Goal: Transaction & Acquisition: Purchase product/service

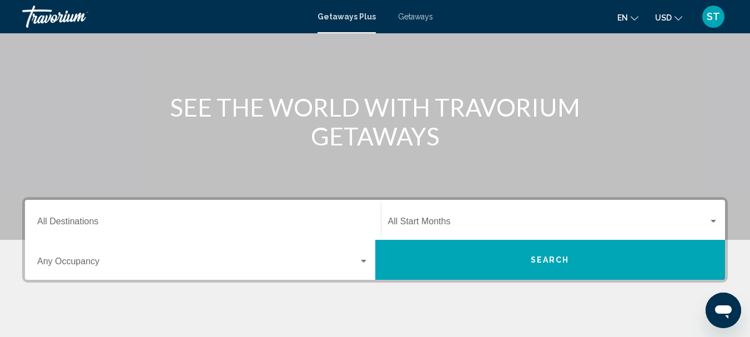
scroll to position [111, 0]
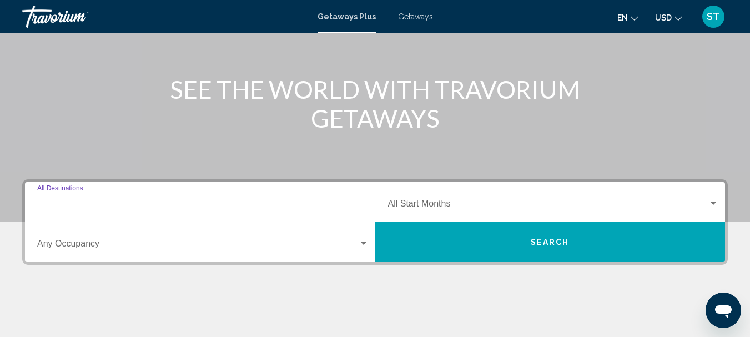
click at [258, 202] on input "Destination All Destinations" at bounding box center [202, 206] width 331 height 10
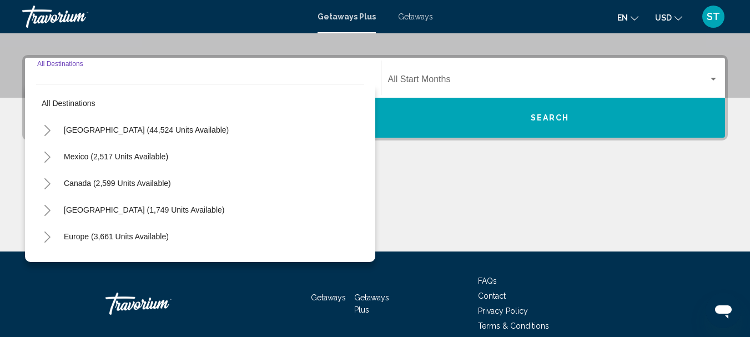
scroll to position [254, 0]
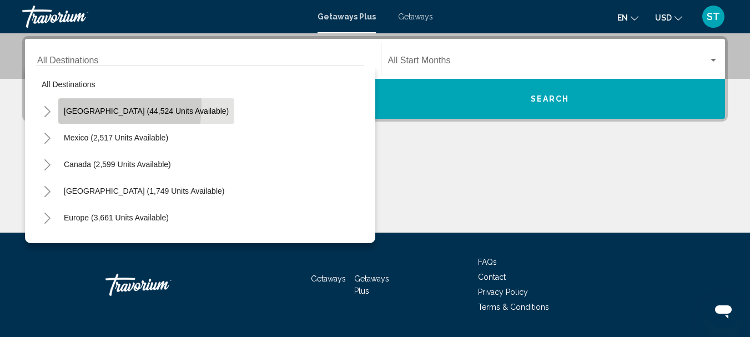
click at [82, 106] on button "United States (44,524 units available)" at bounding box center [146, 111] width 176 height 26
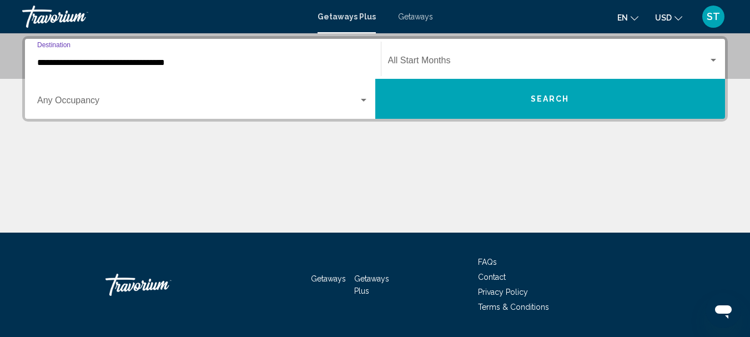
click at [170, 64] on input "**********" at bounding box center [202, 63] width 331 height 10
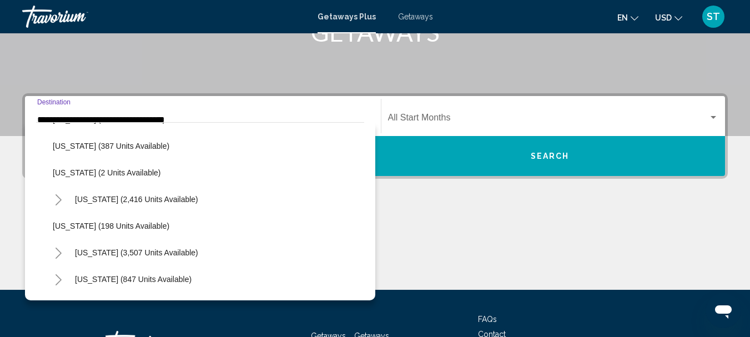
scroll to position [611, 0]
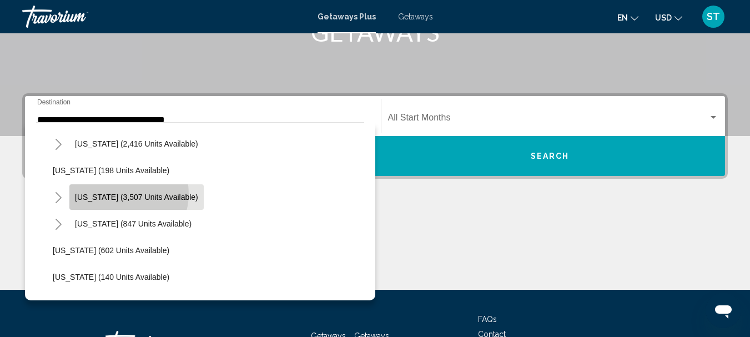
click at [121, 194] on span "[US_STATE] (3,507 units available)" at bounding box center [136, 197] width 123 height 9
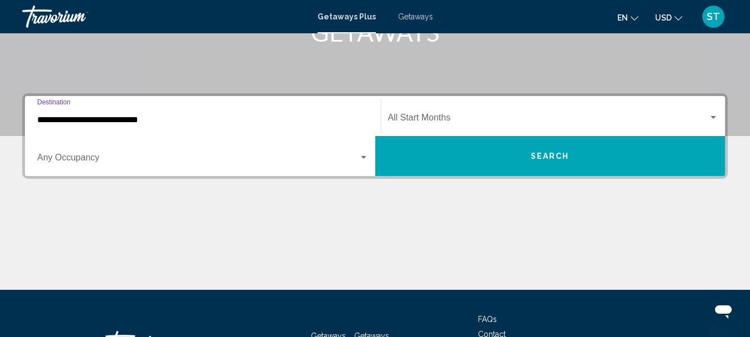
scroll to position [254, 0]
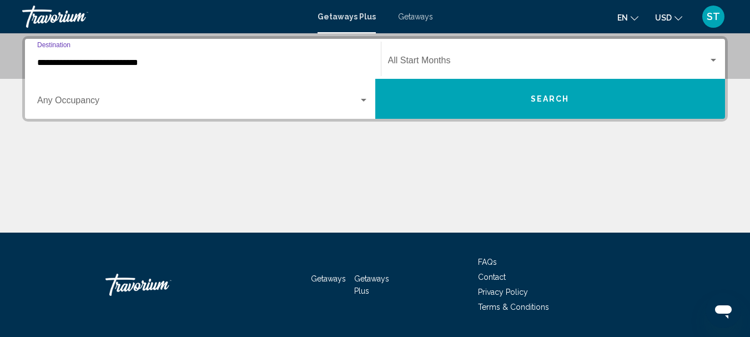
click at [163, 63] on input "**********" at bounding box center [202, 63] width 331 height 10
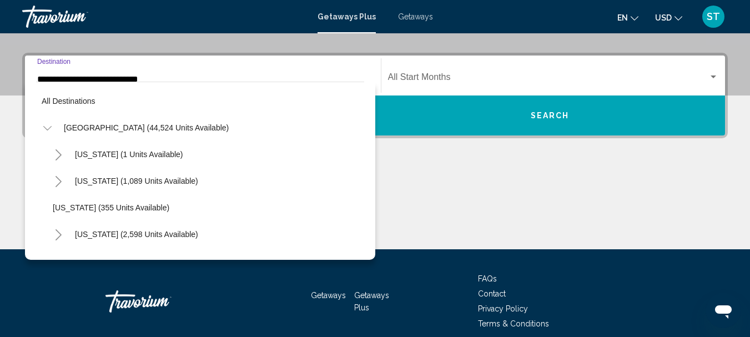
scroll to position [599, 0]
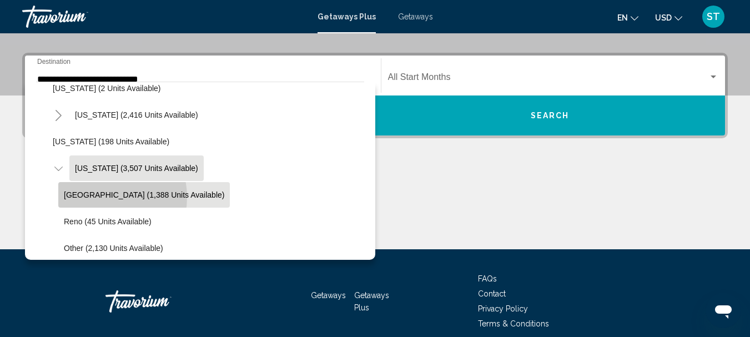
click at [104, 197] on span "[GEOGRAPHIC_DATA] (1,388 units available)" at bounding box center [144, 194] width 160 height 9
type input "**********"
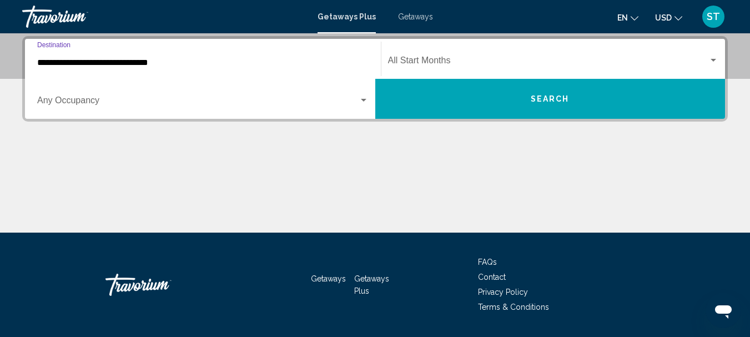
click at [458, 59] on span "Search widget" at bounding box center [548, 63] width 321 height 10
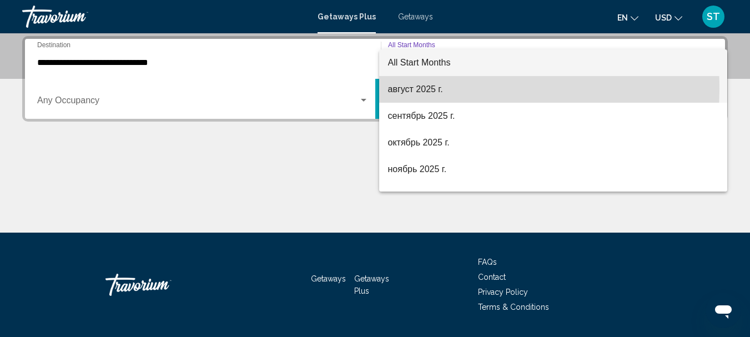
click at [424, 89] on span "август 2025 г." at bounding box center [553, 89] width 331 height 27
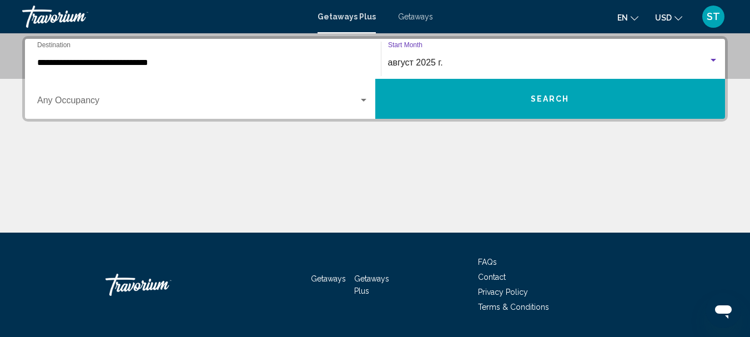
click at [500, 99] on button "Search" at bounding box center [550, 99] width 350 height 40
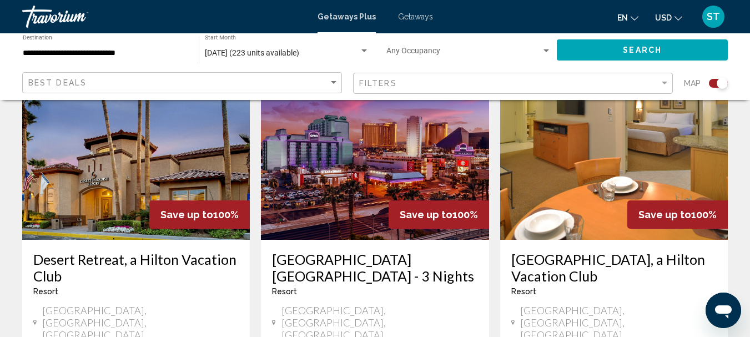
scroll to position [444, 0]
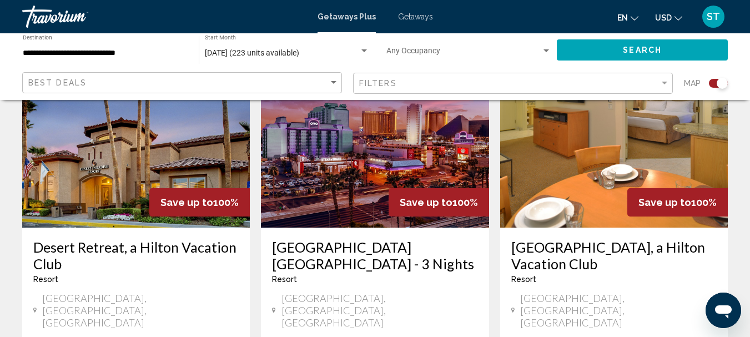
click at [167, 149] on img "Main content" at bounding box center [136, 139] width 228 height 178
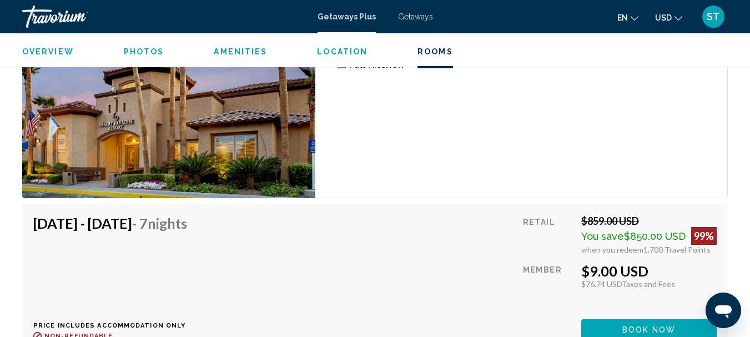
scroll to position [2350, 0]
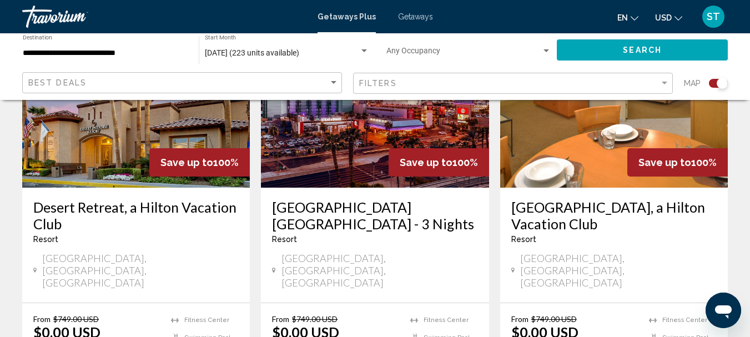
scroll to position [500, 0]
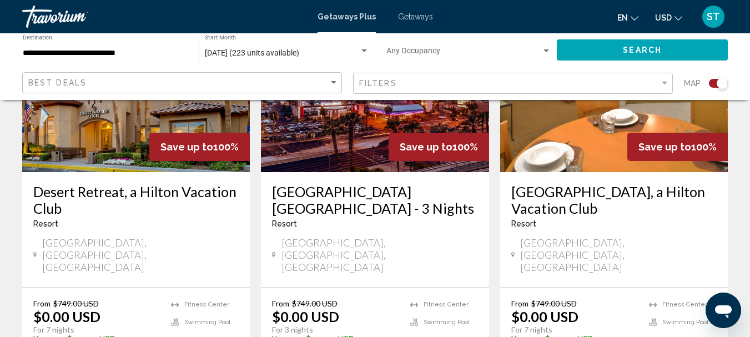
click at [351, 142] on img "Main content" at bounding box center [375, 83] width 228 height 178
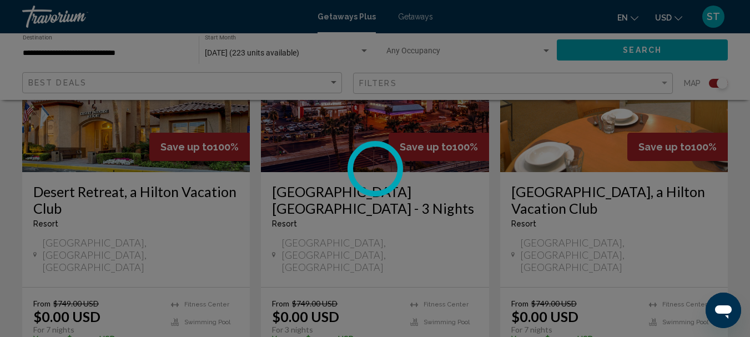
scroll to position [129, 0]
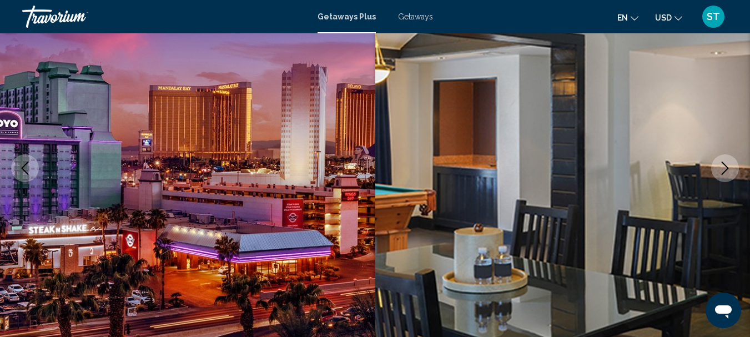
click at [727, 163] on icon "Next image" at bounding box center [724, 168] width 13 height 13
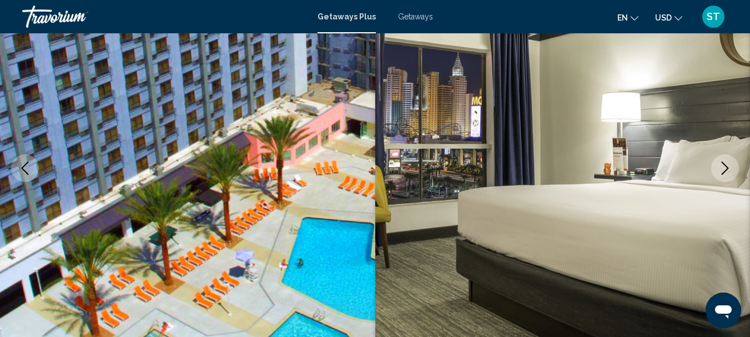
click at [727, 163] on icon "Next image" at bounding box center [724, 168] width 13 height 13
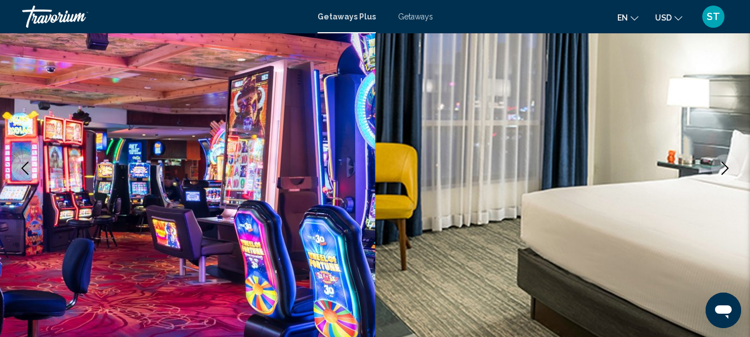
click at [727, 163] on icon "Next image" at bounding box center [724, 168] width 13 height 13
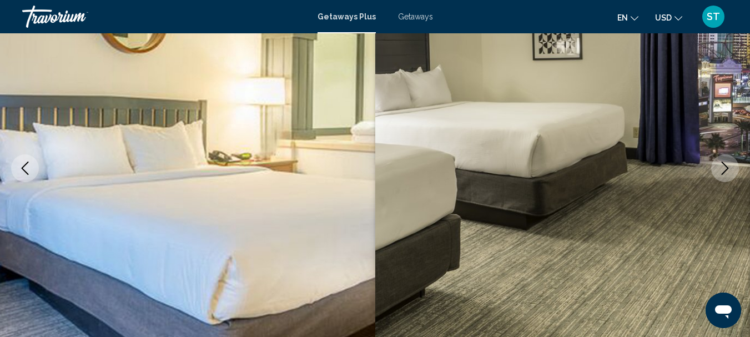
click at [722, 168] on icon "Next image" at bounding box center [724, 168] width 13 height 13
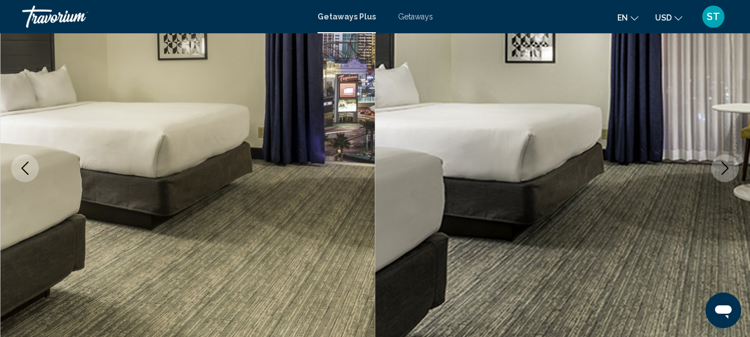
click at [722, 168] on icon "Next image" at bounding box center [724, 168] width 13 height 13
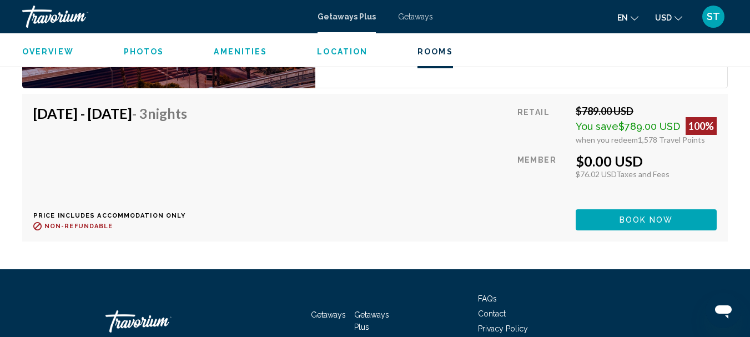
scroll to position [2572, 0]
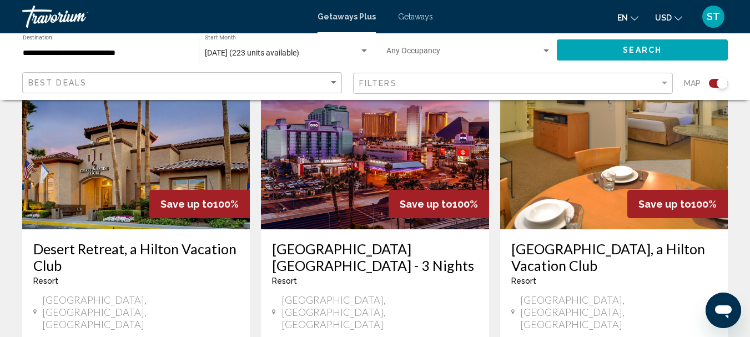
scroll to position [444, 0]
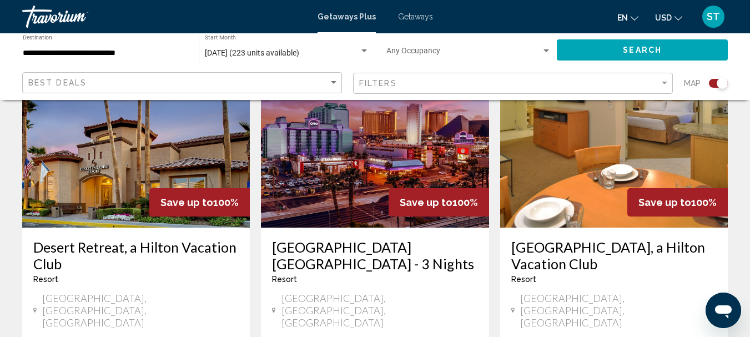
click at [595, 190] on img "Main content" at bounding box center [614, 139] width 228 height 178
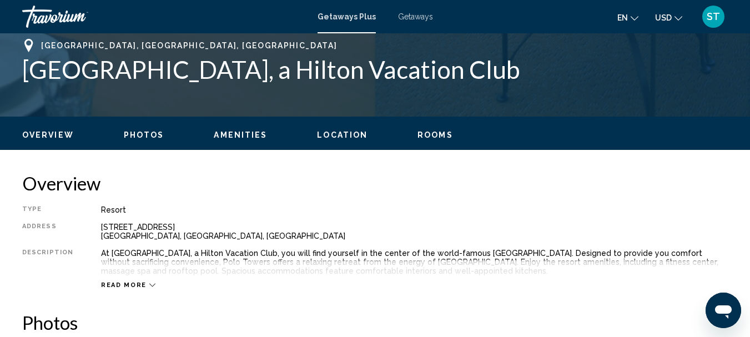
scroll to position [129, 0]
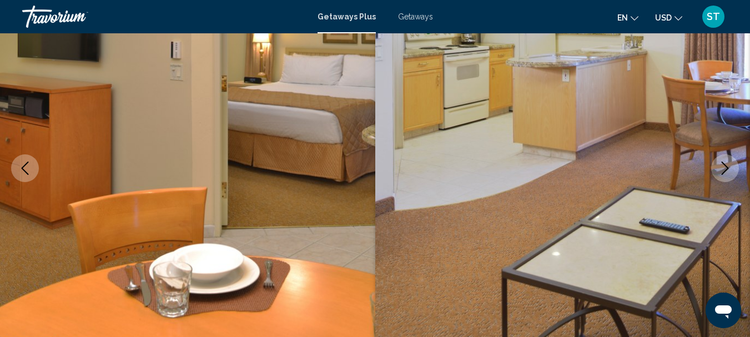
click at [728, 170] on icon "Next image" at bounding box center [724, 168] width 13 height 13
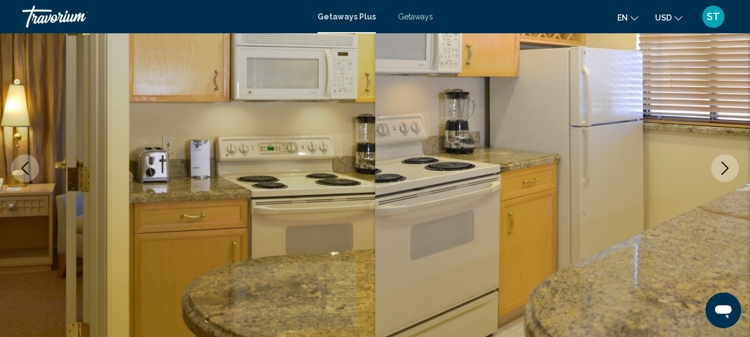
click at [728, 170] on icon "Next image" at bounding box center [724, 168] width 13 height 13
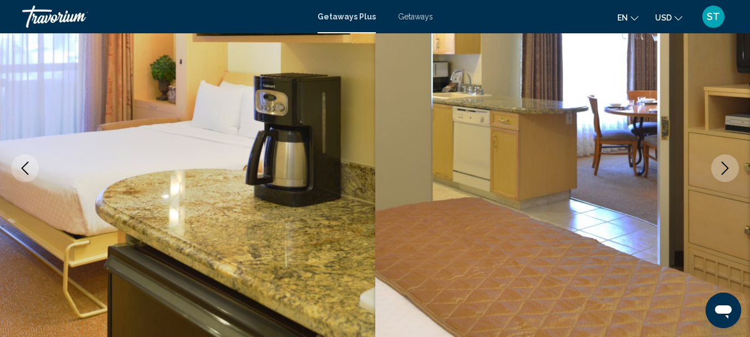
click at [728, 170] on icon "Next image" at bounding box center [724, 168] width 13 height 13
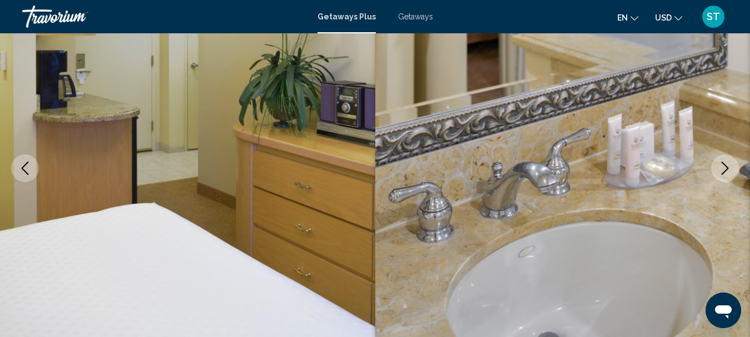
click at [728, 170] on icon "Next image" at bounding box center [724, 168] width 13 height 13
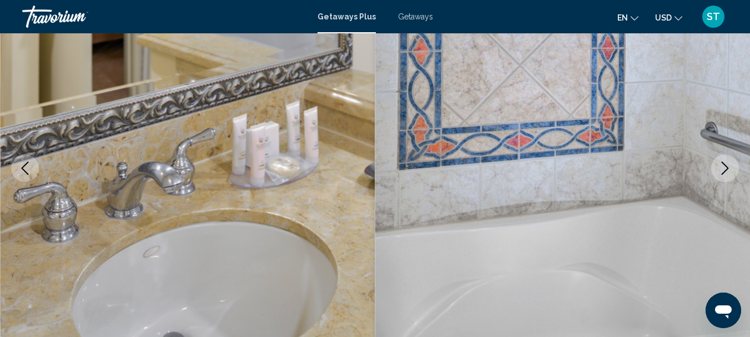
click at [728, 170] on icon "Next image" at bounding box center [724, 168] width 13 height 13
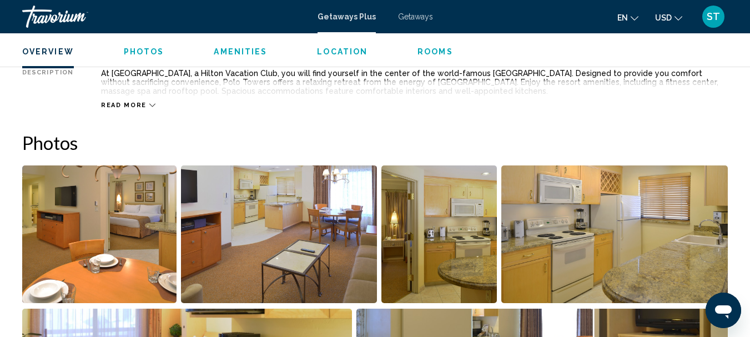
scroll to position [629, 0]
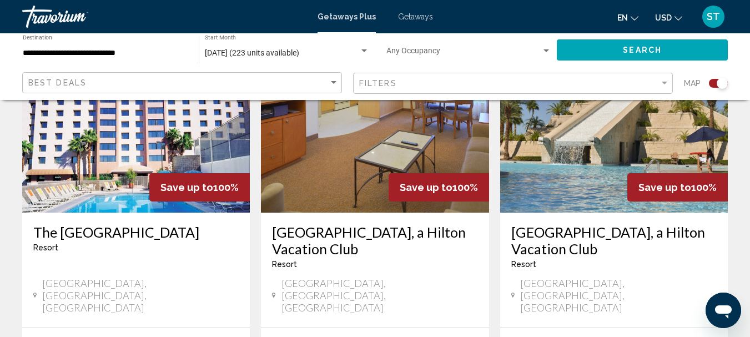
scroll to position [888, 0]
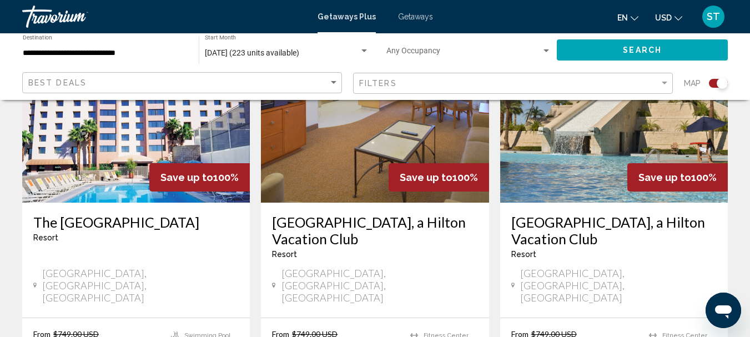
click at [160, 117] on img "Main content" at bounding box center [136, 114] width 228 height 178
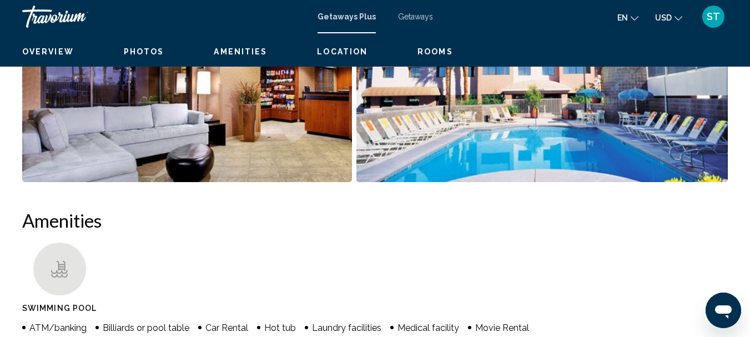
scroll to position [129, 0]
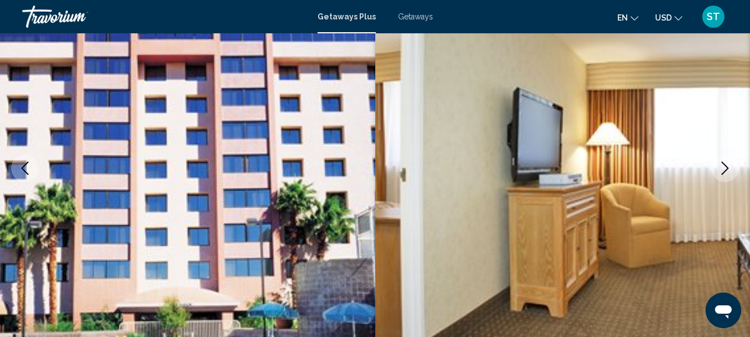
click at [725, 165] on icon "Next image" at bounding box center [724, 168] width 13 height 13
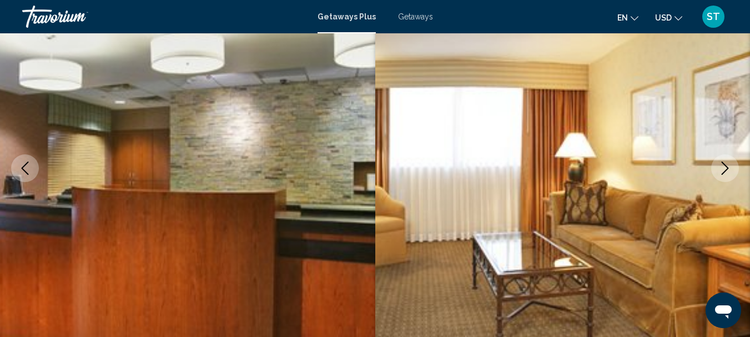
click at [725, 165] on icon "Next image" at bounding box center [724, 168] width 13 height 13
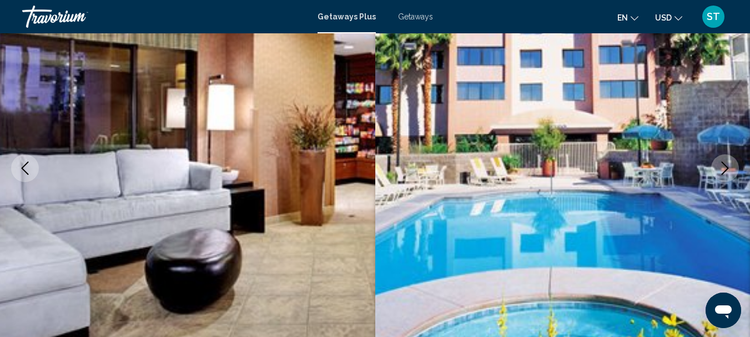
click at [725, 165] on icon "Next image" at bounding box center [724, 168] width 13 height 13
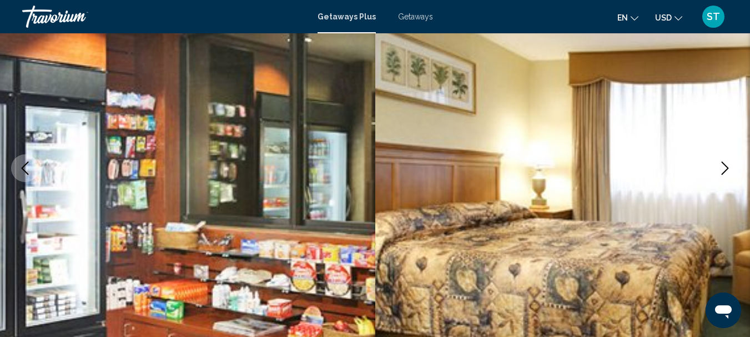
click at [725, 165] on icon "Next image" at bounding box center [724, 168] width 13 height 13
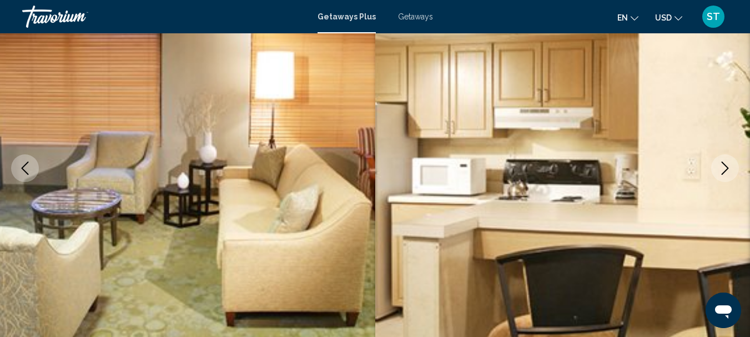
click at [725, 165] on icon "Next image" at bounding box center [724, 168] width 13 height 13
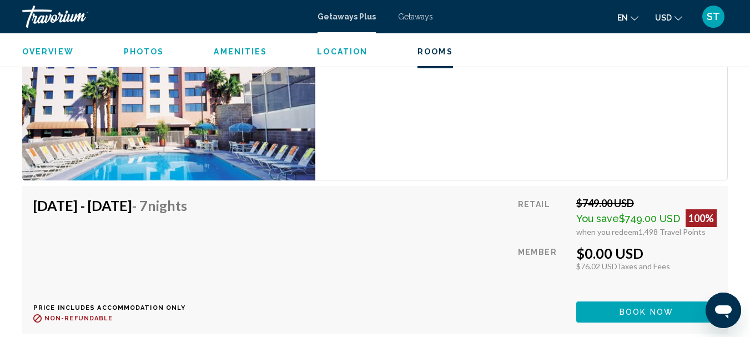
scroll to position [2239, 0]
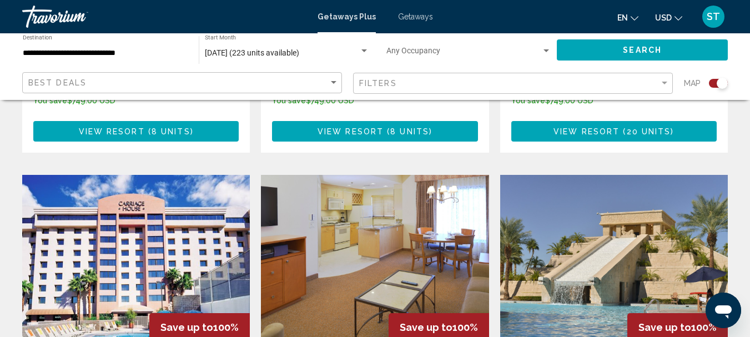
scroll to position [777, 0]
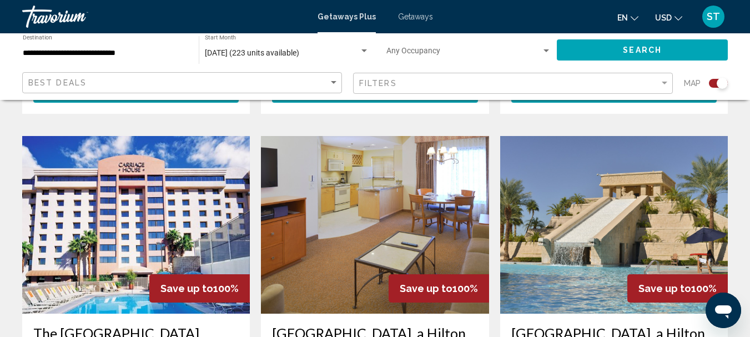
click at [469, 198] on img "Main content" at bounding box center [375, 225] width 228 height 178
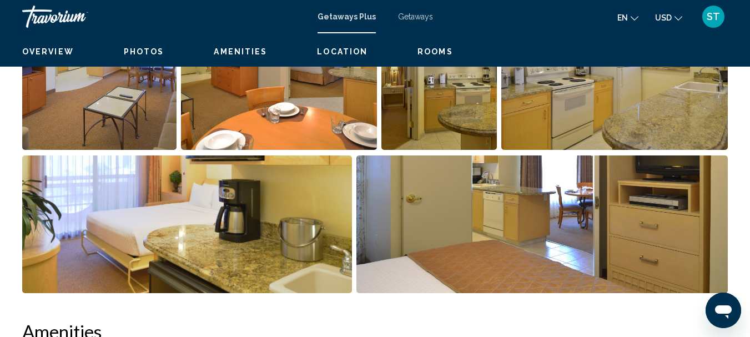
scroll to position [129, 0]
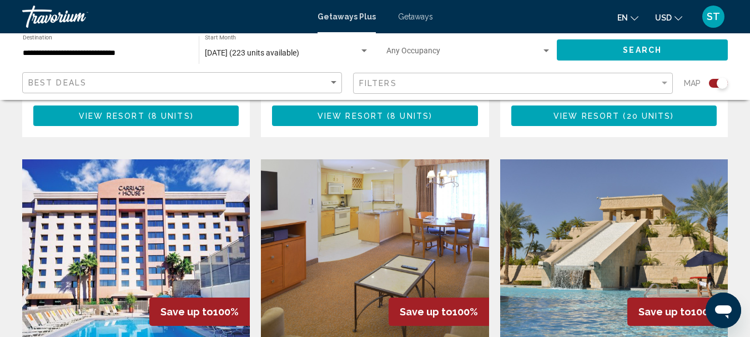
scroll to position [777, 0]
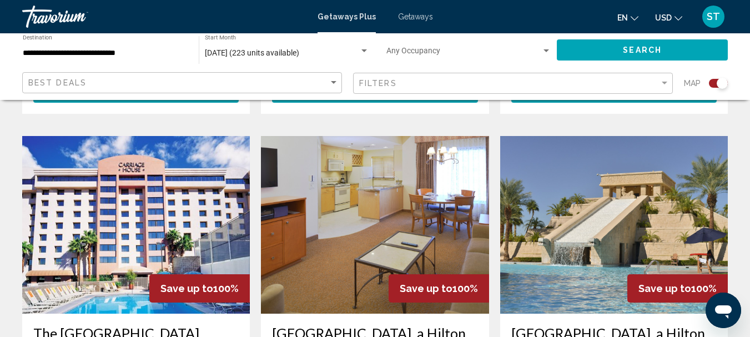
click at [589, 224] on img "Main content" at bounding box center [614, 225] width 228 height 178
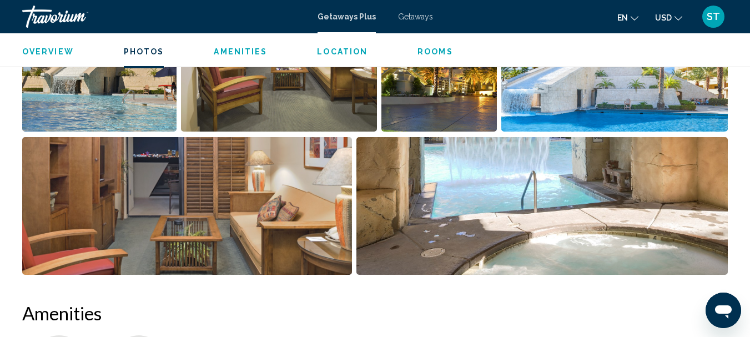
scroll to position [795, 0]
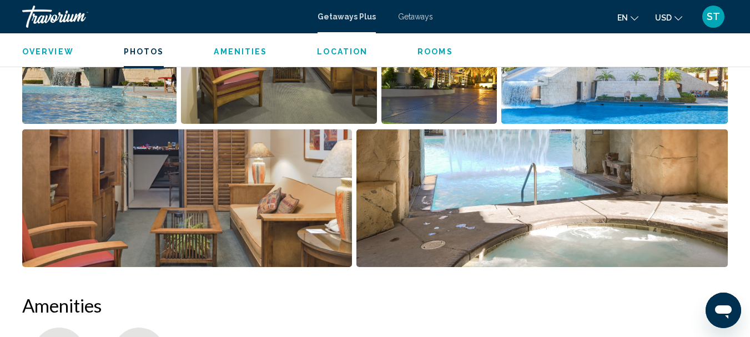
click at [147, 95] on img "Open full-screen image slider" at bounding box center [99, 55] width 154 height 138
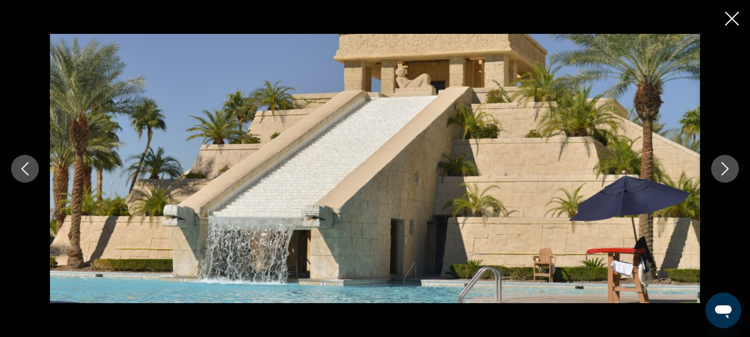
click at [723, 169] on icon "Next image" at bounding box center [724, 168] width 13 height 13
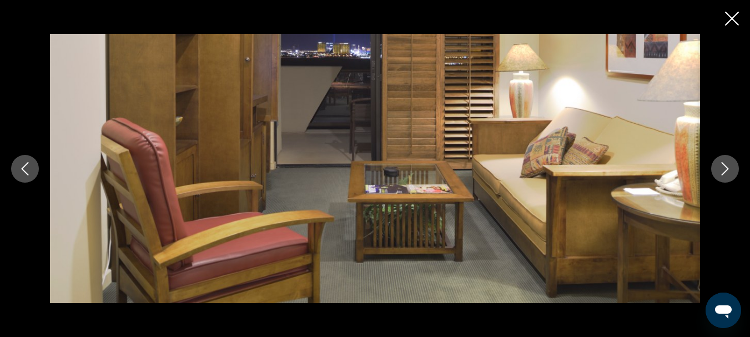
click at [723, 169] on icon "Next image" at bounding box center [724, 168] width 13 height 13
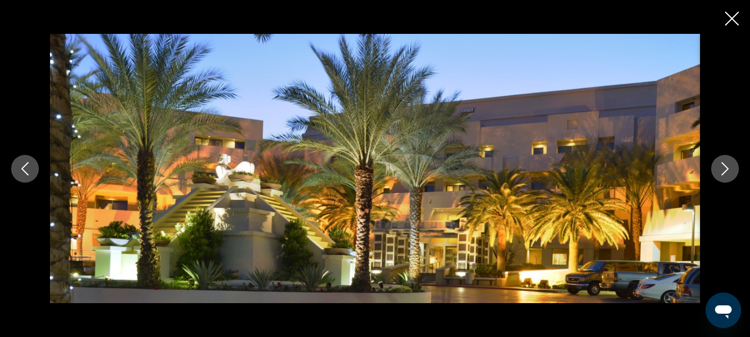
click at [723, 169] on icon "Next image" at bounding box center [724, 168] width 13 height 13
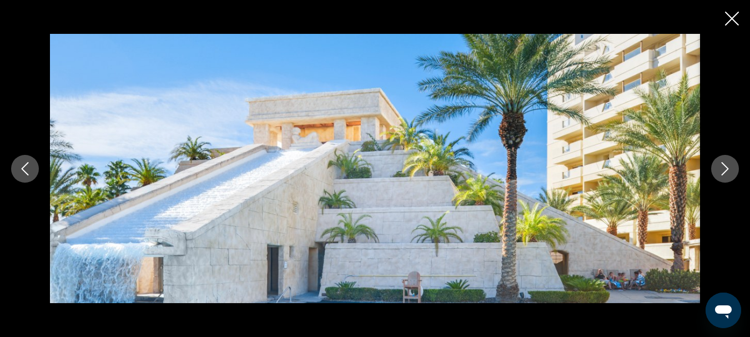
click at [723, 169] on icon "Next image" at bounding box center [724, 168] width 13 height 13
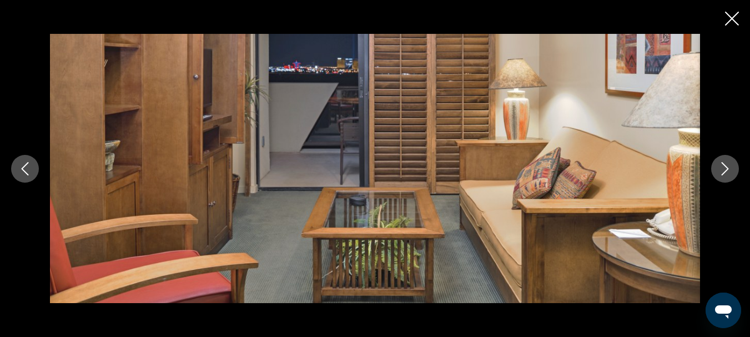
click at [723, 169] on icon "Next image" at bounding box center [724, 168] width 13 height 13
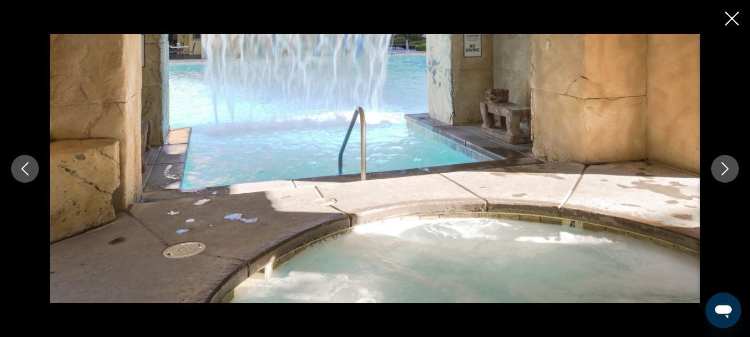
click at [723, 169] on icon "Next image" at bounding box center [724, 168] width 13 height 13
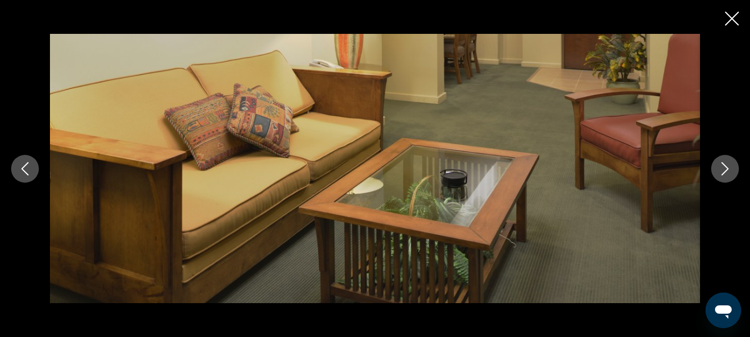
click at [723, 169] on icon "Next image" at bounding box center [724, 168] width 13 height 13
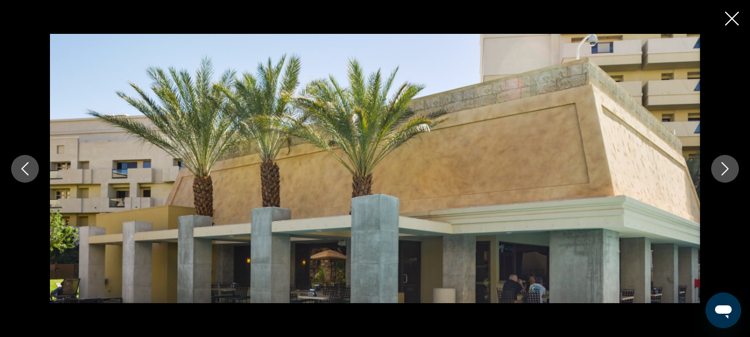
click at [723, 169] on icon "Next image" at bounding box center [724, 168] width 13 height 13
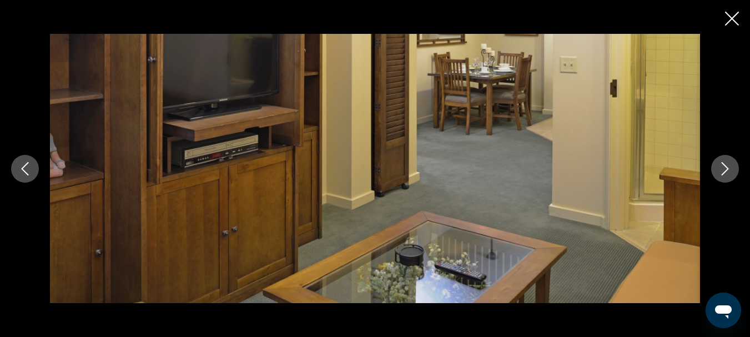
click at [735, 20] on icon "Close slideshow" at bounding box center [732, 19] width 14 height 14
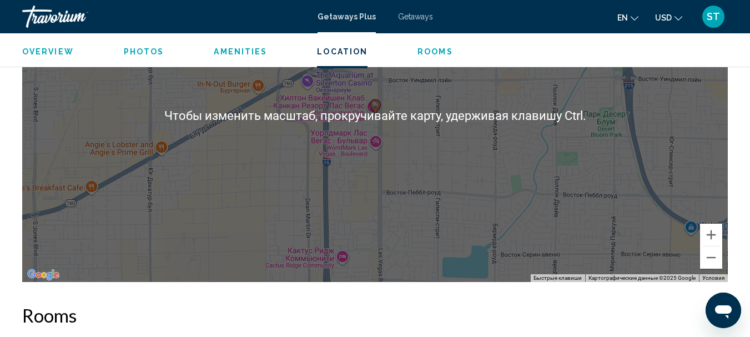
scroll to position [1739, 0]
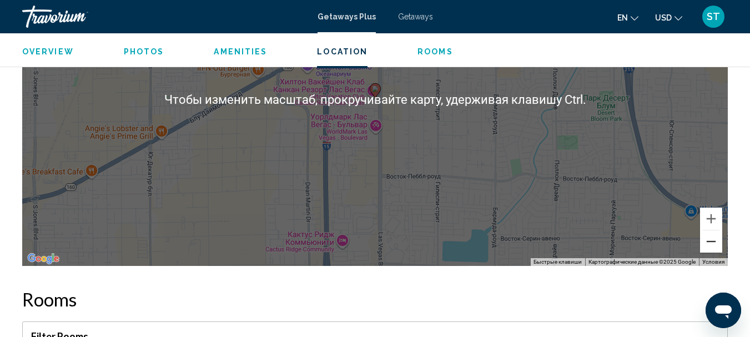
click at [715, 248] on button "Уменьшить" at bounding box center [711, 241] width 22 height 22
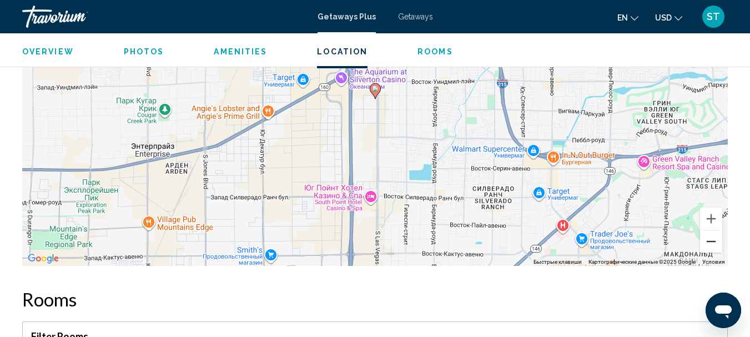
click at [715, 248] on button "Уменьшить" at bounding box center [711, 241] width 22 height 22
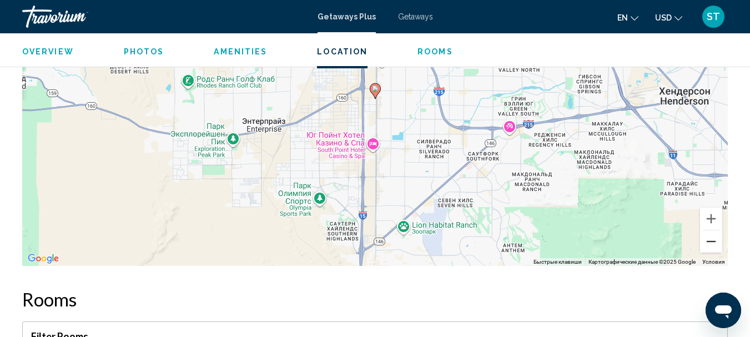
click at [713, 244] on button "Уменьшить" at bounding box center [711, 241] width 22 height 22
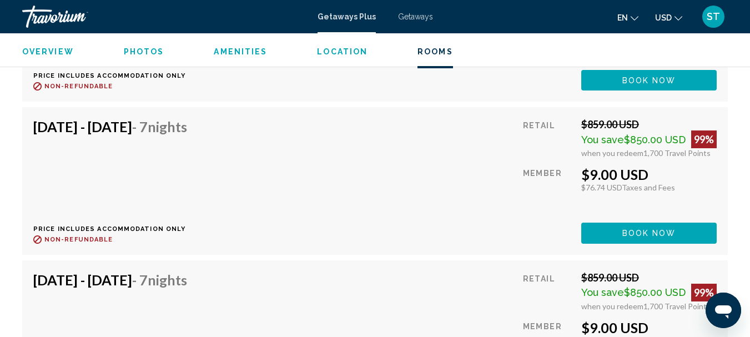
scroll to position [3183, 0]
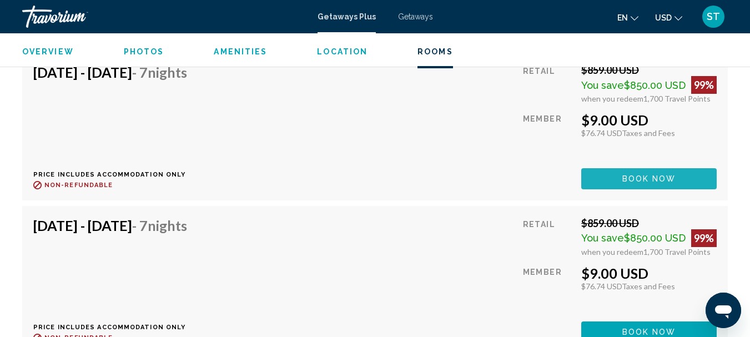
click at [627, 175] on span "Book now" at bounding box center [649, 179] width 54 height 9
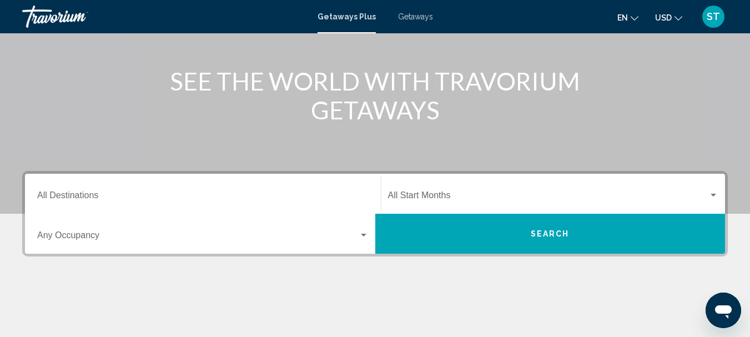
scroll to position [167, 0]
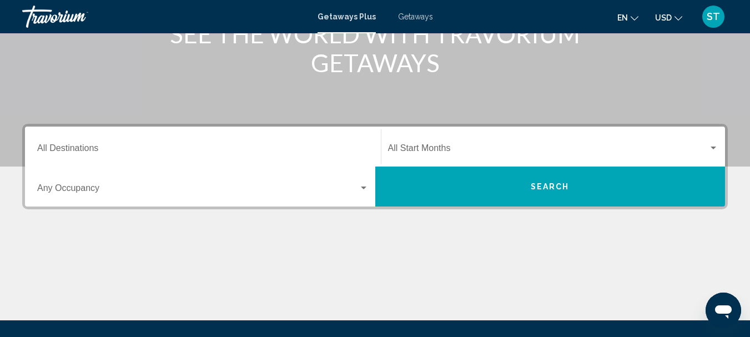
click at [91, 150] on input "Destination All Destinations" at bounding box center [202, 150] width 331 height 10
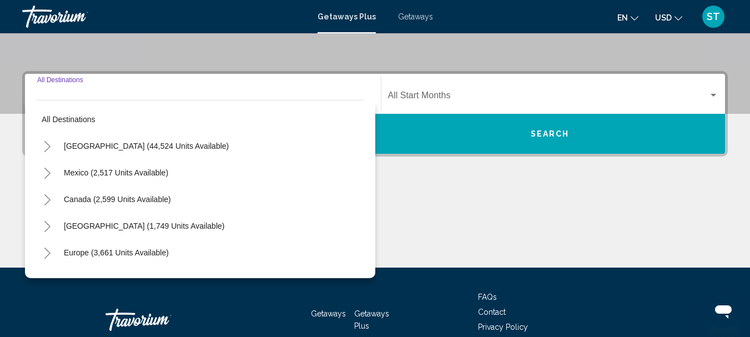
scroll to position [254, 0]
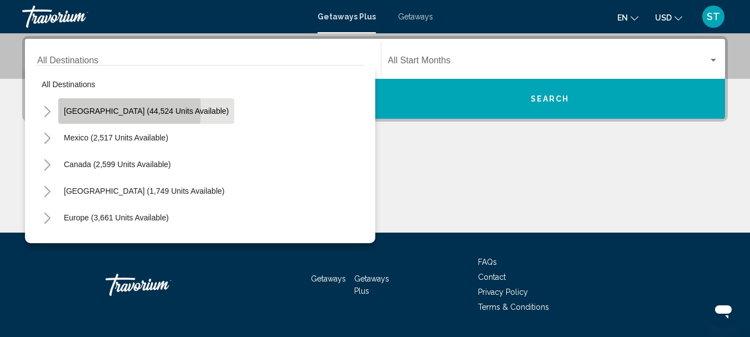
click at [104, 110] on span "United States (44,524 units available)" at bounding box center [146, 111] width 165 height 9
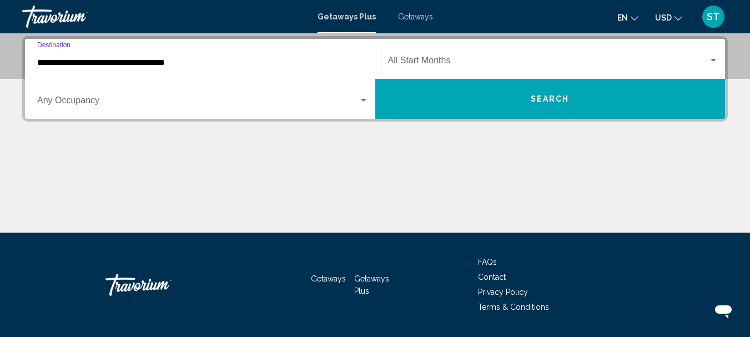
click at [168, 65] on input "**********" at bounding box center [202, 63] width 331 height 10
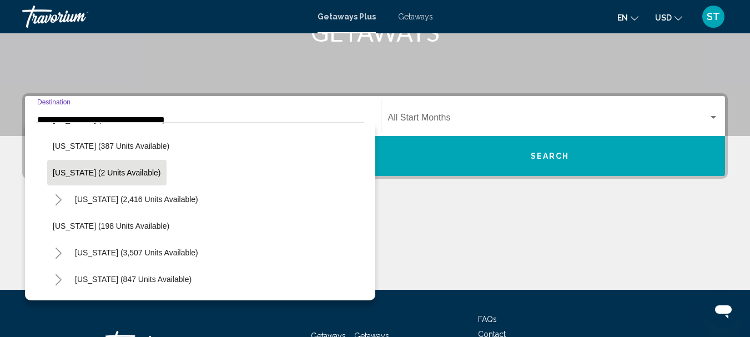
scroll to position [611, 0]
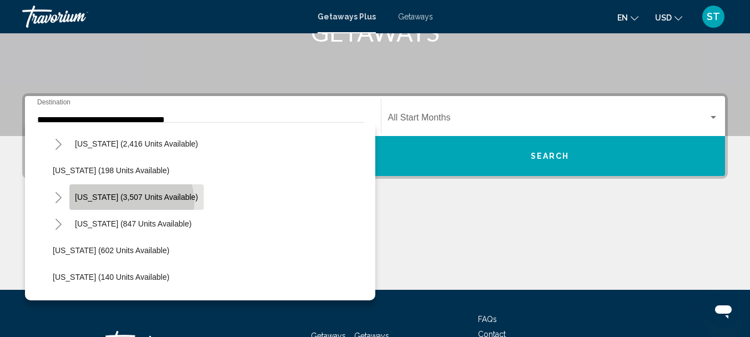
click at [130, 202] on button "[US_STATE] (3,507 units available)" at bounding box center [136, 197] width 134 height 26
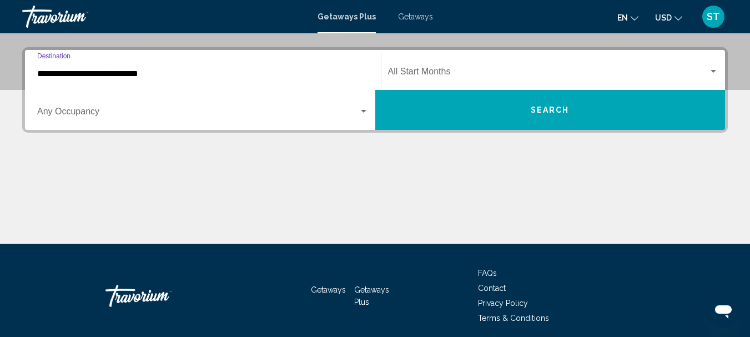
scroll to position [254, 0]
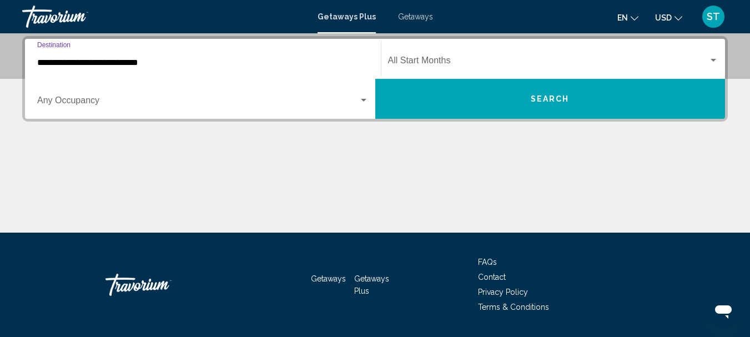
click at [112, 62] on input "**********" at bounding box center [202, 63] width 331 height 10
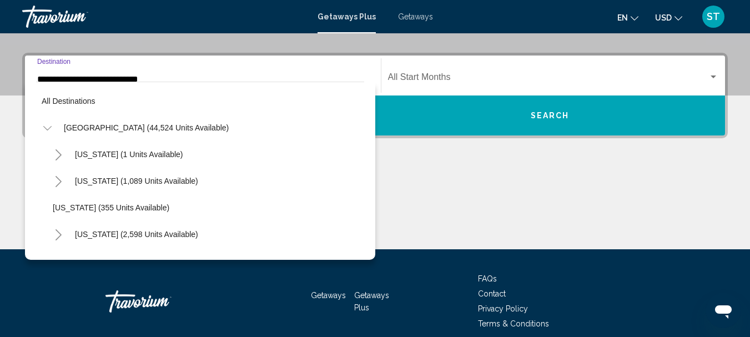
scroll to position [599, 0]
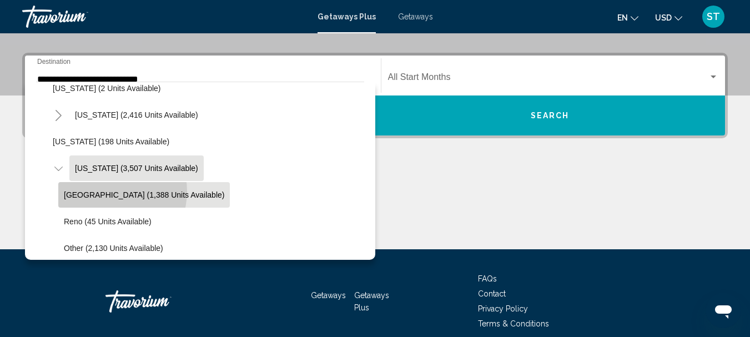
click at [111, 192] on span "[GEOGRAPHIC_DATA] (1,388 units available)" at bounding box center [144, 194] width 160 height 9
type input "**********"
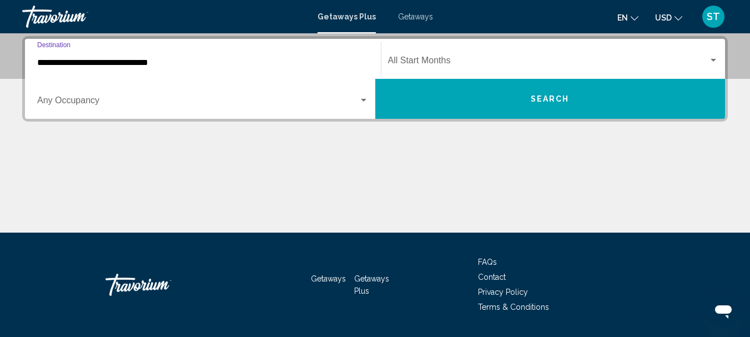
click at [451, 68] on div "Start Month All Start Months" at bounding box center [553, 59] width 331 height 35
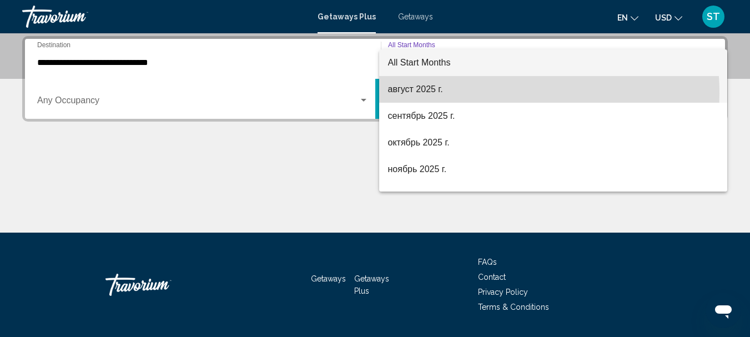
click at [428, 94] on span "август 2025 г." at bounding box center [553, 89] width 331 height 27
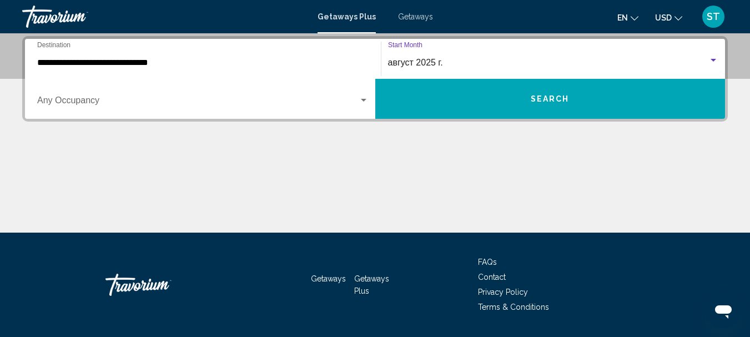
click at [454, 101] on button "Search" at bounding box center [550, 99] width 350 height 40
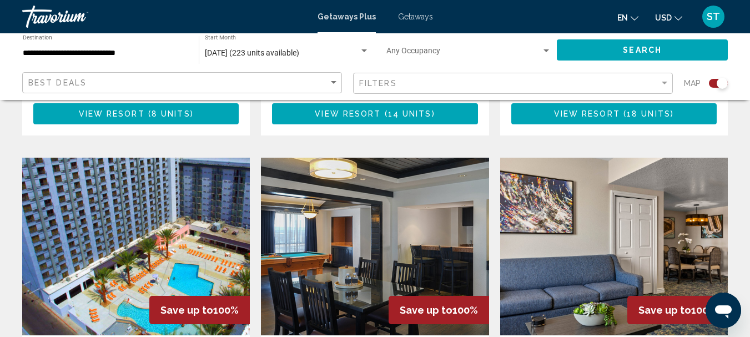
scroll to position [1166, 0]
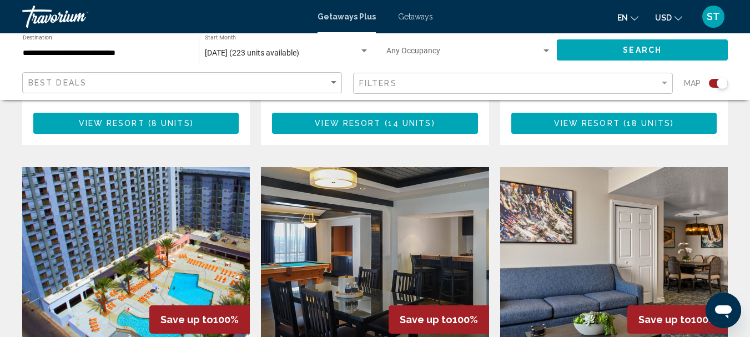
click at [708, 200] on img "Main content" at bounding box center [614, 256] width 228 height 178
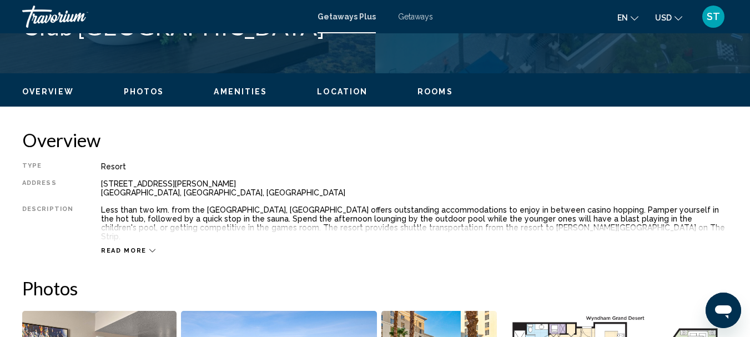
scroll to position [500, 0]
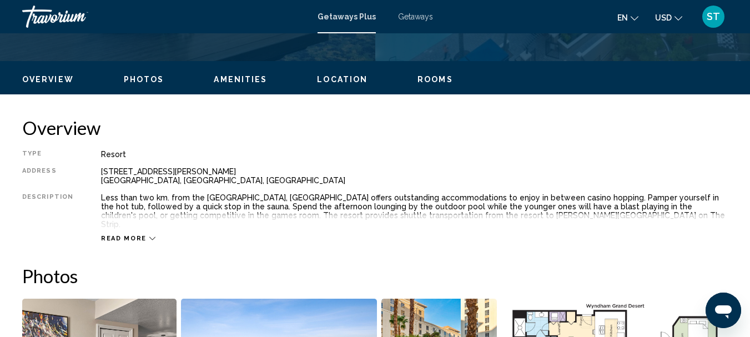
click at [149, 235] on icon "Main content" at bounding box center [152, 238] width 6 height 6
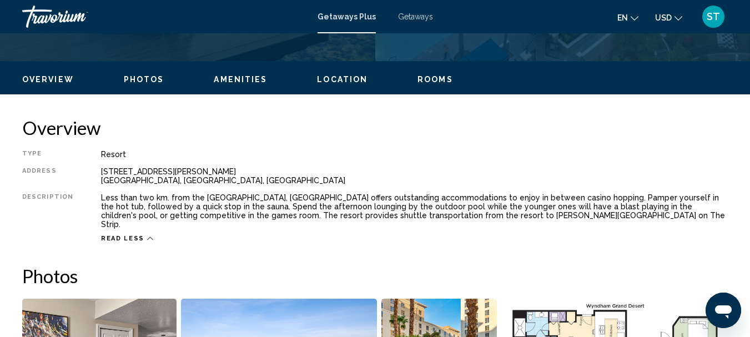
click at [147, 237] on icon "Main content" at bounding box center [150, 238] width 6 height 3
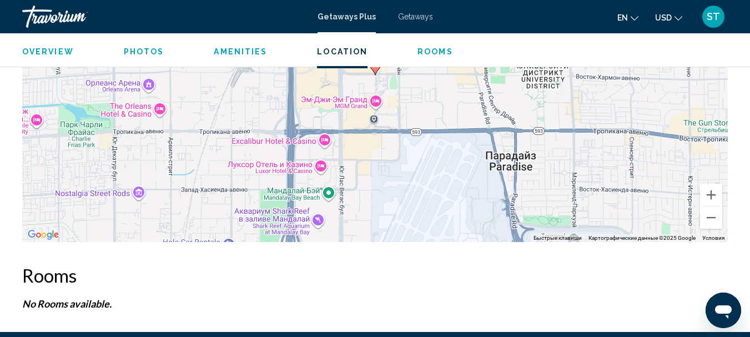
scroll to position [1783, 0]
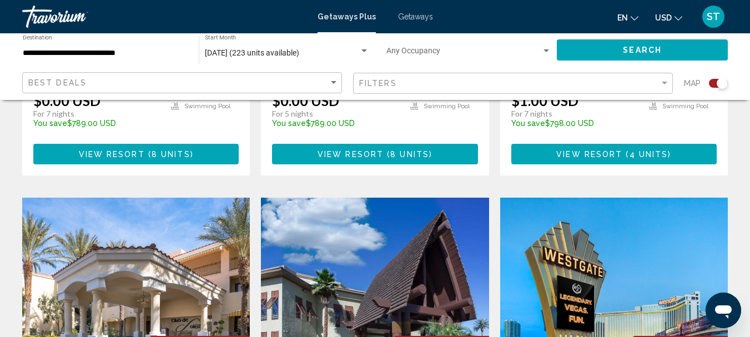
scroll to position [1610, 0]
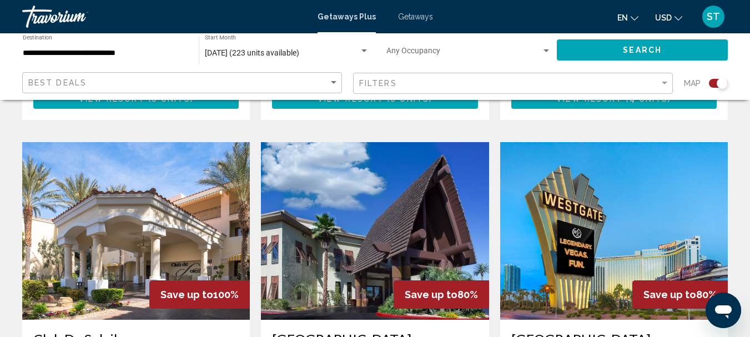
click at [129, 155] on img "Main content" at bounding box center [136, 231] width 228 height 178
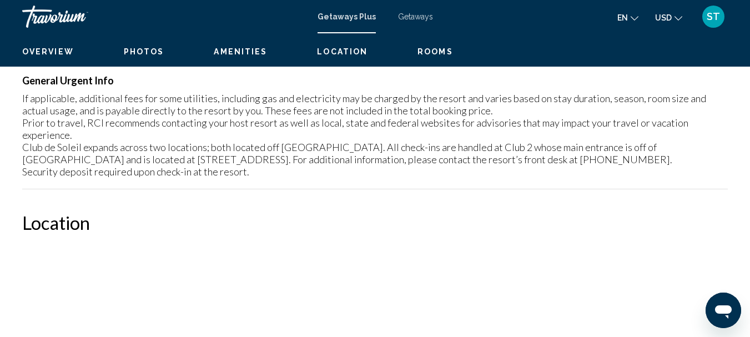
scroll to position [129, 0]
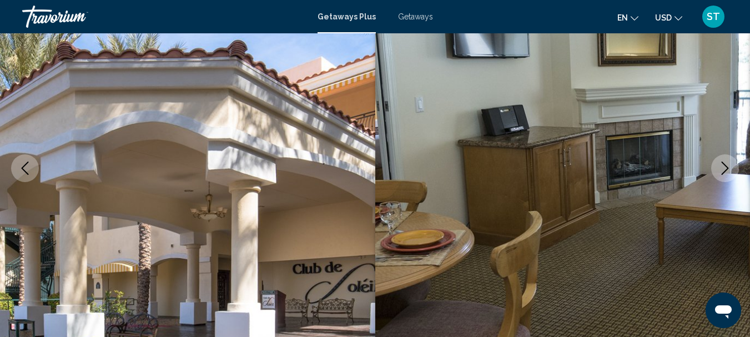
click at [723, 166] on icon "Next image" at bounding box center [724, 168] width 13 height 13
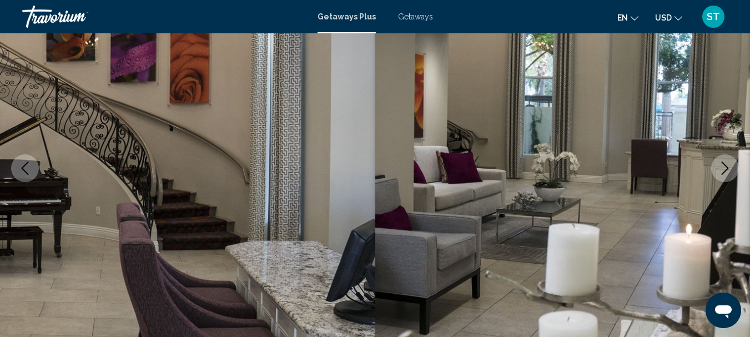
click at [723, 166] on icon "Next image" at bounding box center [724, 168] width 13 height 13
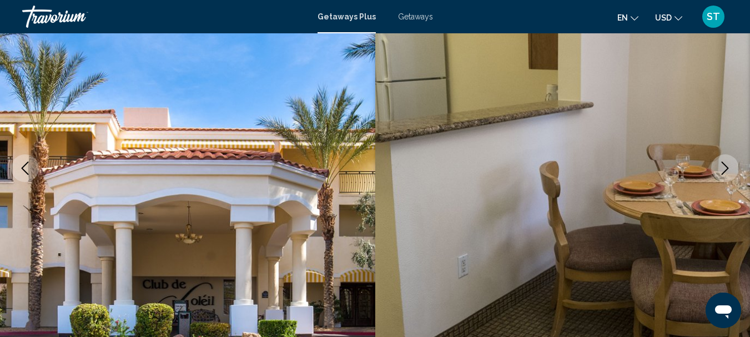
click at [723, 166] on icon "Next image" at bounding box center [724, 168] width 13 height 13
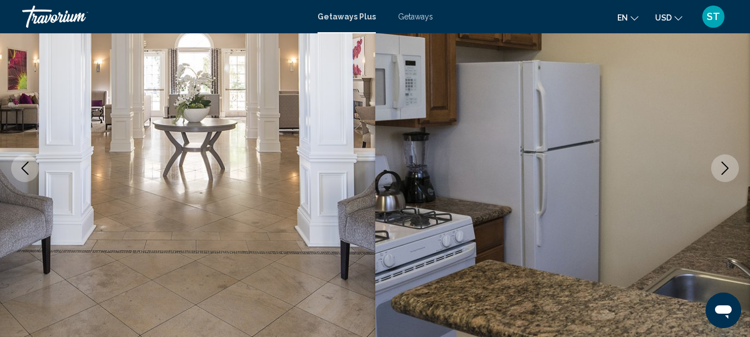
click at [723, 166] on icon "Next image" at bounding box center [724, 168] width 13 height 13
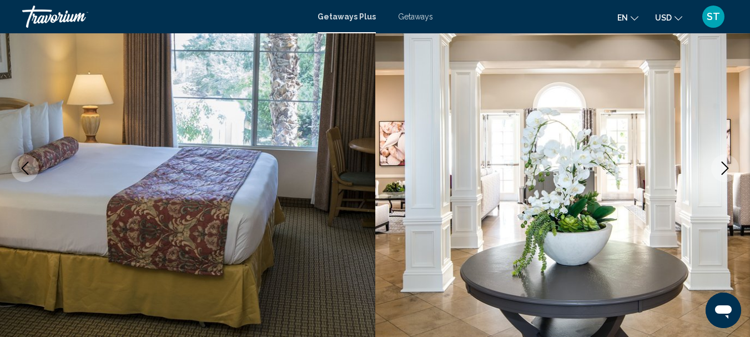
click at [723, 166] on icon "Next image" at bounding box center [724, 168] width 13 height 13
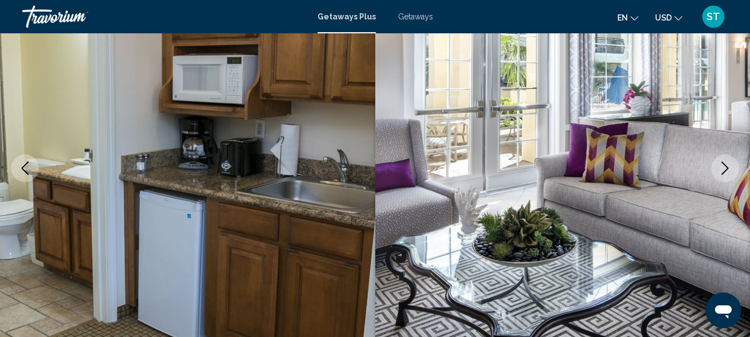
click at [723, 166] on icon "Next image" at bounding box center [724, 168] width 13 height 13
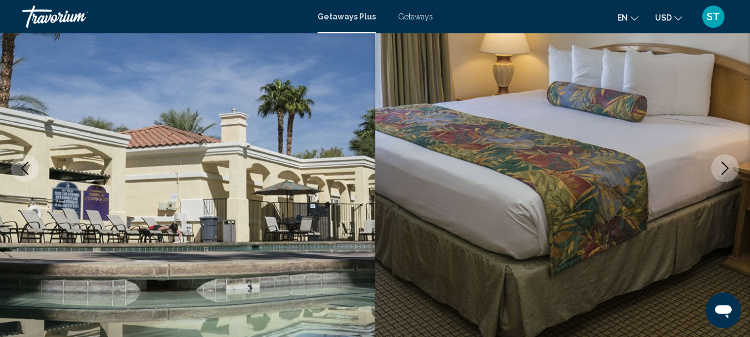
click at [723, 166] on icon "Next image" at bounding box center [724, 168] width 13 height 13
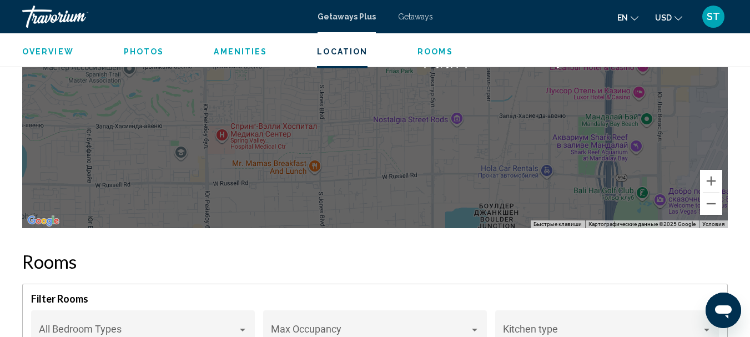
scroll to position [1961, 0]
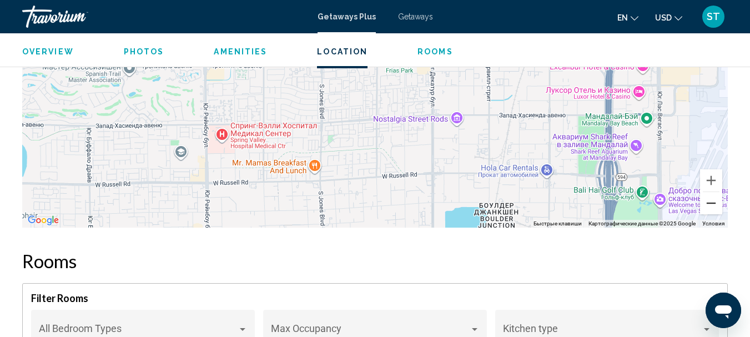
click at [709, 205] on button "Уменьшить" at bounding box center [711, 203] width 22 height 22
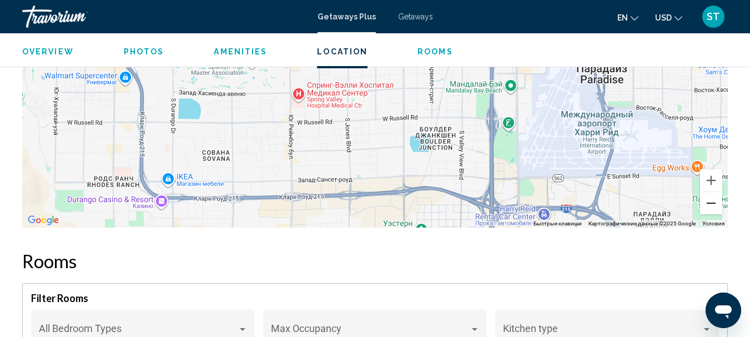
click at [709, 205] on button "Уменьшить" at bounding box center [711, 203] width 22 height 22
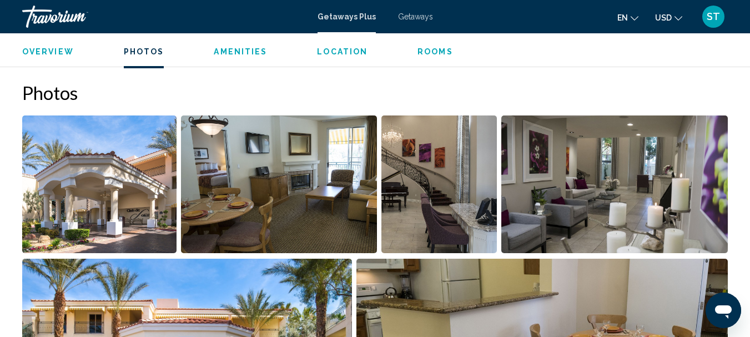
scroll to position [666, 0]
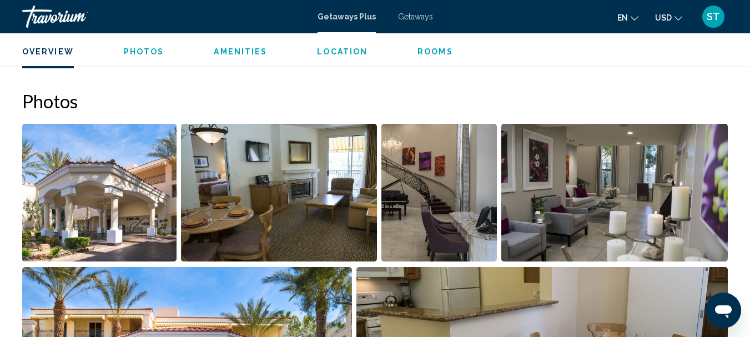
click at [308, 188] on img "Open full-screen image slider" at bounding box center [279, 193] width 196 height 138
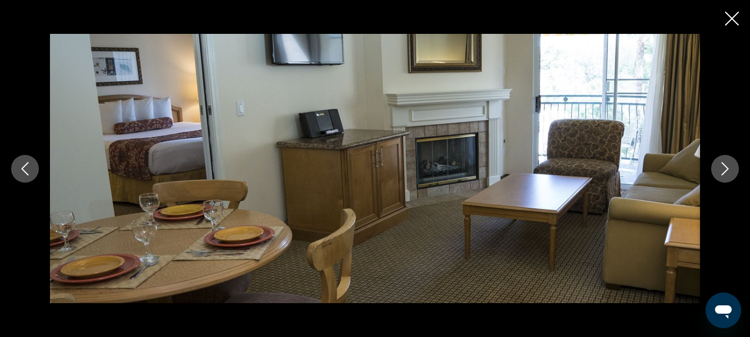
click at [720, 170] on icon "Next image" at bounding box center [724, 168] width 13 height 13
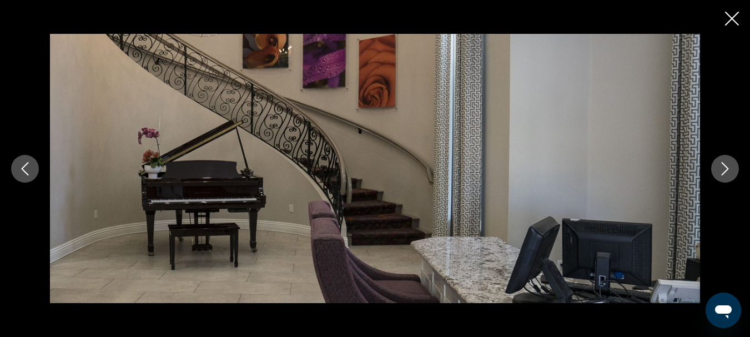
click at [720, 170] on icon "Next image" at bounding box center [724, 168] width 13 height 13
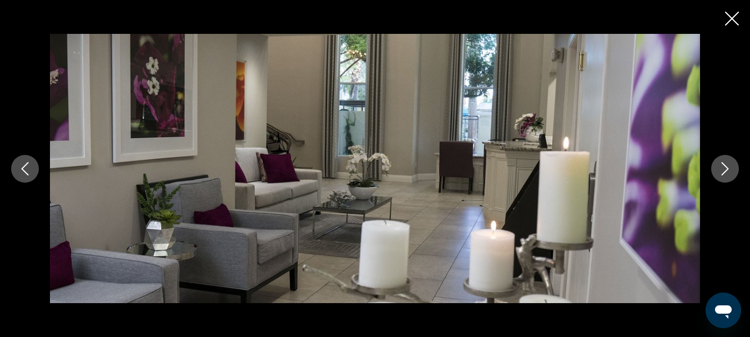
click at [720, 170] on icon "Next image" at bounding box center [724, 168] width 13 height 13
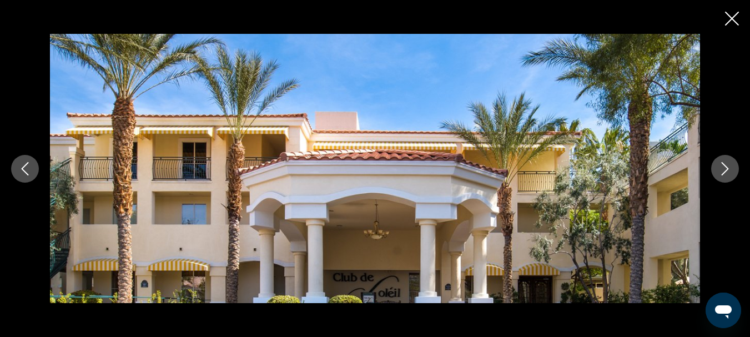
click at [720, 170] on icon "Next image" at bounding box center [724, 168] width 13 height 13
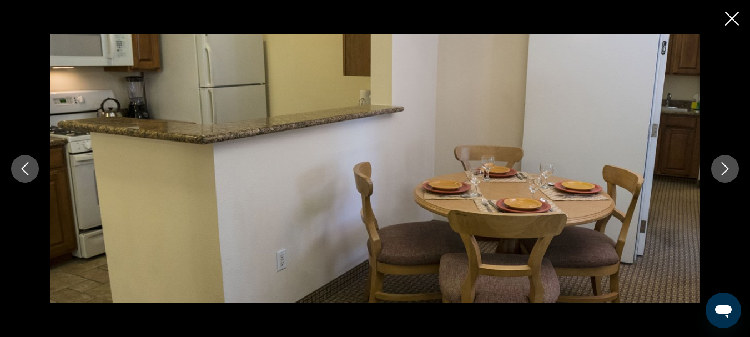
click at [720, 170] on icon "Next image" at bounding box center [724, 168] width 13 height 13
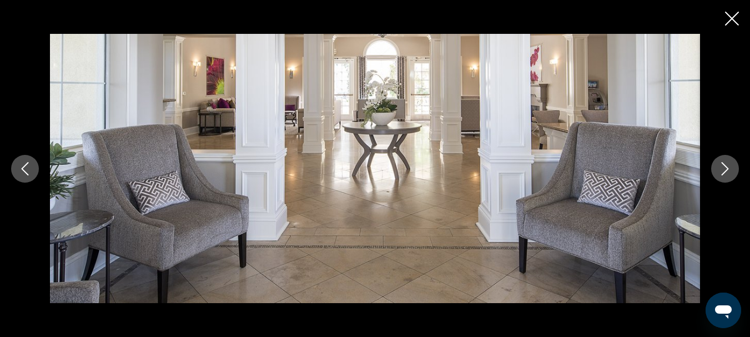
click at [720, 170] on icon "Next image" at bounding box center [724, 168] width 13 height 13
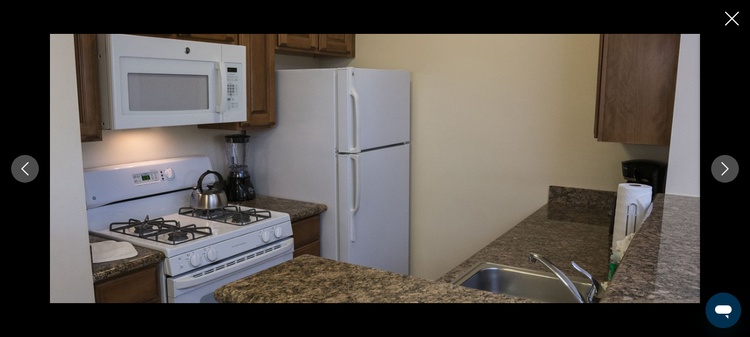
click at [720, 170] on icon "Next image" at bounding box center [724, 168] width 13 height 13
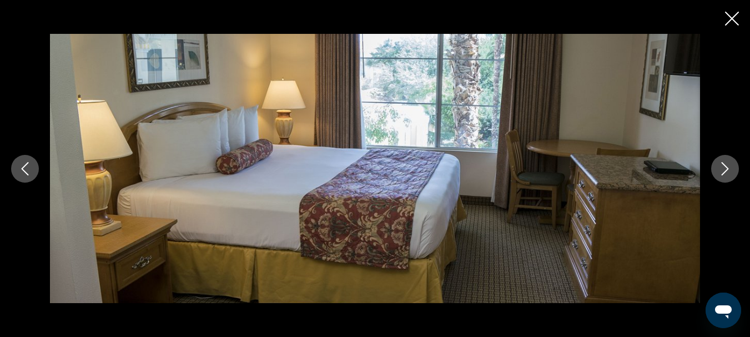
click at [720, 170] on icon "Next image" at bounding box center [724, 168] width 13 height 13
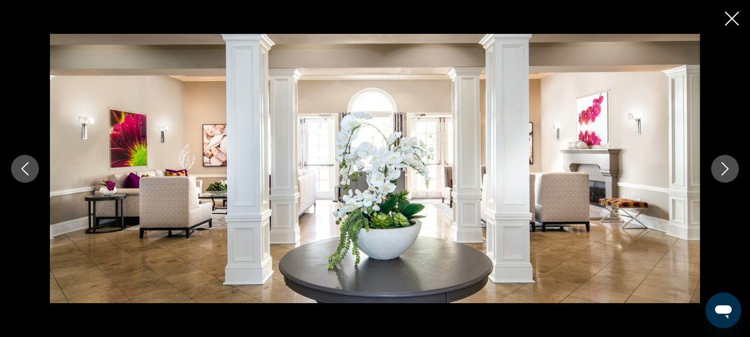
click at [720, 170] on icon "Next image" at bounding box center [724, 168] width 13 height 13
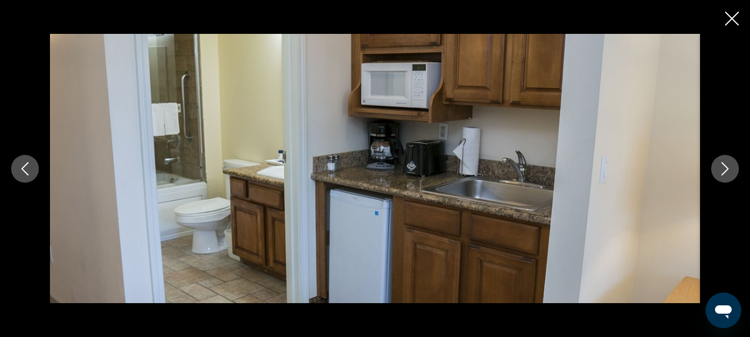
scroll to position [944, 0]
click at [733, 24] on icon "Close slideshow" at bounding box center [732, 19] width 14 height 14
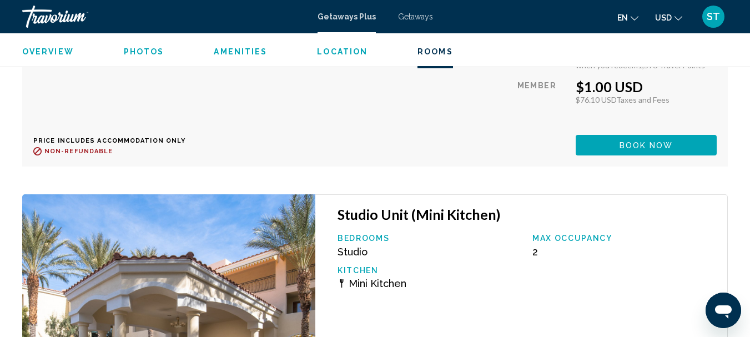
scroll to position [2665, 0]
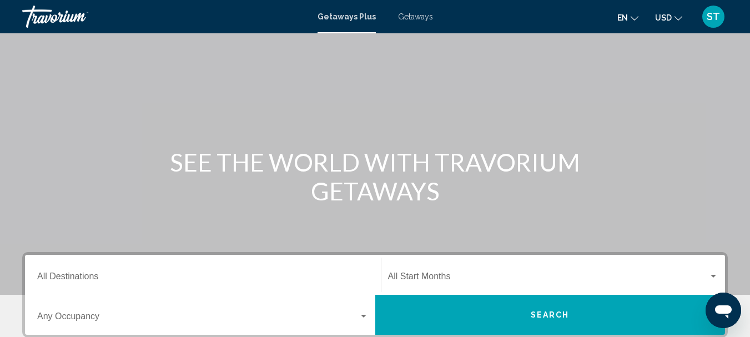
scroll to position [167, 0]
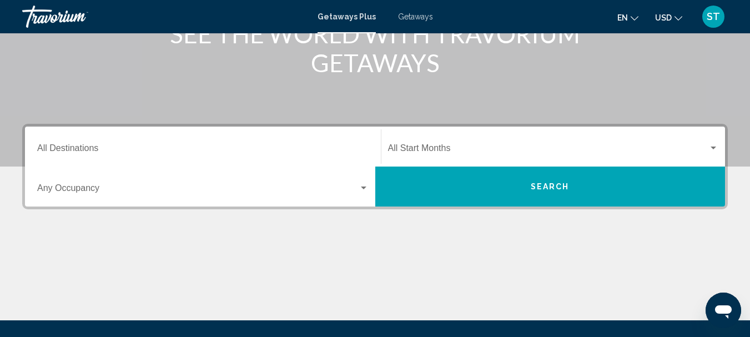
click at [99, 144] on div "Destination All Destinations" at bounding box center [202, 146] width 331 height 35
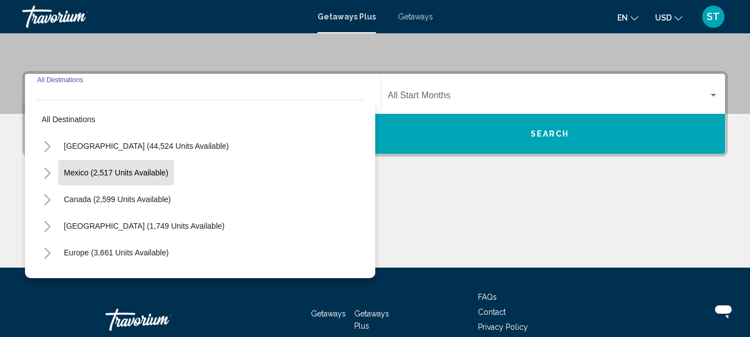
scroll to position [254, 0]
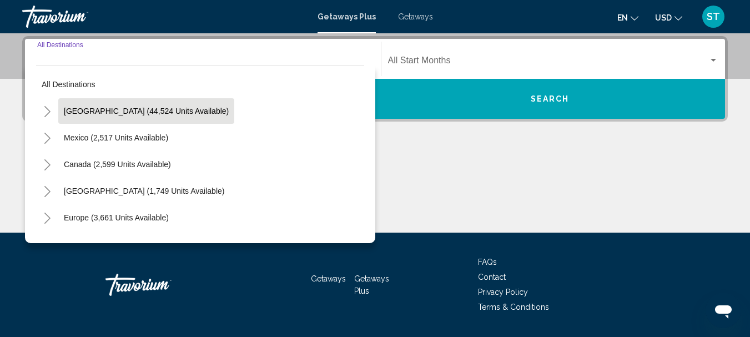
click at [123, 113] on span "[GEOGRAPHIC_DATA] (44,524 units available)" at bounding box center [146, 111] width 165 height 9
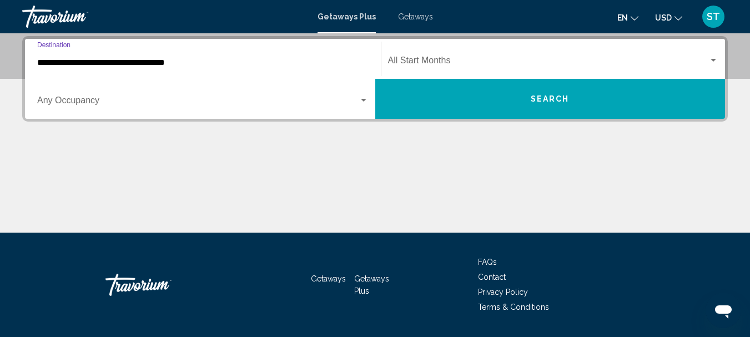
click at [148, 59] on input "**********" at bounding box center [202, 63] width 331 height 10
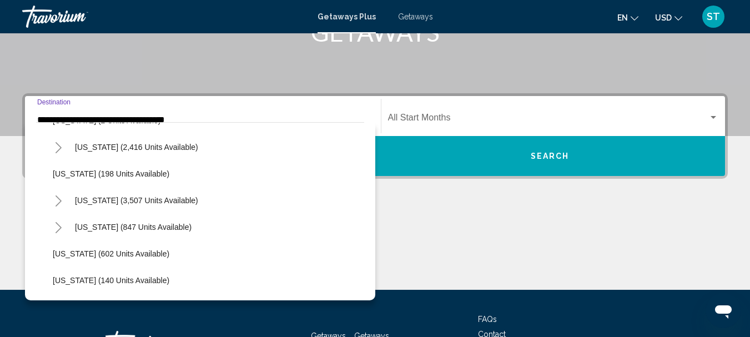
scroll to position [611, 0]
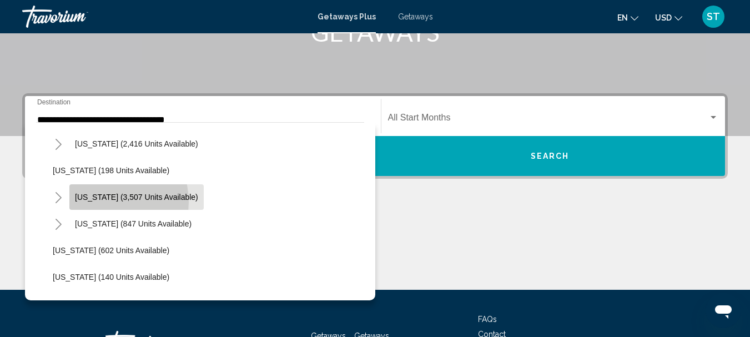
click at [101, 202] on button "Nevada (3,507 units available)" at bounding box center [136, 197] width 134 height 26
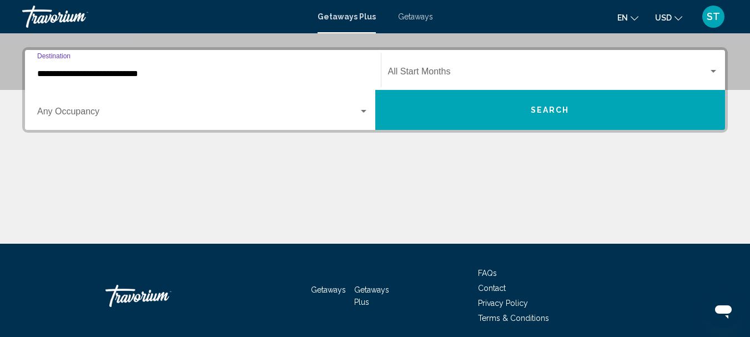
scroll to position [254, 0]
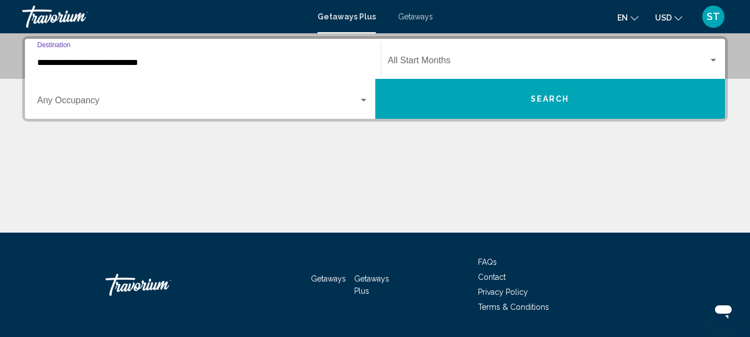
click at [92, 59] on input "**********" at bounding box center [202, 63] width 331 height 10
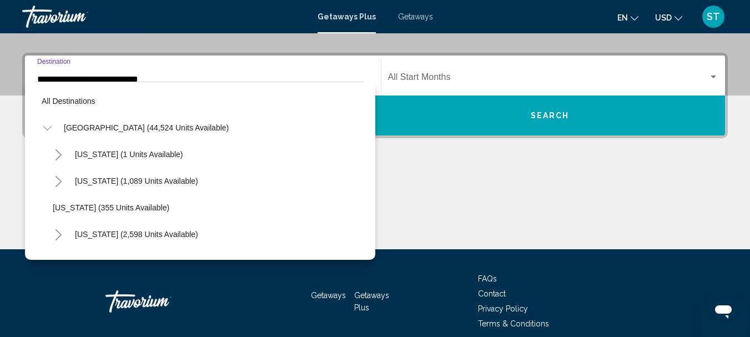
scroll to position [599, 0]
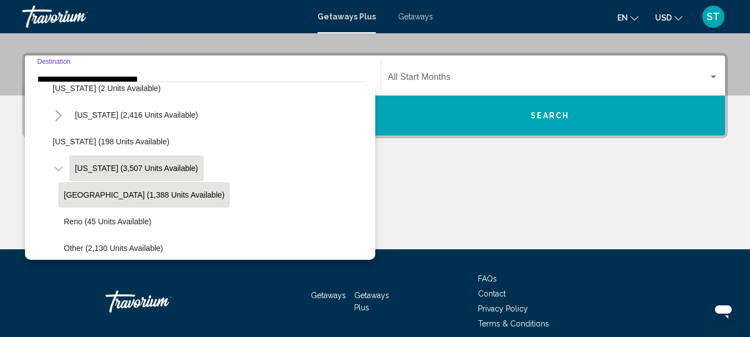
click at [114, 193] on span "Las Vegas (1,388 units available)" at bounding box center [144, 194] width 160 height 9
type input "**********"
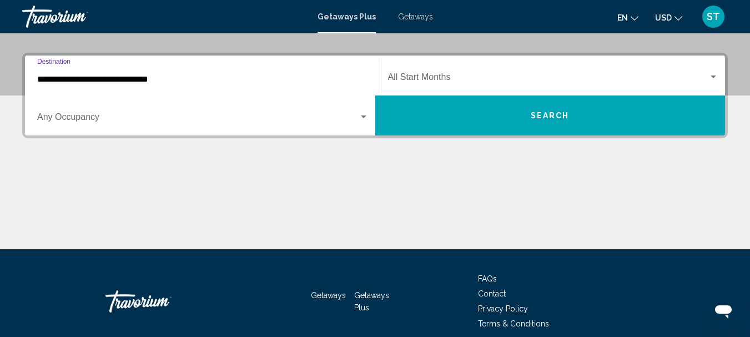
scroll to position [254, 0]
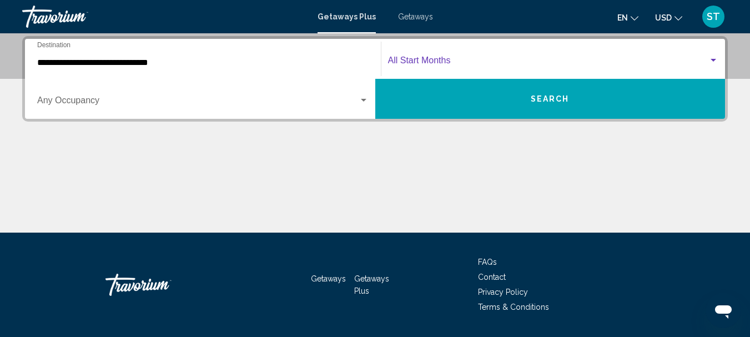
click at [465, 61] on span "Search widget" at bounding box center [548, 63] width 321 height 10
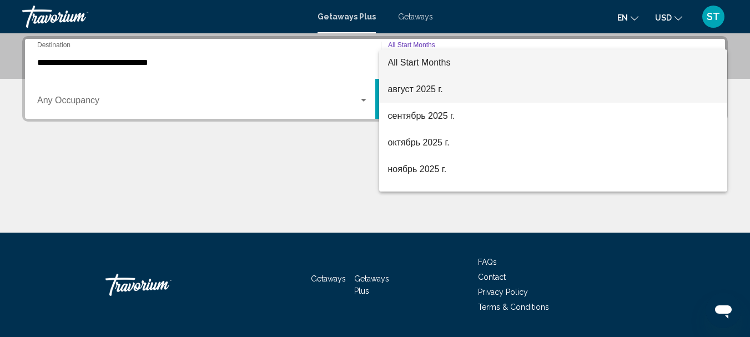
click at [452, 94] on span "август 2025 г." at bounding box center [553, 89] width 331 height 27
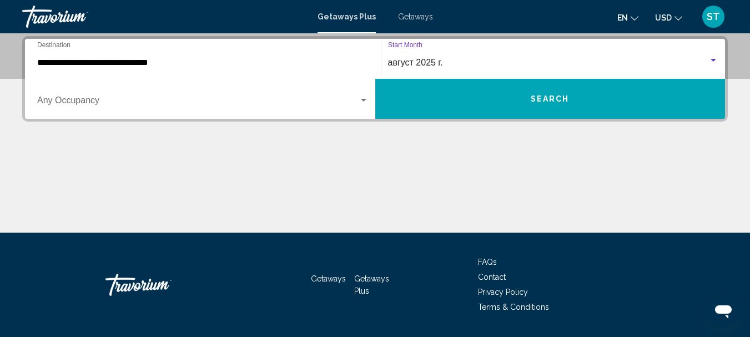
click at [527, 107] on button "Search" at bounding box center [550, 99] width 350 height 40
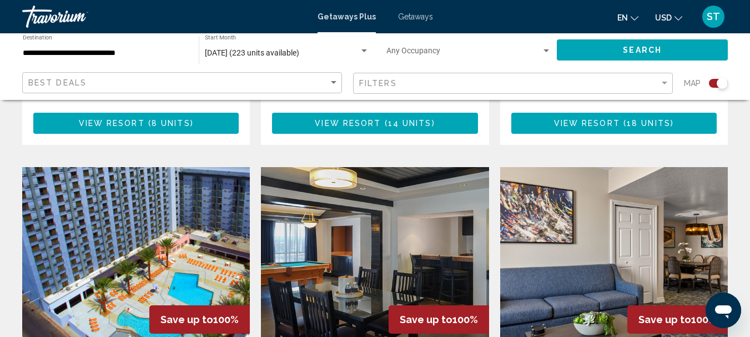
scroll to position [1222, 0]
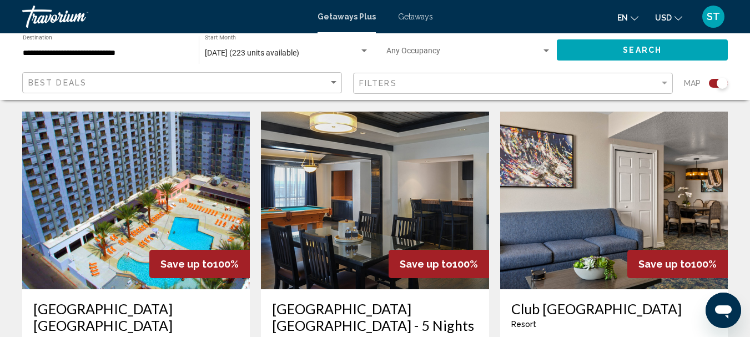
click at [406, 168] on img "Main content" at bounding box center [375, 201] width 228 height 178
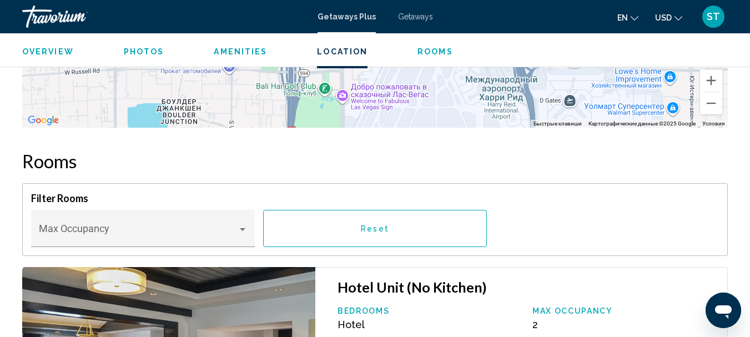
scroll to position [1517, 0]
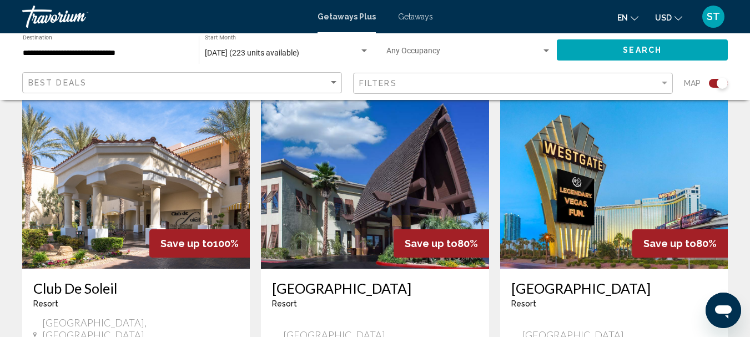
scroll to position [1610, 0]
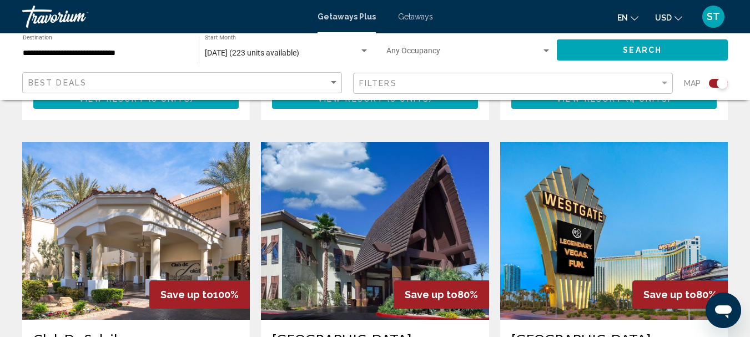
click at [605, 178] on img "Main content" at bounding box center [614, 231] width 228 height 178
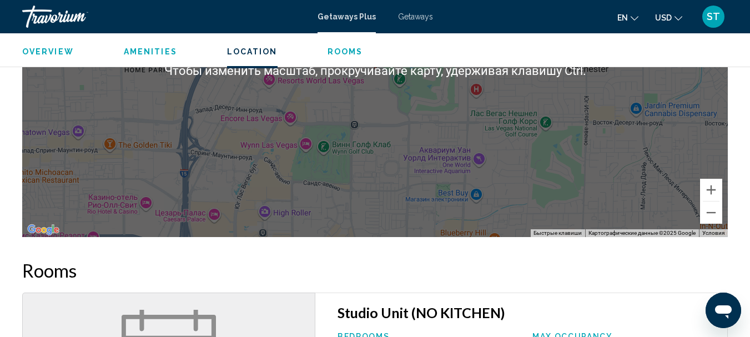
scroll to position [777, 0]
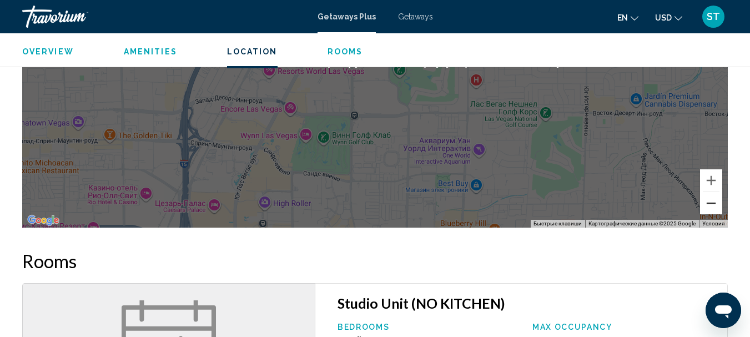
click at [703, 205] on button "Уменьшить" at bounding box center [711, 203] width 22 height 22
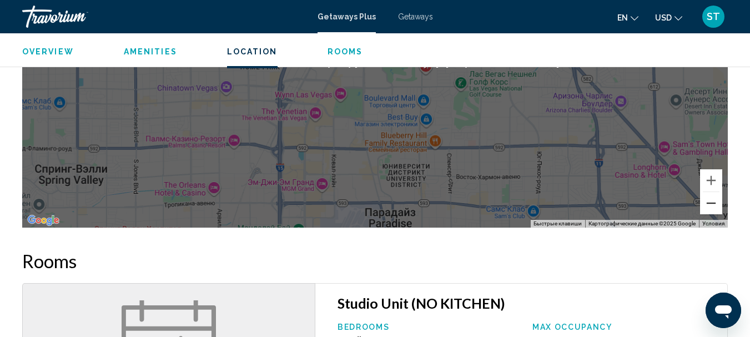
click at [703, 205] on button "Уменьшить" at bounding box center [711, 203] width 22 height 22
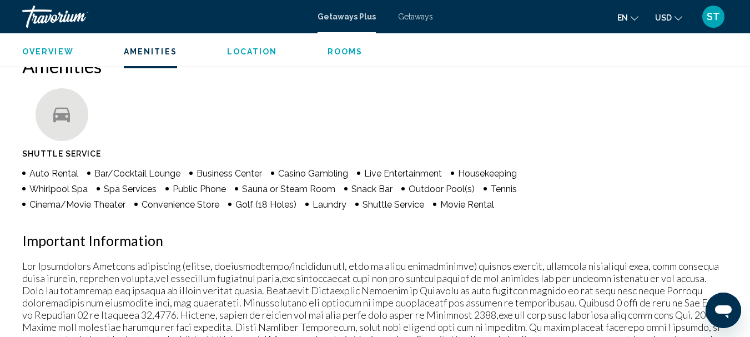
scroll to position [0, 0]
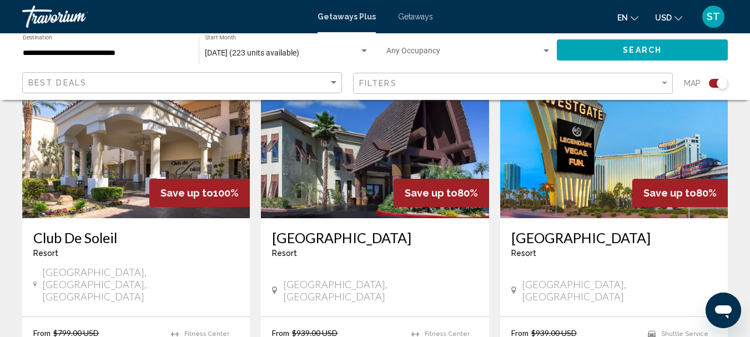
scroll to position [1721, 0]
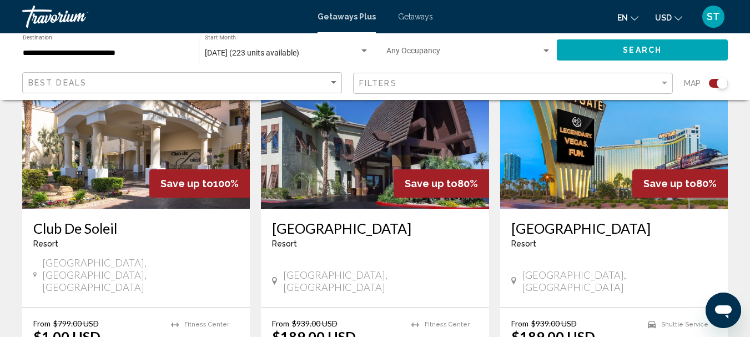
click at [559, 116] on img "Main content" at bounding box center [614, 120] width 228 height 178
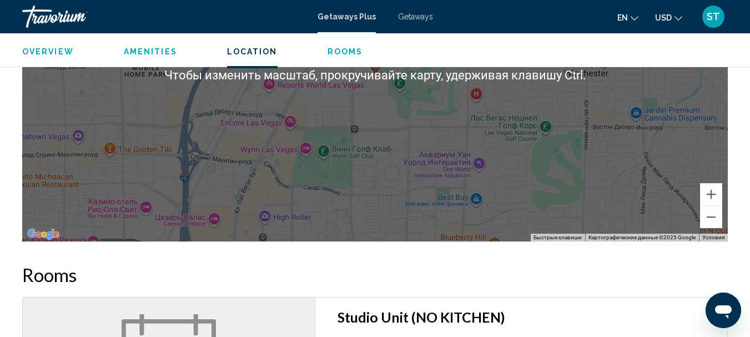
scroll to position [777, 0]
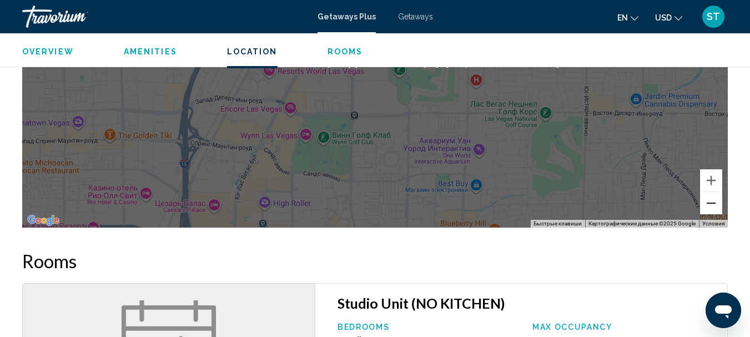
click at [710, 206] on button "Уменьшить" at bounding box center [711, 203] width 22 height 22
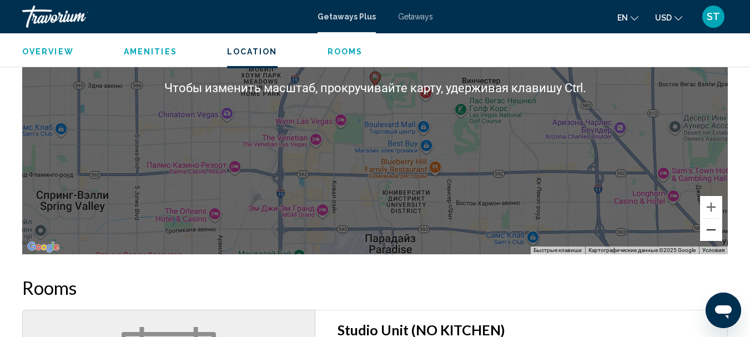
scroll to position [722, 0]
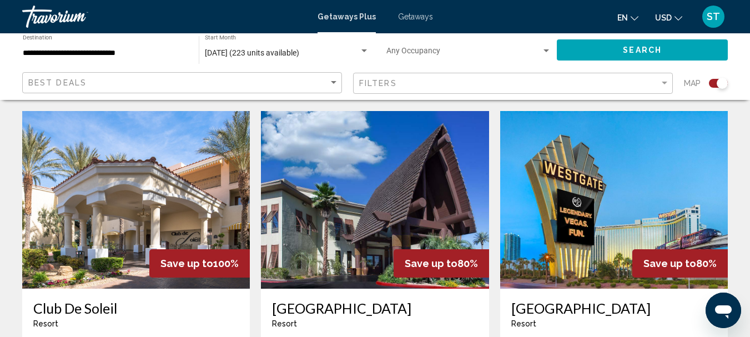
scroll to position [1666, 0]
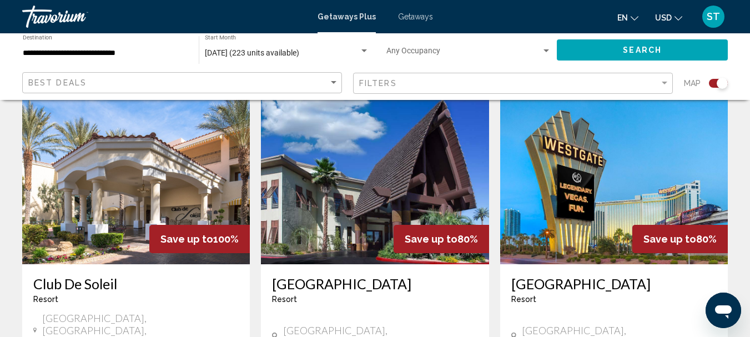
click at [348, 142] on img "Main content" at bounding box center [375, 176] width 228 height 178
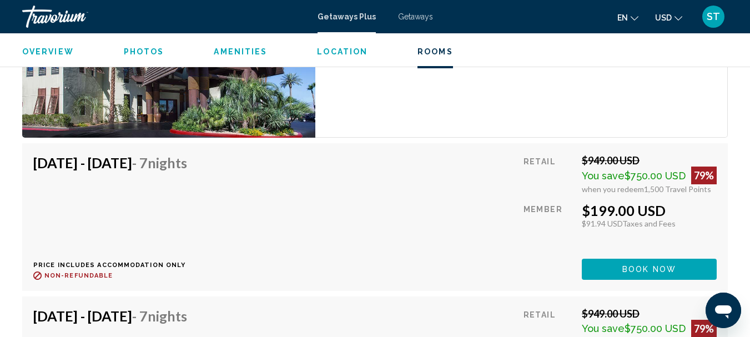
scroll to position [2541, 0]
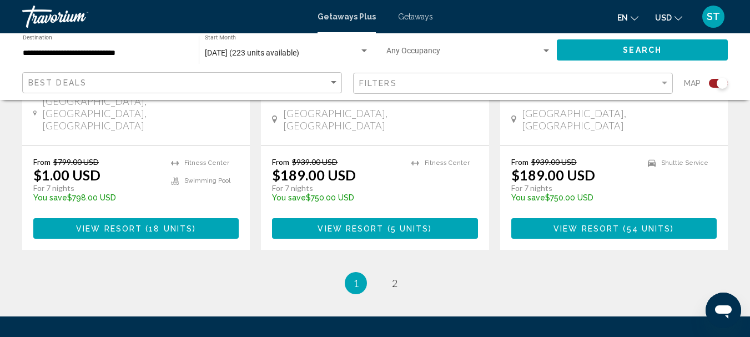
scroll to position [1917, 0]
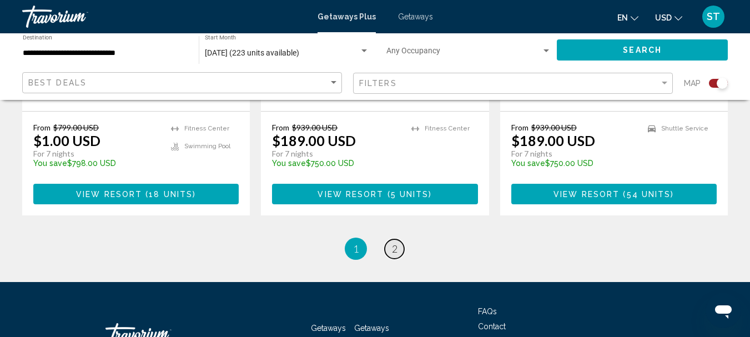
click at [386, 239] on link "page 2" at bounding box center [394, 248] width 19 height 19
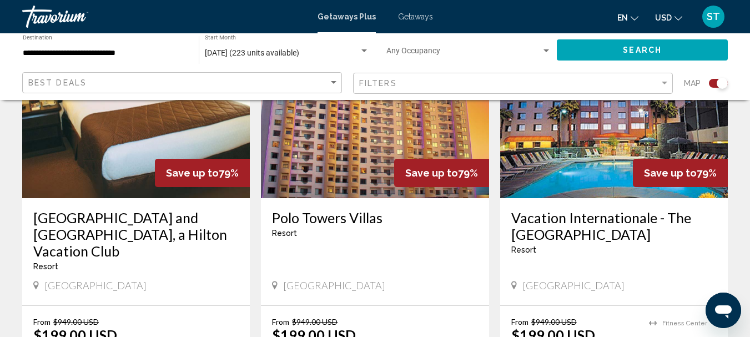
scroll to position [888, 0]
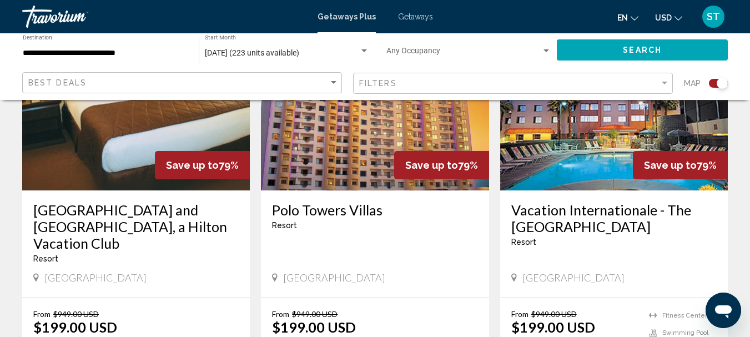
click at [370, 144] on img "Main content" at bounding box center [375, 102] width 228 height 178
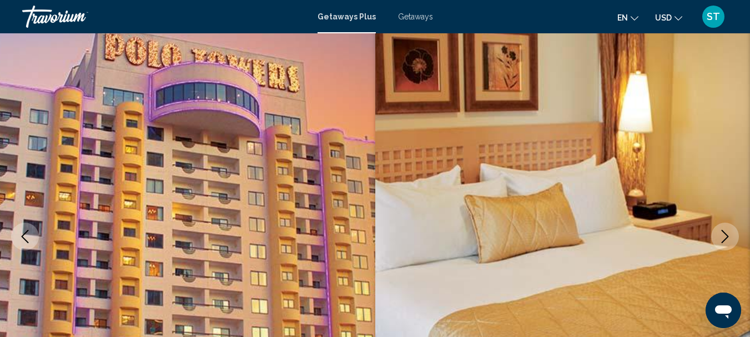
scroll to position [18, 0]
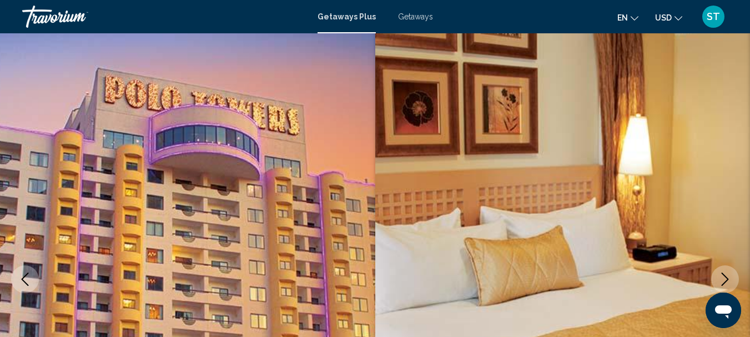
click at [727, 270] on button "Next image" at bounding box center [725, 279] width 28 height 28
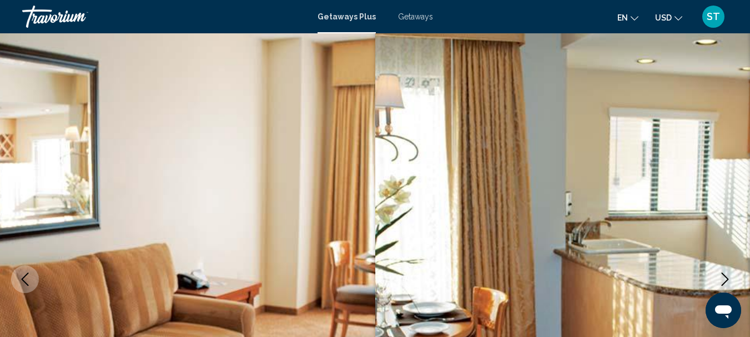
click at [727, 270] on button "Next image" at bounding box center [725, 279] width 28 height 28
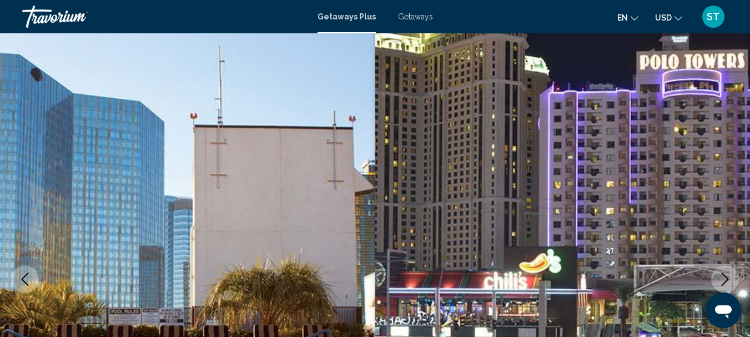
click at [727, 275] on icon "Next image" at bounding box center [724, 279] width 13 height 13
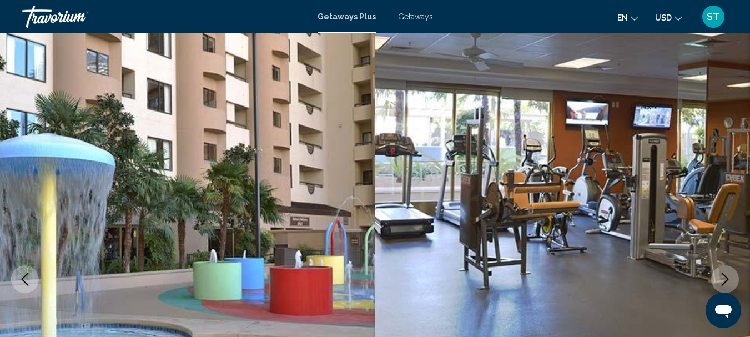
click at [727, 275] on icon "Next image" at bounding box center [724, 279] width 13 height 13
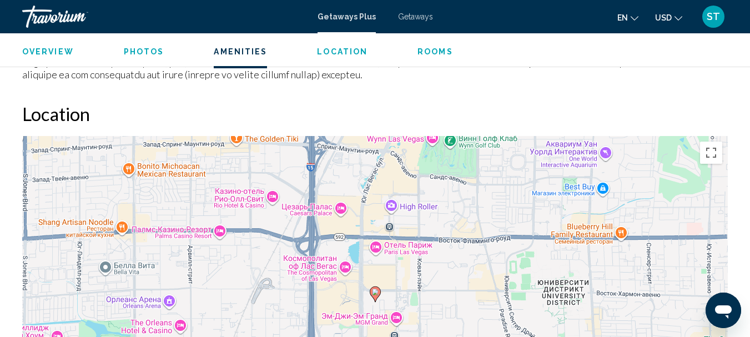
scroll to position [1128, 0]
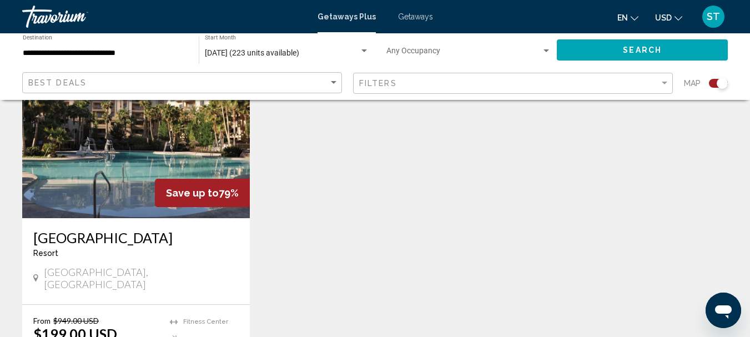
scroll to position [1277, 0]
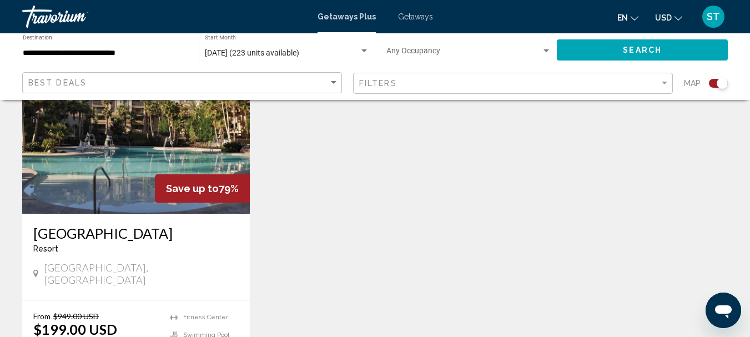
click at [144, 125] on img "Main content" at bounding box center [136, 125] width 228 height 178
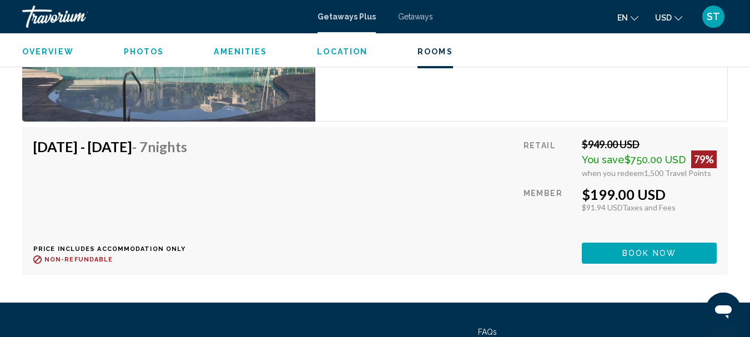
scroll to position [2128, 0]
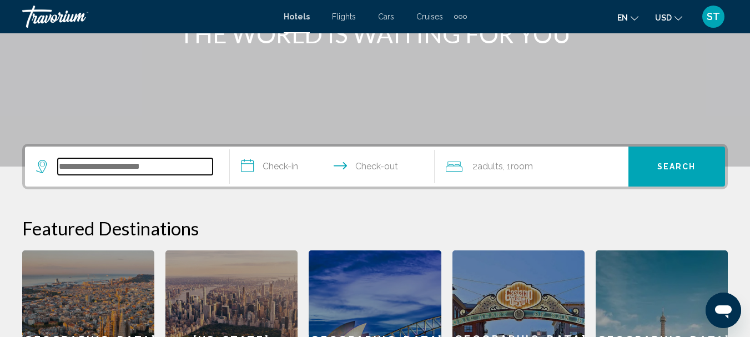
click at [180, 165] on input "Search widget" at bounding box center [135, 166] width 155 height 17
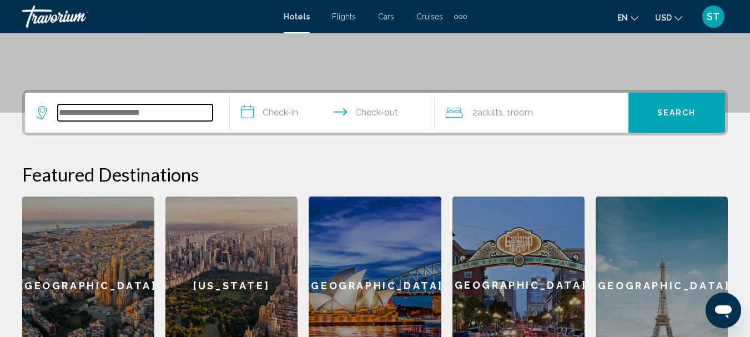
scroll to position [274, 0]
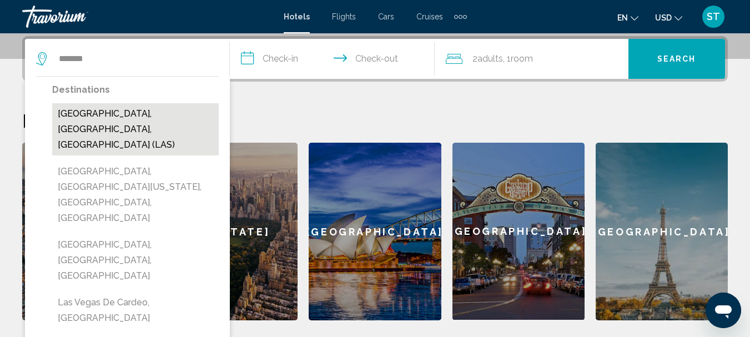
click at [176, 118] on button "Las Vegas, NV, United States (LAS)" at bounding box center [135, 129] width 167 height 52
type input "**********"
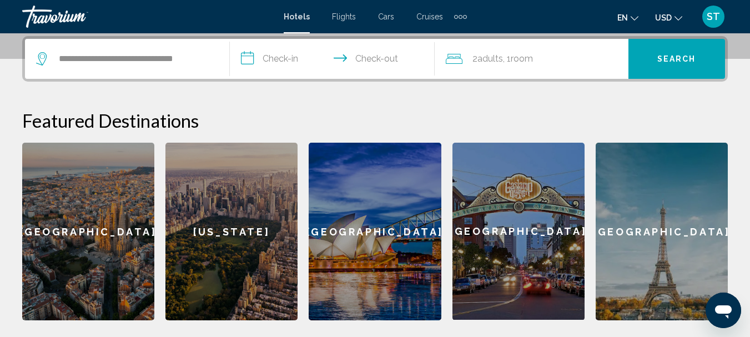
click at [301, 61] on input "**********" at bounding box center [334, 60] width 209 height 43
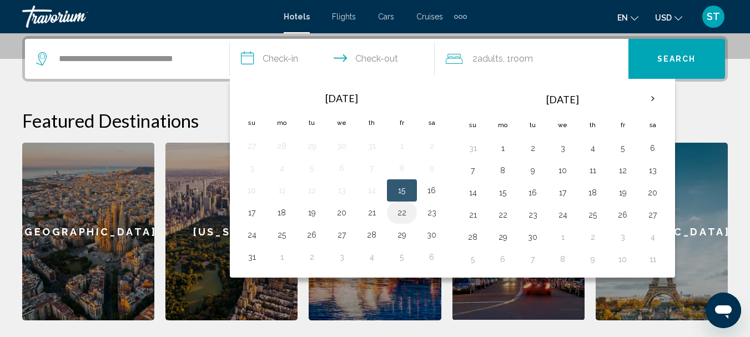
click at [408, 217] on button "22" at bounding box center [402, 213] width 18 height 16
click at [395, 58] on input "**********" at bounding box center [334, 60] width 209 height 43
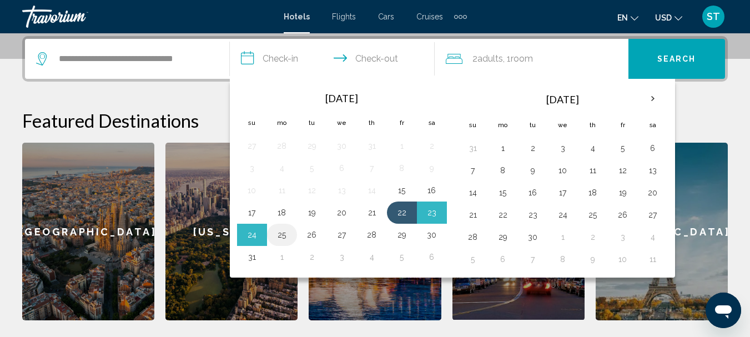
click at [280, 235] on button "25" at bounding box center [282, 235] width 18 height 16
type input "**********"
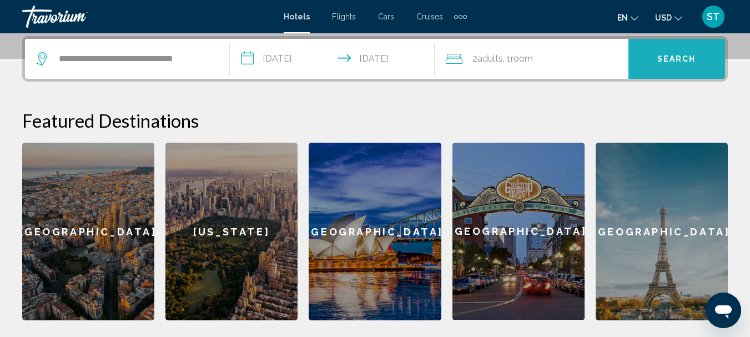
click at [692, 52] on button "Search" at bounding box center [677, 59] width 97 height 40
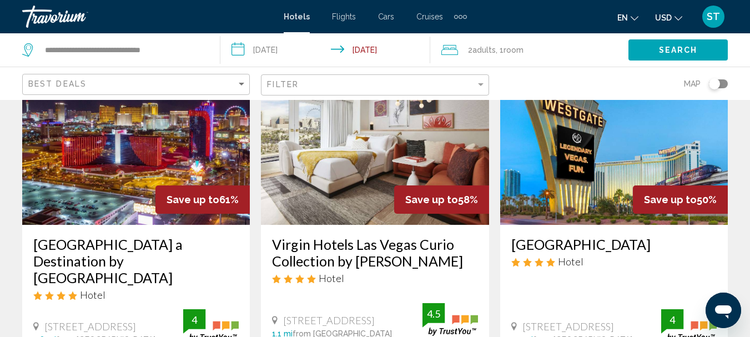
scroll to position [111, 0]
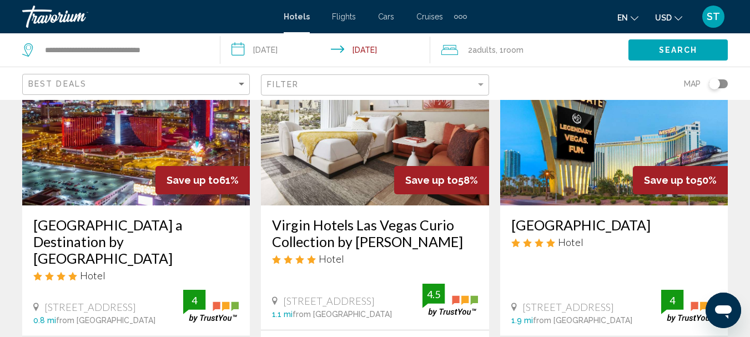
click at [162, 136] on img "Main content" at bounding box center [136, 117] width 228 height 178
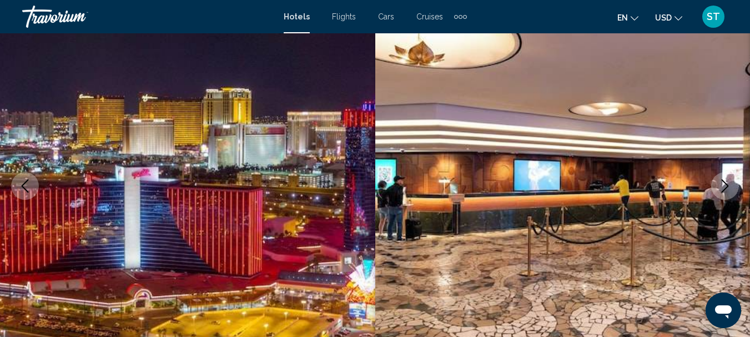
scroll to position [129, 0]
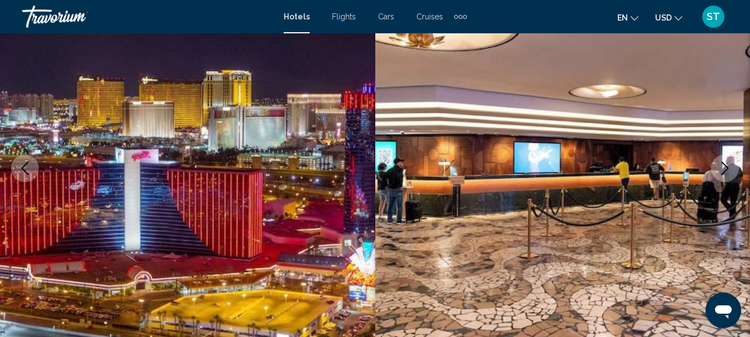
click at [719, 164] on icon "Next image" at bounding box center [724, 168] width 13 height 13
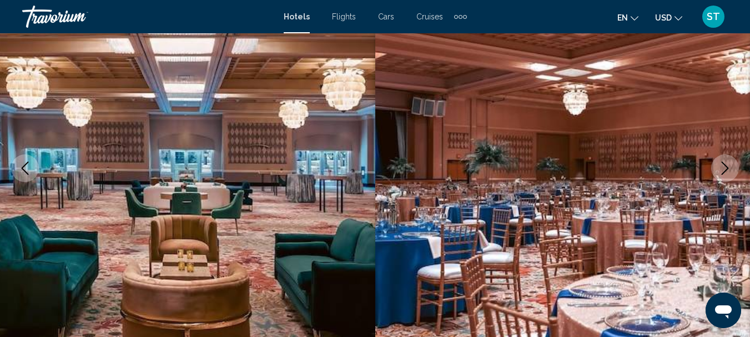
click at [723, 167] on icon "Next image" at bounding box center [724, 168] width 13 height 13
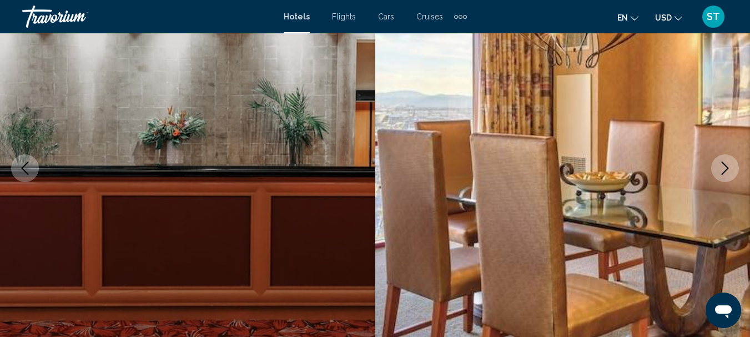
click at [723, 167] on icon "Next image" at bounding box center [724, 168] width 13 height 13
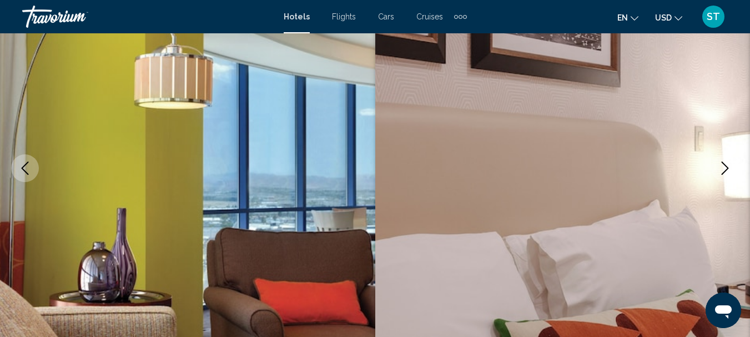
scroll to position [184, 0]
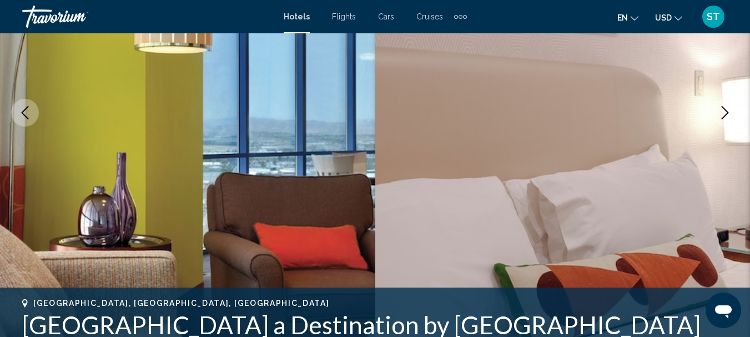
click at [727, 110] on icon "Next image" at bounding box center [724, 112] width 13 height 13
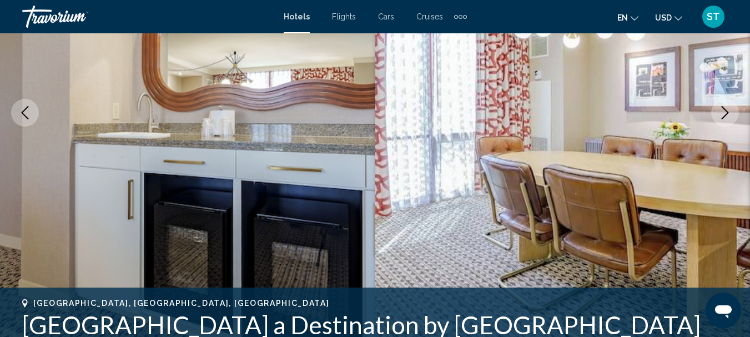
click at [727, 110] on icon "Next image" at bounding box center [724, 112] width 13 height 13
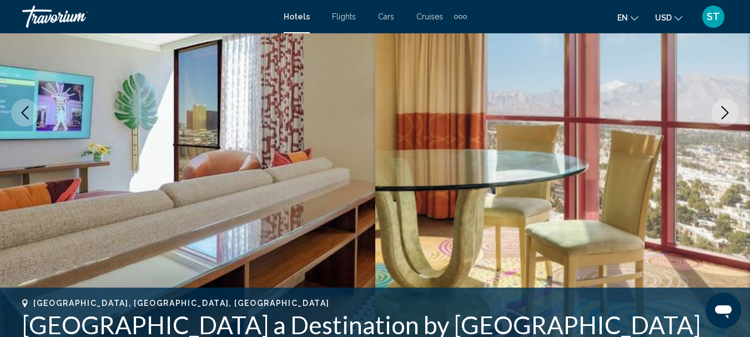
click at [727, 110] on icon "Next image" at bounding box center [724, 112] width 13 height 13
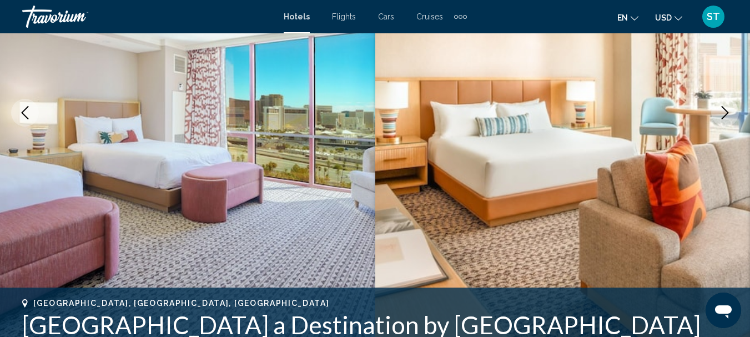
click at [727, 110] on icon "Next image" at bounding box center [724, 112] width 13 height 13
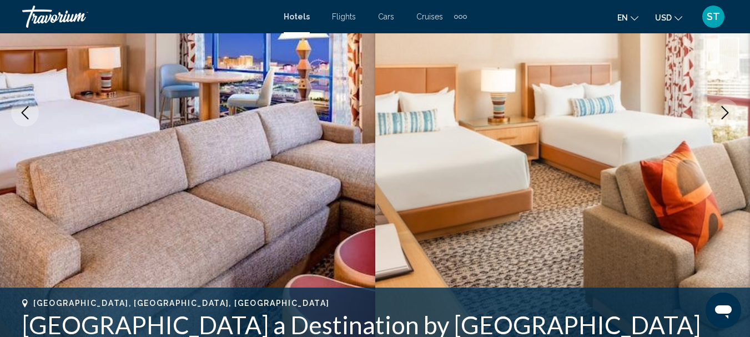
click at [727, 110] on icon "Next image" at bounding box center [724, 112] width 13 height 13
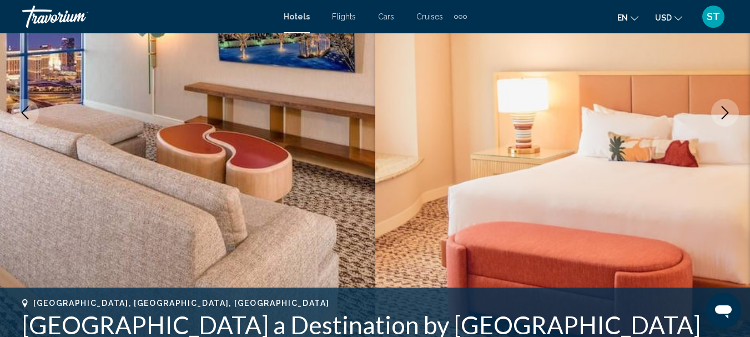
click at [727, 110] on icon "Next image" at bounding box center [724, 112] width 13 height 13
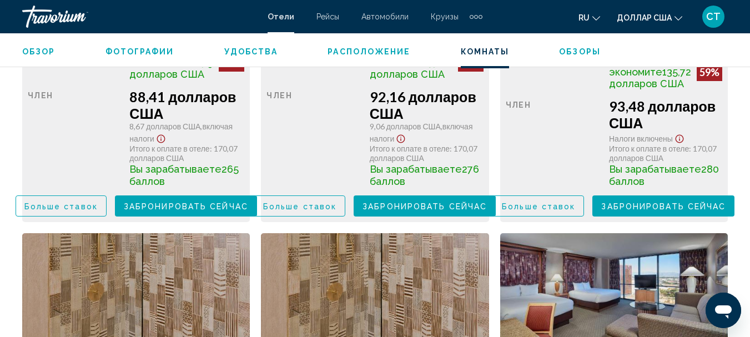
scroll to position [2017, 0]
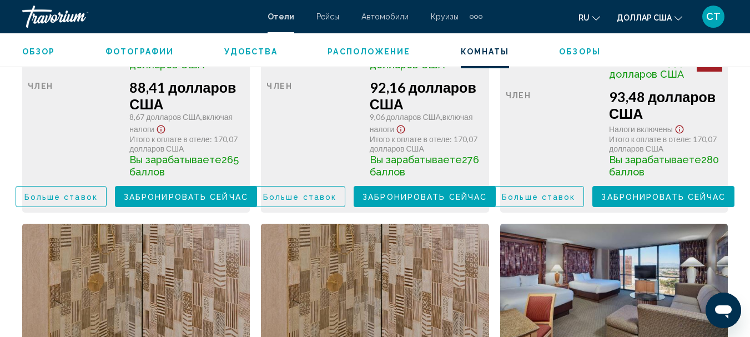
click at [215, 202] on font "Забронировать сейчас" at bounding box center [186, 197] width 124 height 9
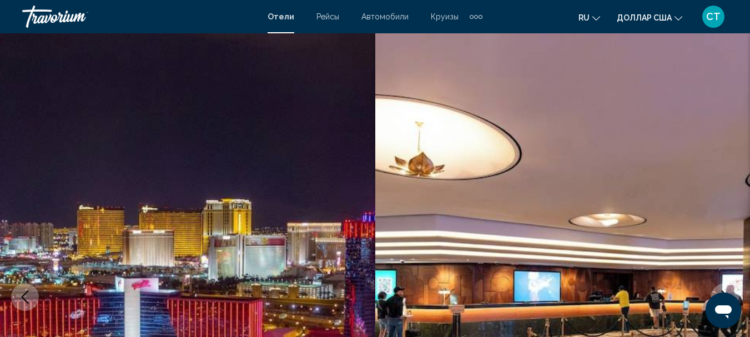
scroll to position [128, 0]
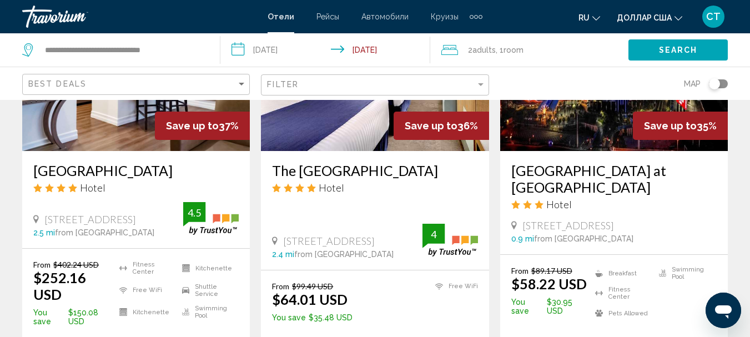
scroll to position [666, 0]
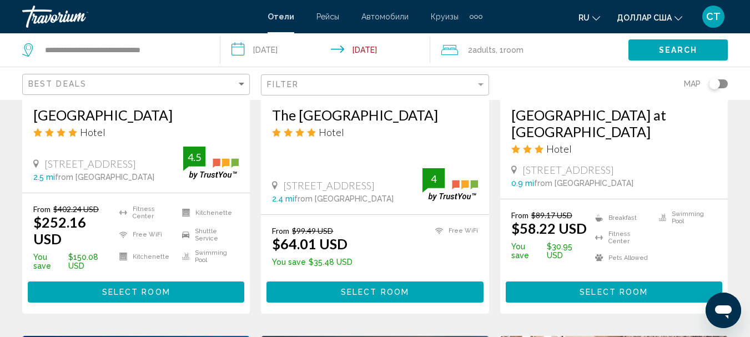
click at [621, 143] on div "Hotel" at bounding box center [613, 149] width 205 height 12
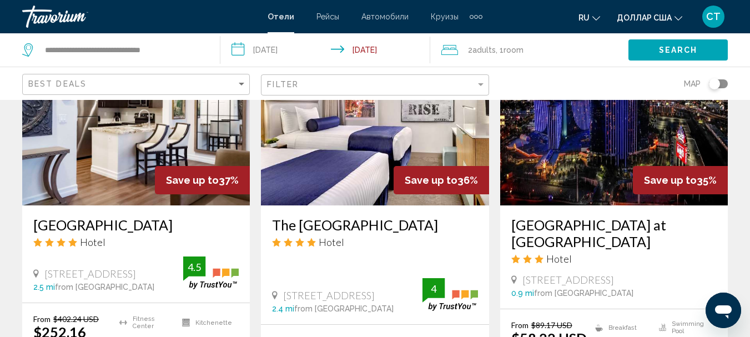
scroll to position [500, 0]
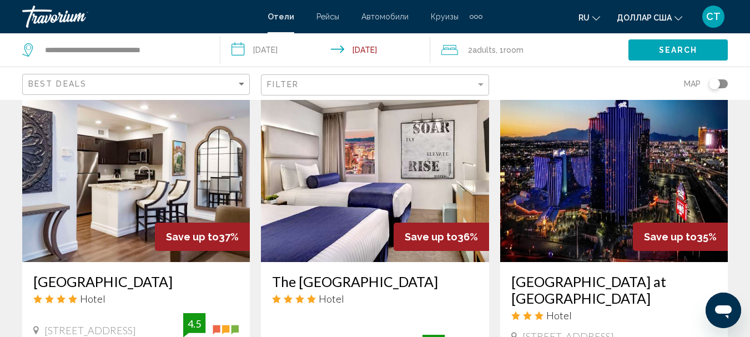
click at [612, 273] on h3 "Masquerade Tower at Rio Hotel & Casino" at bounding box center [613, 289] width 205 height 33
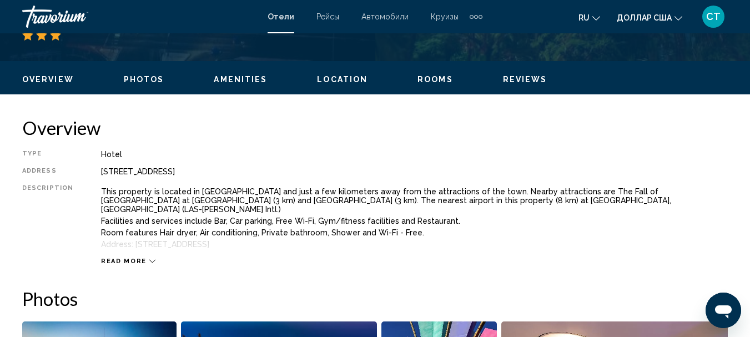
scroll to position [129, 0]
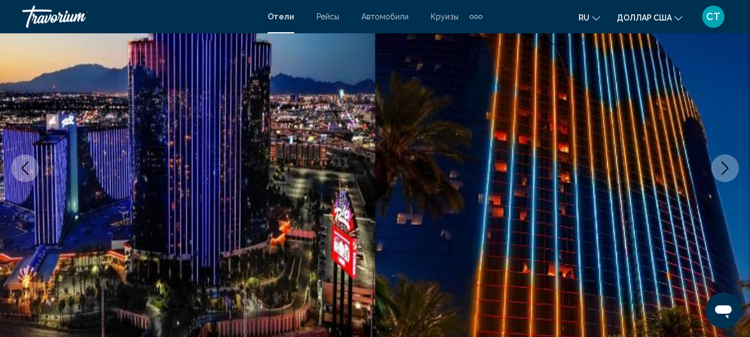
click at [728, 175] on button "Next image" at bounding box center [725, 168] width 28 height 28
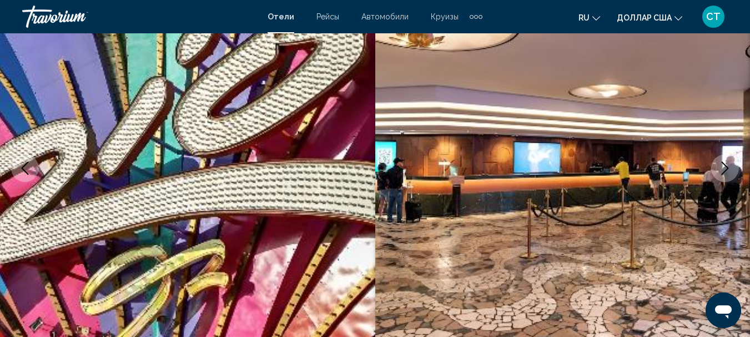
click at [728, 175] on button "Next image" at bounding box center [725, 168] width 28 height 28
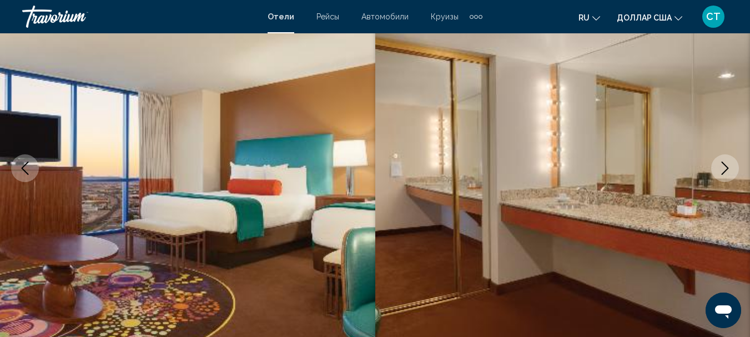
click at [728, 175] on button "Next image" at bounding box center [725, 168] width 28 height 28
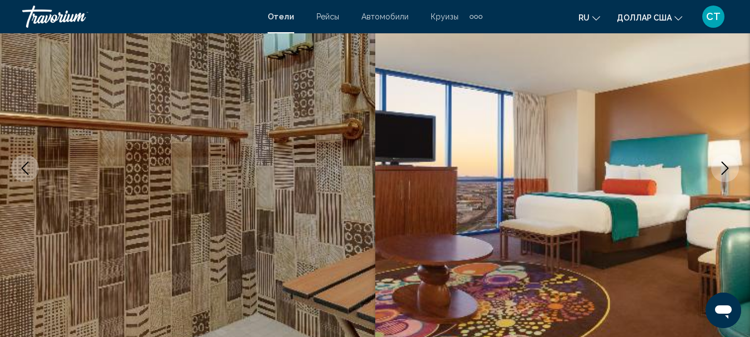
click at [728, 175] on button "Next image" at bounding box center [725, 168] width 28 height 28
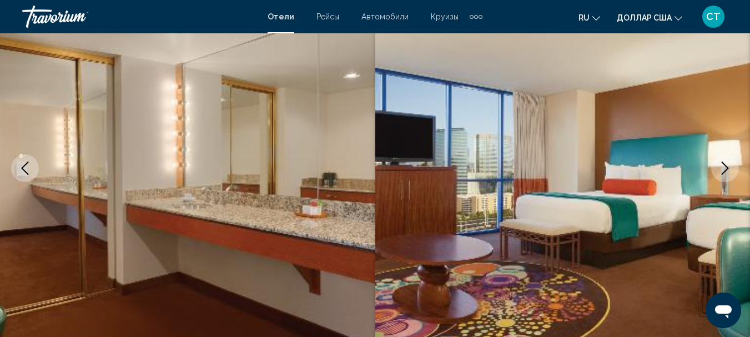
click at [728, 175] on button "Next image" at bounding box center [725, 168] width 28 height 28
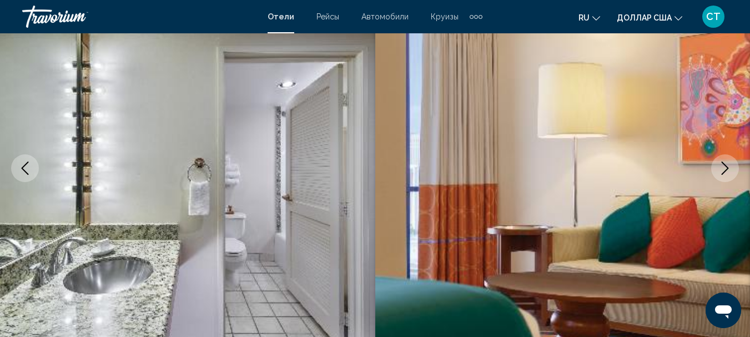
click at [728, 175] on button "Next image" at bounding box center [725, 168] width 28 height 28
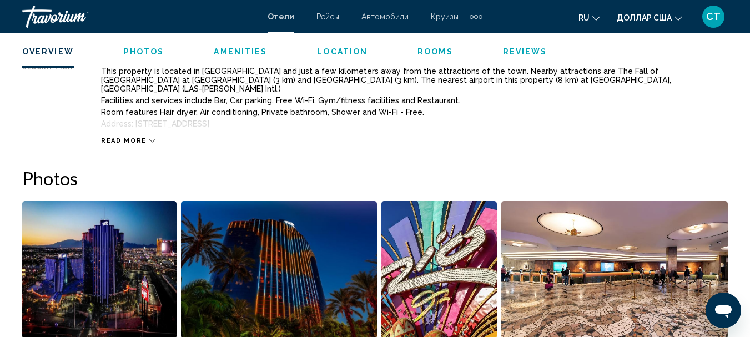
scroll to position [629, 0]
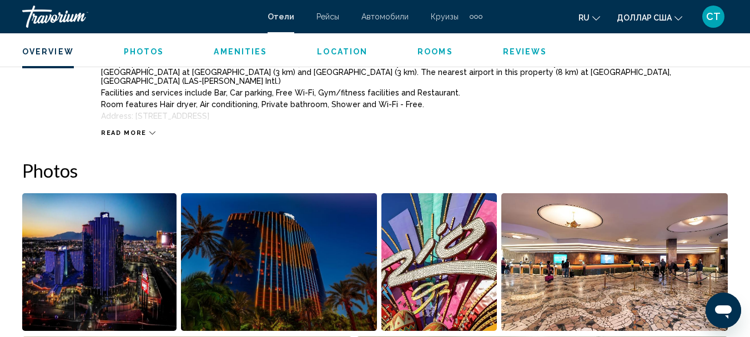
click at [149, 130] on icon "Основное содержание" at bounding box center [152, 133] width 6 height 6
click at [147, 130] on icon "Основное содержание" at bounding box center [150, 133] width 6 height 6
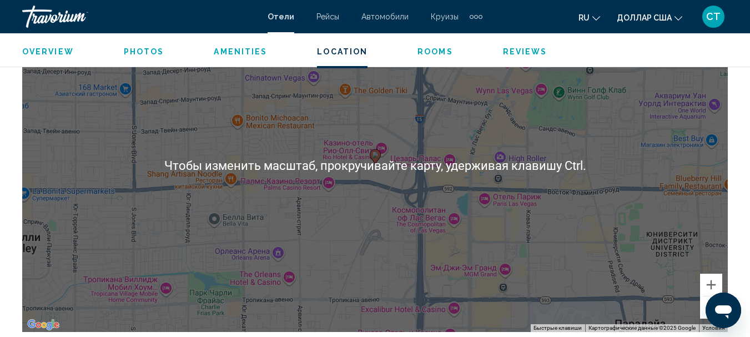
scroll to position [1306, 0]
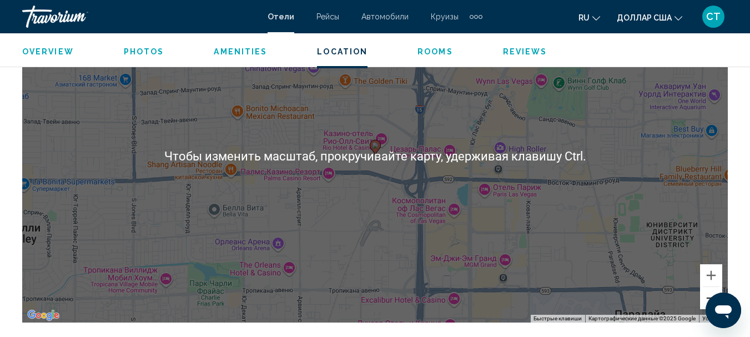
click at [712, 288] on button "Уменьшить" at bounding box center [711, 298] width 22 height 22
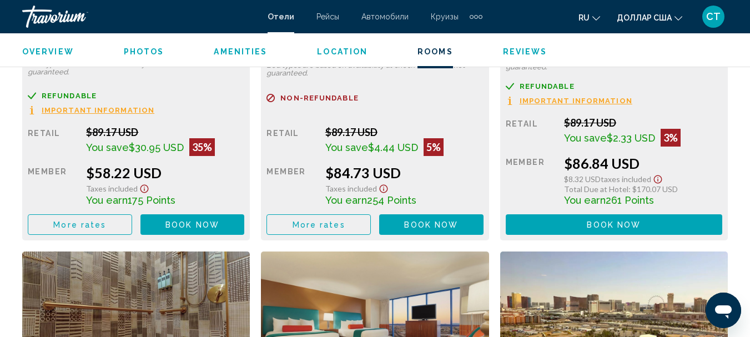
scroll to position [1917, 0]
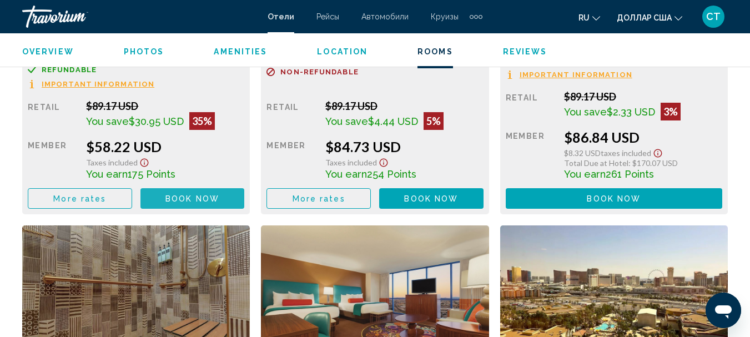
click at [199, 194] on span "Book now" at bounding box center [192, 198] width 54 height 9
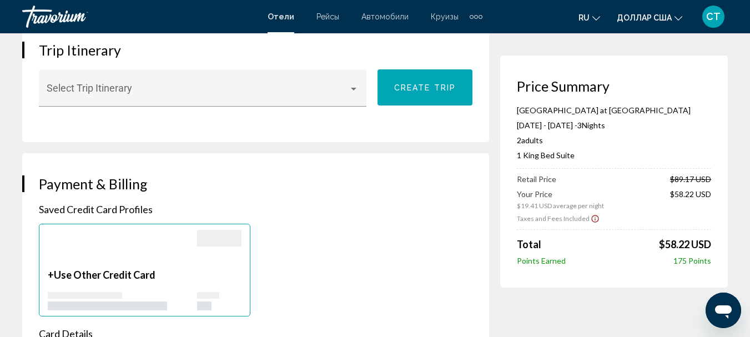
scroll to position [722, 0]
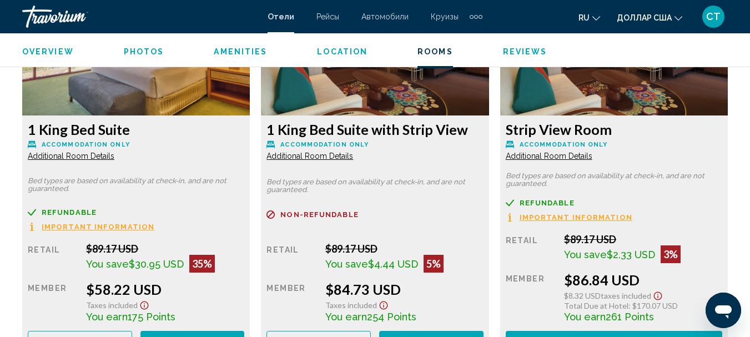
scroll to position [1794, 0]
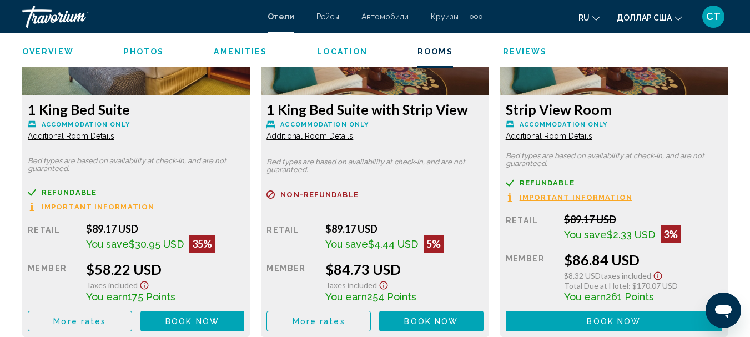
click at [219, 317] on span "Book now" at bounding box center [192, 321] width 54 height 9
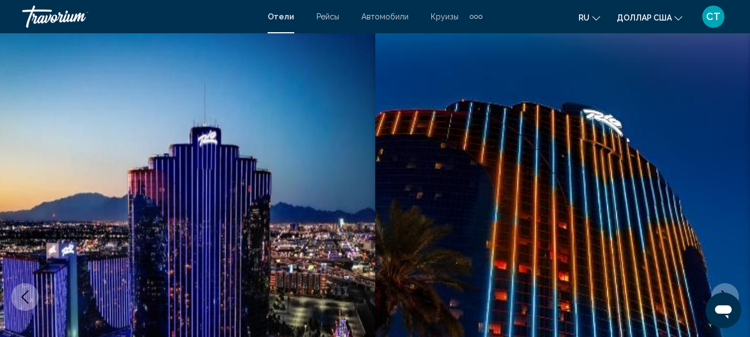
scroll to position [128, 0]
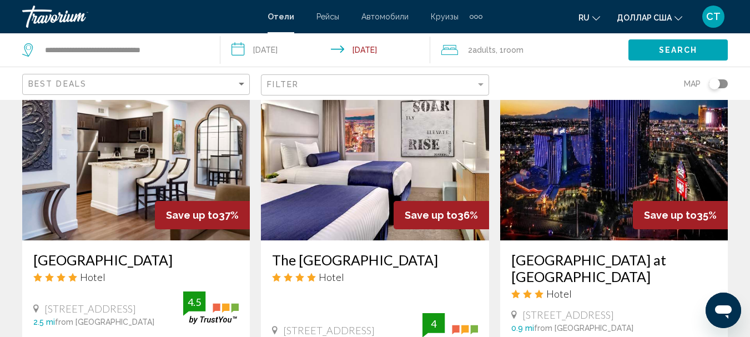
scroll to position [555, 0]
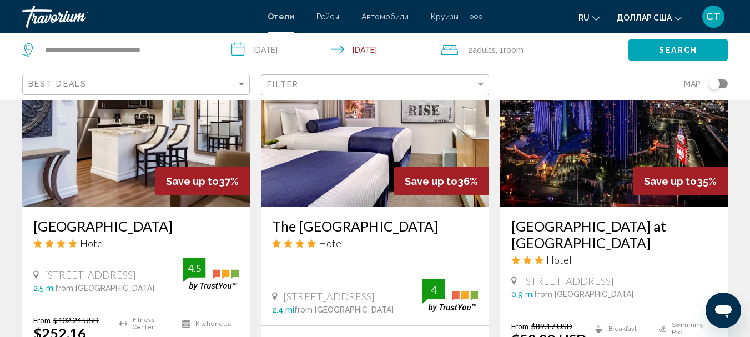
click at [376, 120] on img "Основное содержание" at bounding box center [375, 118] width 228 height 178
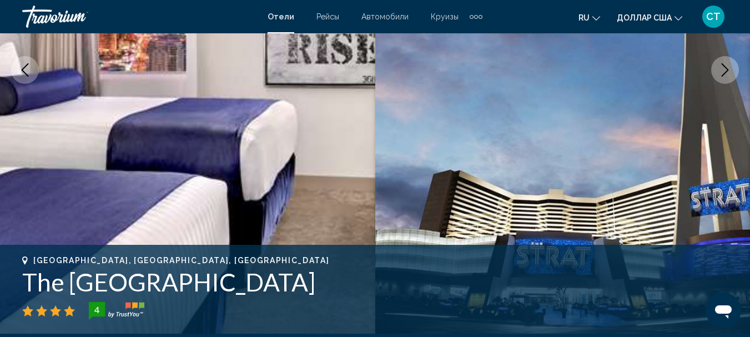
scroll to position [240, 0]
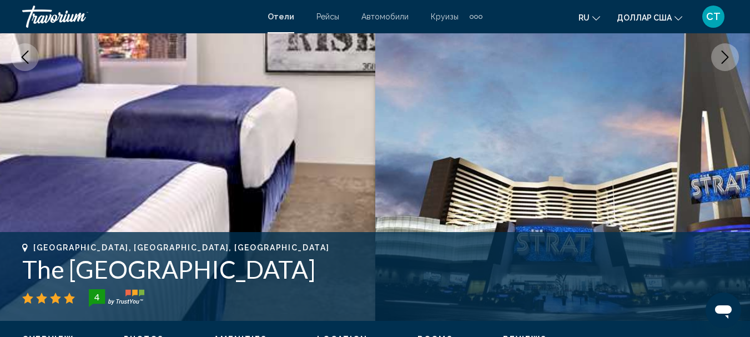
click at [725, 62] on icon "Next image" at bounding box center [724, 57] width 13 height 13
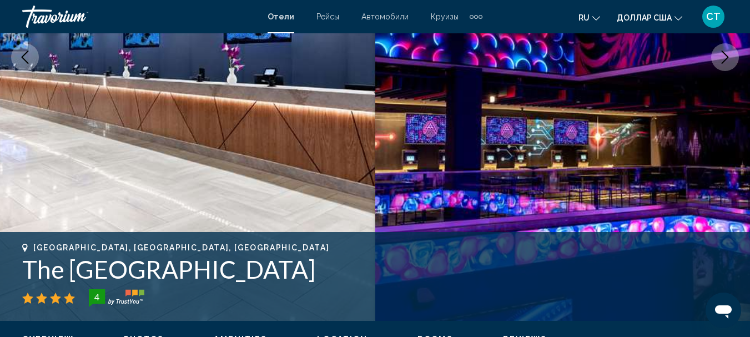
click at [725, 62] on icon "Next image" at bounding box center [724, 57] width 13 height 13
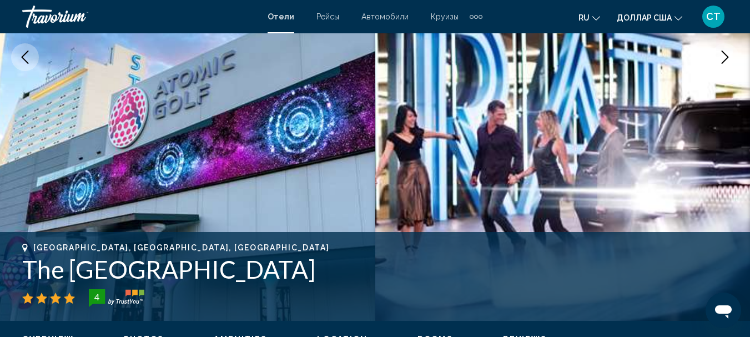
click at [725, 62] on icon "Next image" at bounding box center [724, 57] width 13 height 13
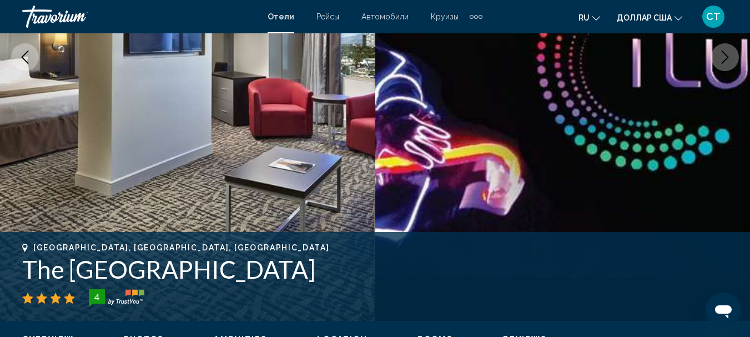
click at [725, 62] on icon "Next image" at bounding box center [724, 57] width 13 height 13
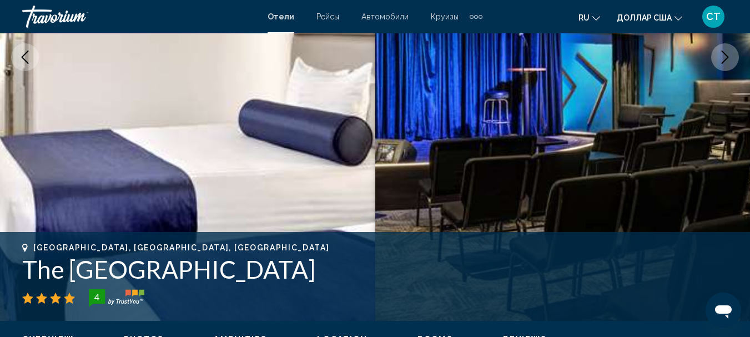
click at [681, 176] on img "Основное содержание" at bounding box center [562, 56] width 375 height 527
click at [732, 59] on button "Next image" at bounding box center [725, 57] width 28 height 28
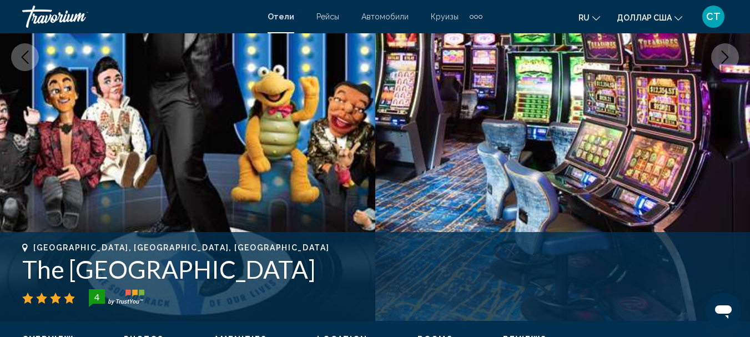
click at [732, 59] on button "Next image" at bounding box center [725, 57] width 28 height 28
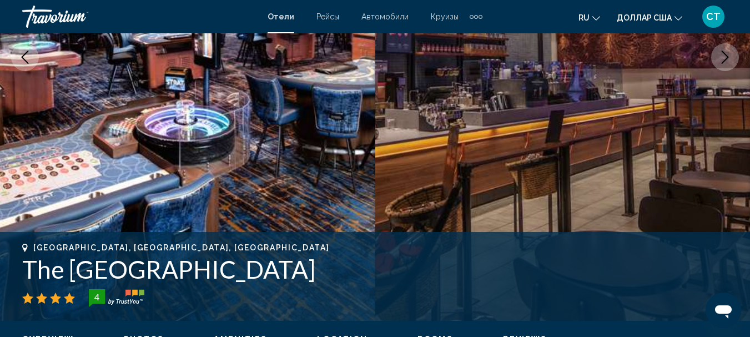
click at [732, 59] on button "Next image" at bounding box center [725, 57] width 28 height 28
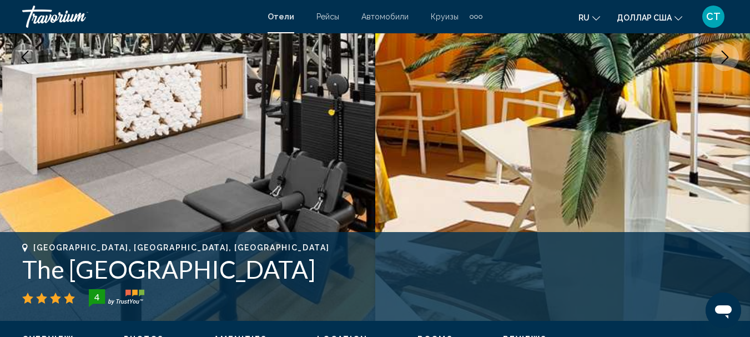
click at [726, 308] on icon "Открытое окно обмена сообщениями" at bounding box center [723, 311] width 17 height 13
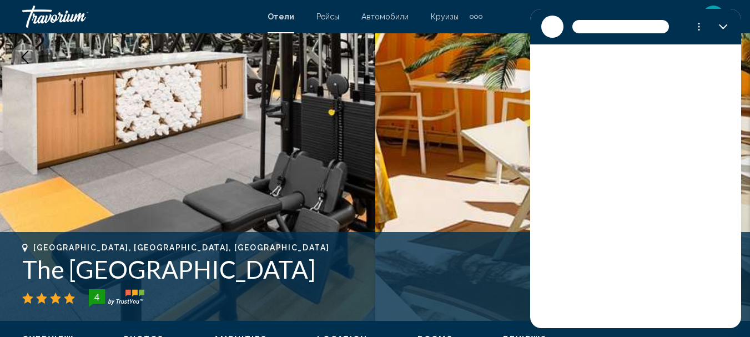
scroll to position [0, 0]
click at [724, 25] on icon "Закрыть" at bounding box center [723, 26] width 9 height 9
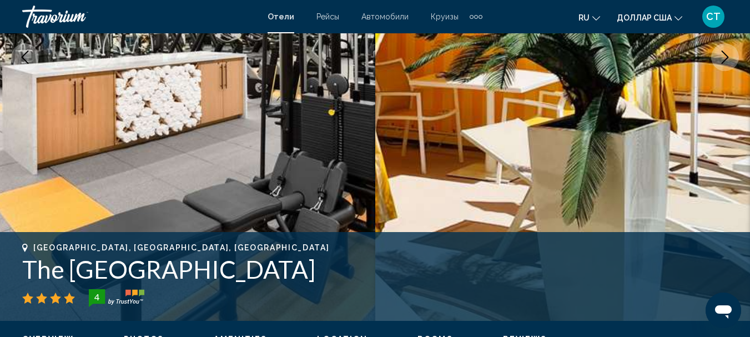
click at [309, 172] on img "Основное содержание" at bounding box center [187, 56] width 375 height 527
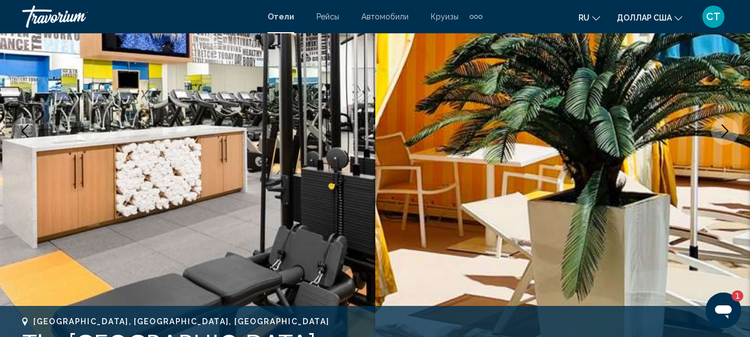
scroll to position [73, 0]
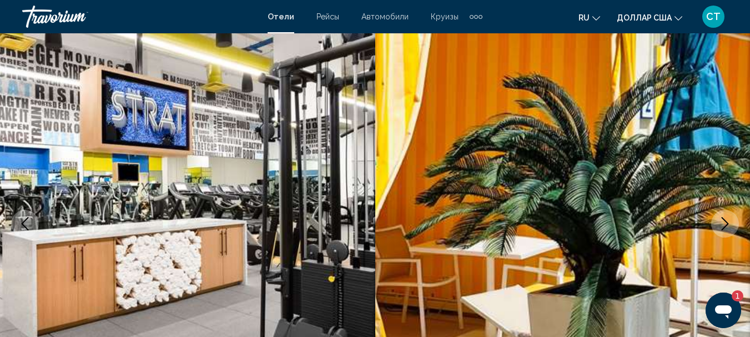
click at [729, 227] on icon "Next image" at bounding box center [724, 223] width 13 height 13
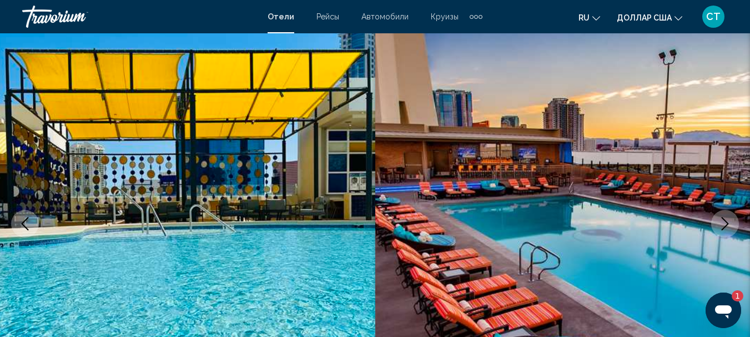
click at [729, 227] on icon "Next image" at bounding box center [724, 223] width 13 height 13
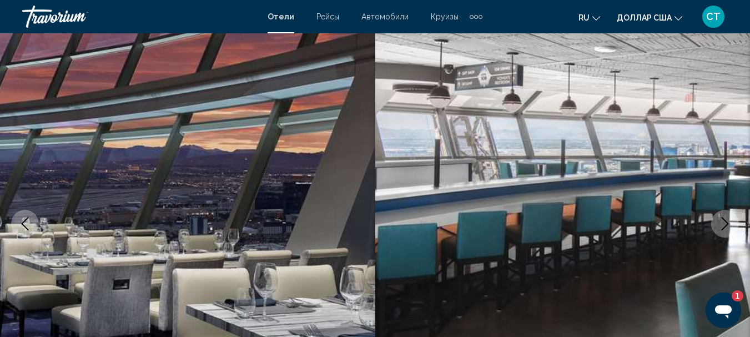
click at [729, 227] on icon "Next image" at bounding box center [724, 223] width 13 height 13
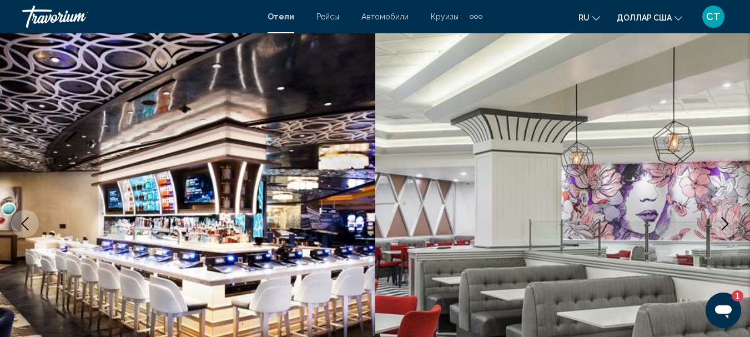
click at [729, 227] on icon "Next image" at bounding box center [724, 223] width 13 height 13
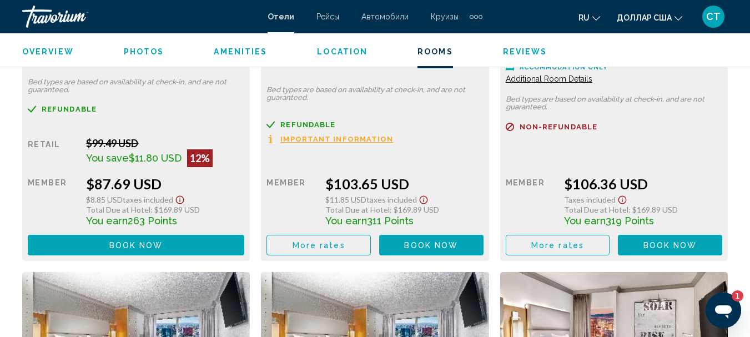
scroll to position [2683, 0]
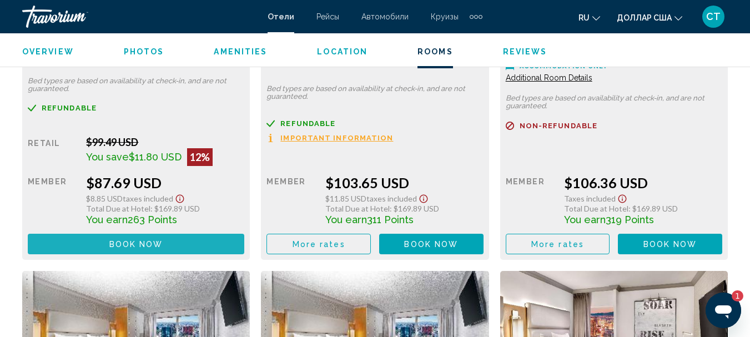
click at [165, 244] on button "Book now No longer available" at bounding box center [136, 244] width 217 height 21
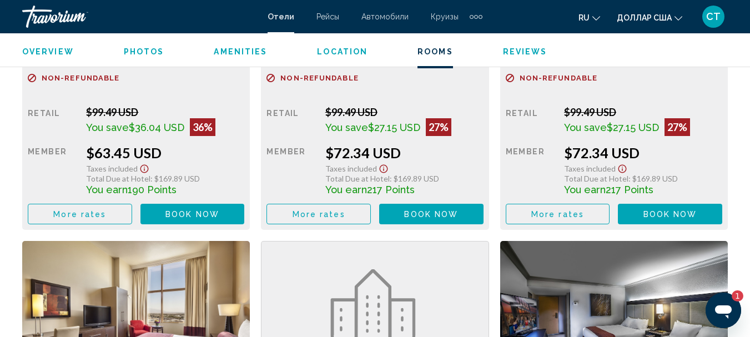
scroll to position [1710, 0]
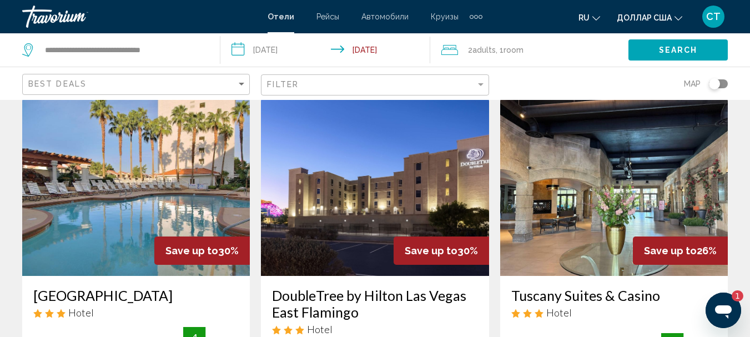
scroll to position [1333, 0]
click at [580, 182] on img "Основное содержание" at bounding box center [614, 187] width 228 height 178
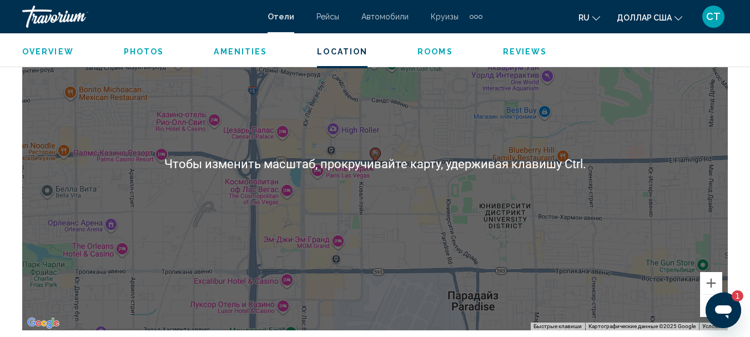
scroll to position [1350, 0]
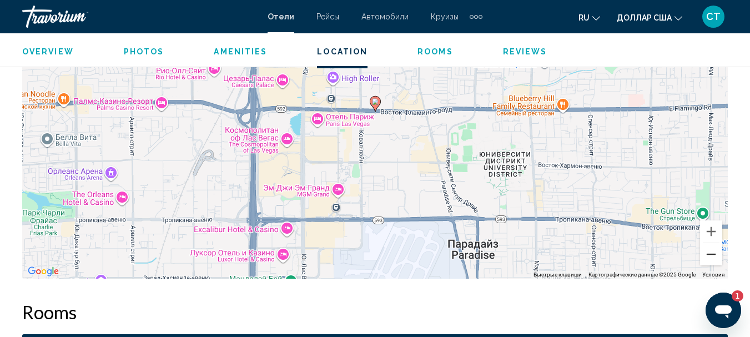
click at [716, 250] on button "Уменьшить" at bounding box center [711, 254] width 22 height 22
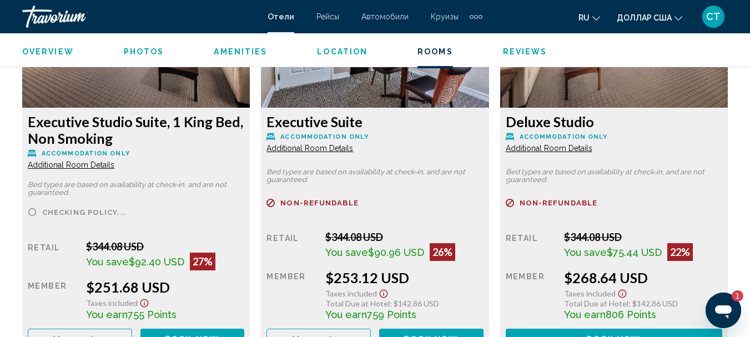
scroll to position [1795, 0]
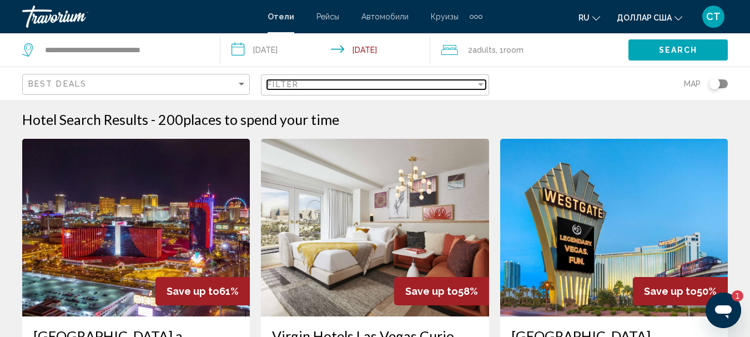
click at [478, 82] on div "Filter" at bounding box center [481, 84] width 10 height 9
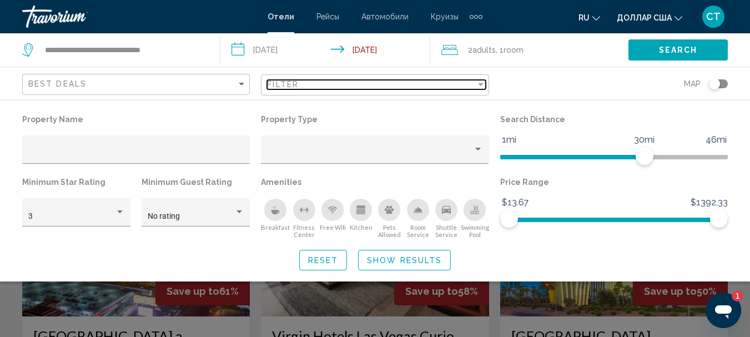
click at [478, 82] on div "Filter" at bounding box center [481, 84] width 10 height 9
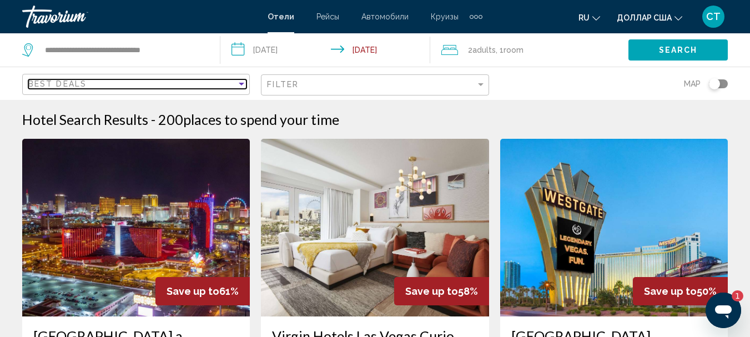
click at [243, 87] on div "Sort by" at bounding box center [242, 83] width 10 height 9
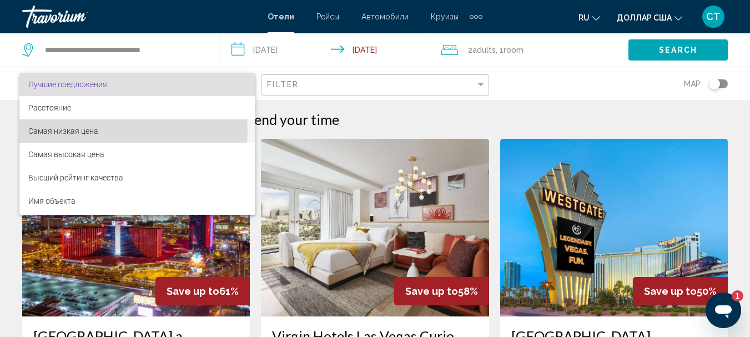
click at [106, 130] on span "Самая низкая цена" at bounding box center [137, 130] width 218 height 23
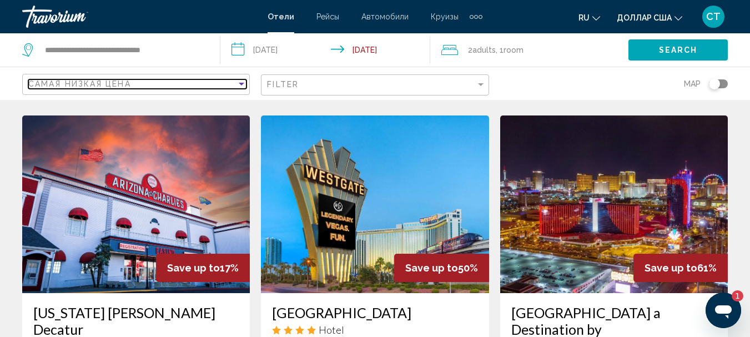
scroll to position [444, 0]
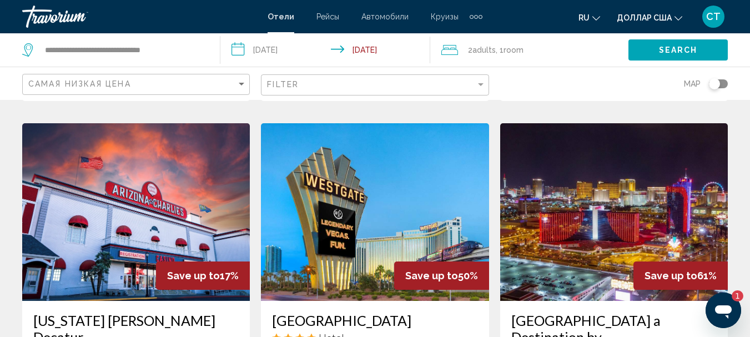
click at [365, 172] on img "Основное содержание" at bounding box center [375, 212] width 228 height 178
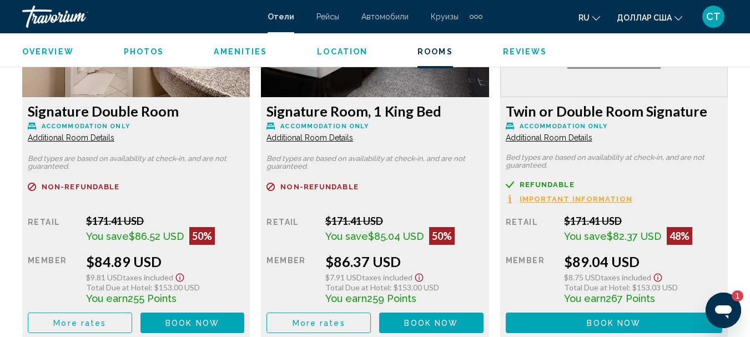
scroll to position [1825, 0]
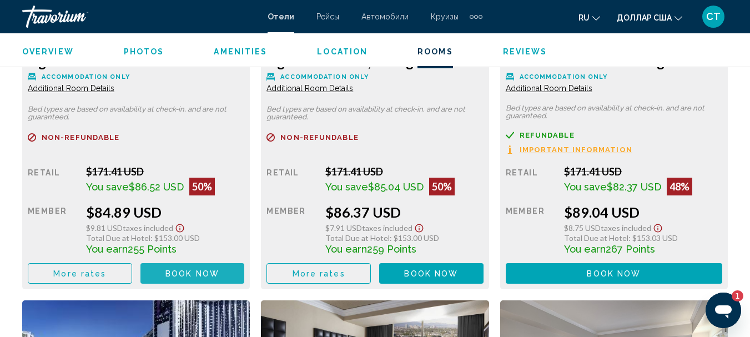
click at [186, 271] on span "Book now" at bounding box center [192, 273] width 54 height 9
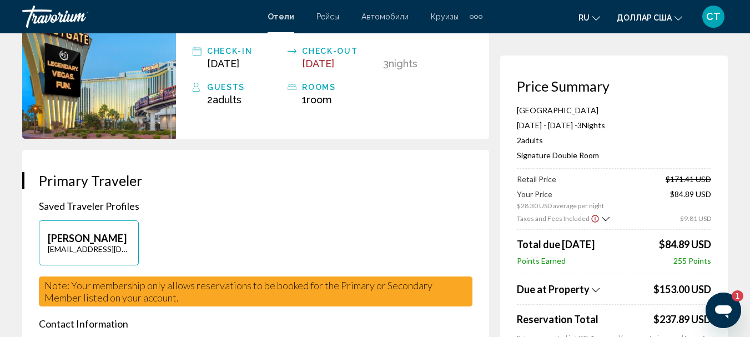
scroll to position [111, 0]
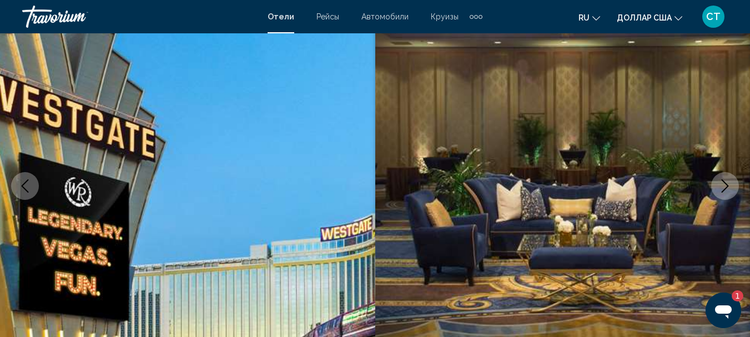
scroll to position [128, 0]
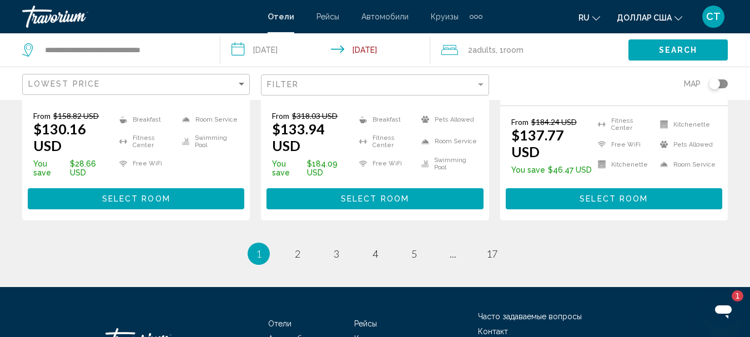
scroll to position [1660, 0]
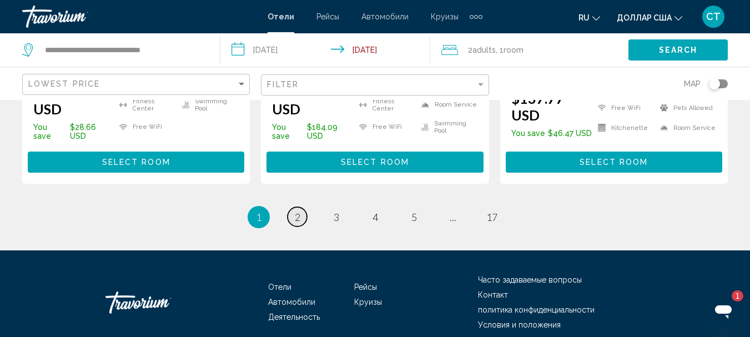
click at [298, 211] on span "2" at bounding box center [298, 217] width 6 height 12
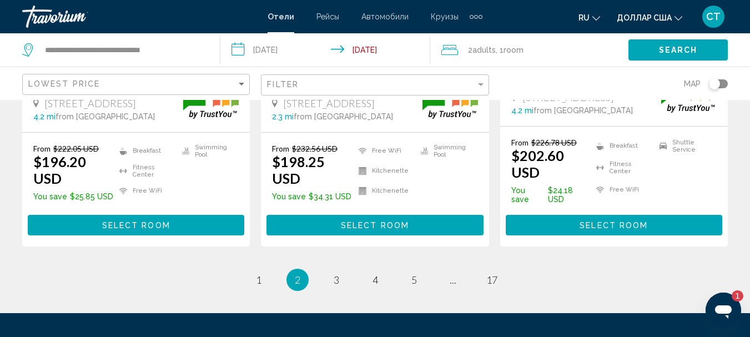
scroll to position [1610, 0]
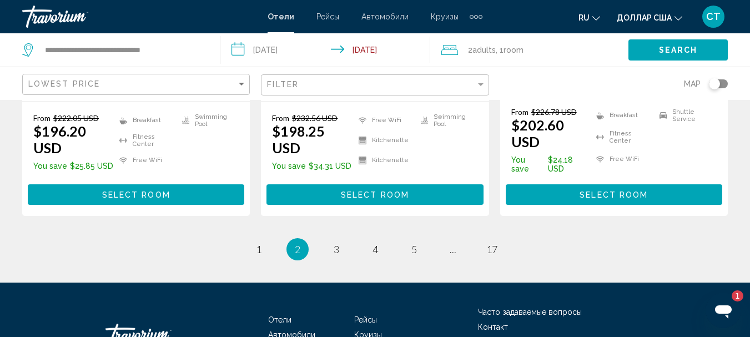
type textarea "*"
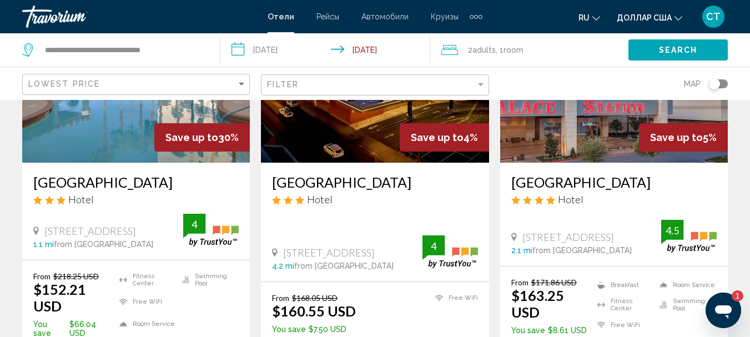
scroll to position [0, 0]
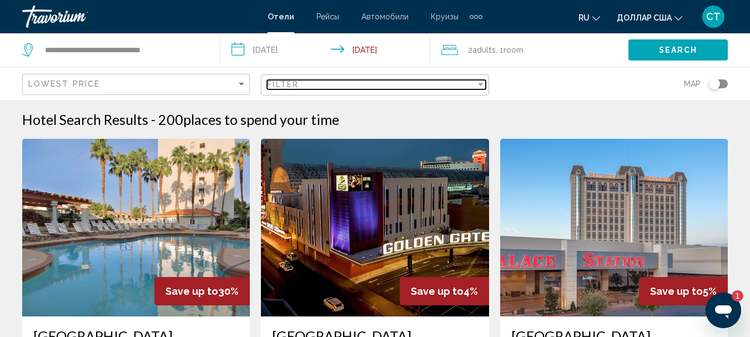
click at [479, 83] on div "Filter" at bounding box center [481, 84] width 6 height 3
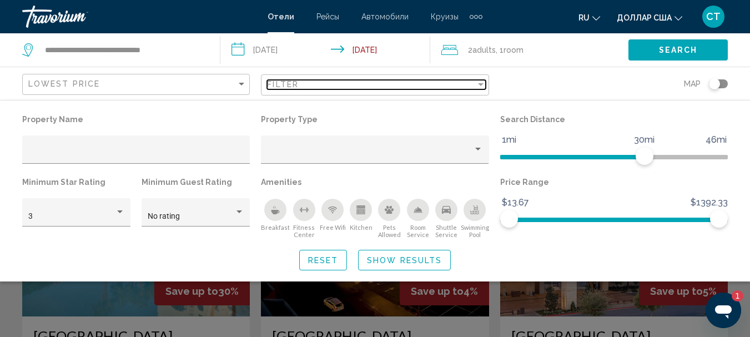
click at [479, 83] on div "Filter" at bounding box center [481, 84] width 6 height 3
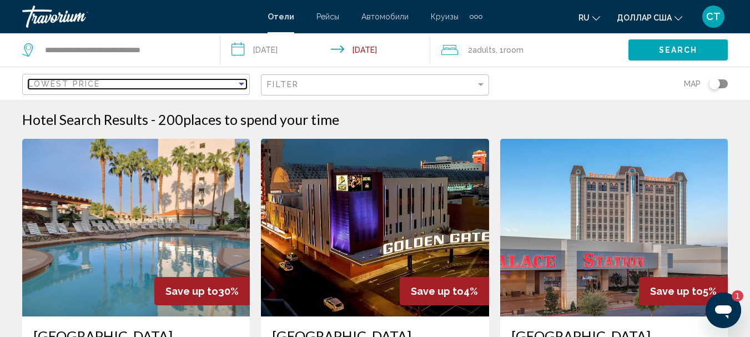
click at [244, 87] on div "Sort by" at bounding box center [242, 83] width 10 height 9
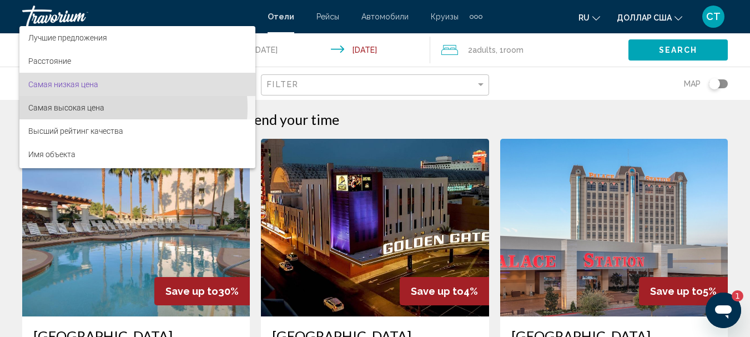
click at [107, 108] on span "Самая высокая цена" at bounding box center [137, 107] width 218 height 23
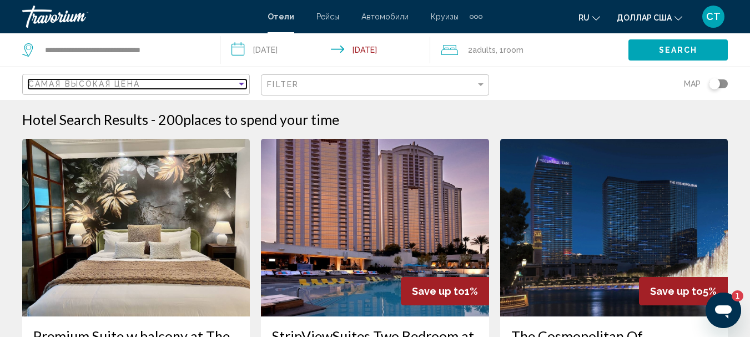
click at [241, 81] on div "Sort by" at bounding box center [242, 83] width 10 height 9
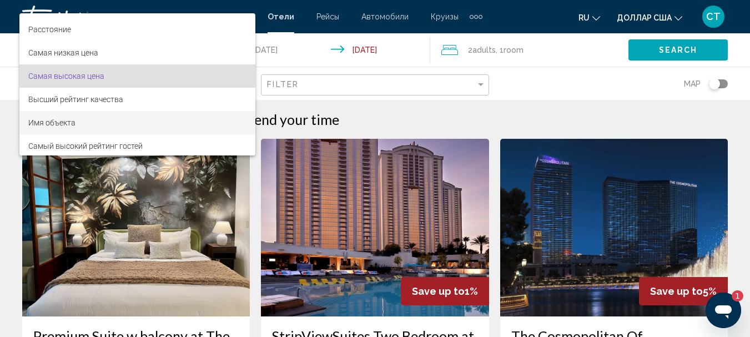
scroll to position [21, 0]
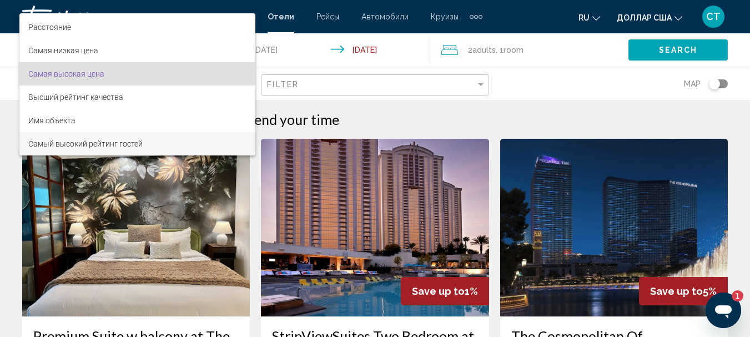
click at [129, 140] on font "Самый высокий рейтинг гостей" at bounding box center [85, 143] width 114 height 9
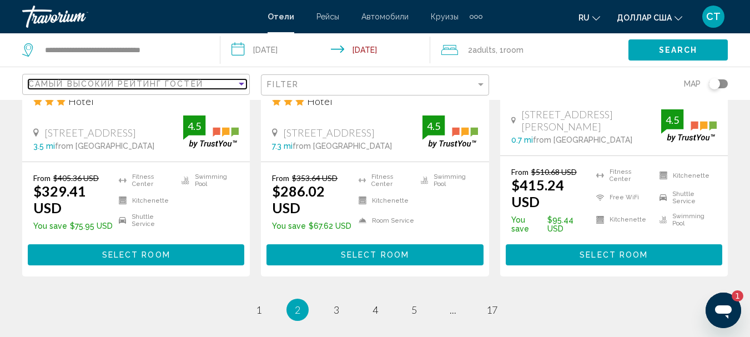
scroll to position [1666, 0]
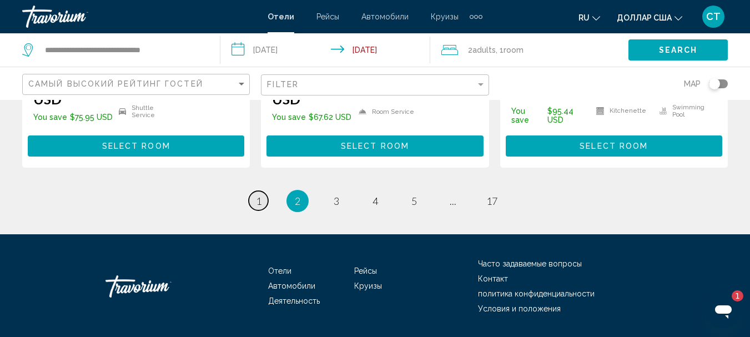
click at [259, 195] on span "1" at bounding box center [259, 201] width 6 height 12
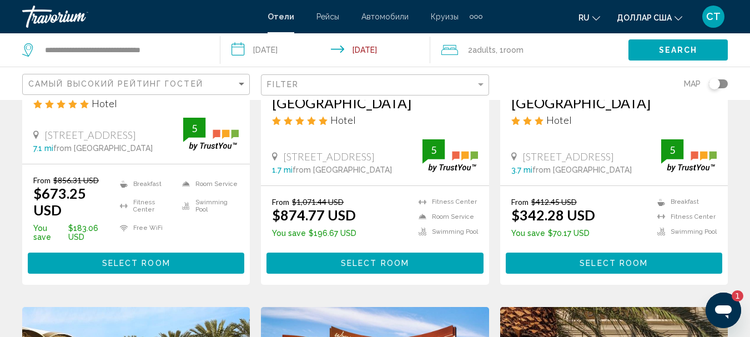
scroll to position [278, 0]
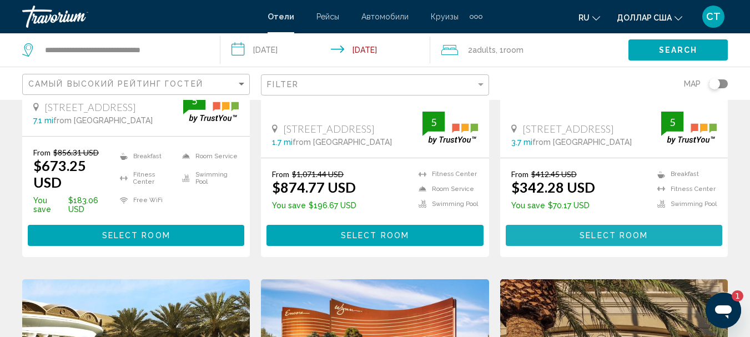
click at [575, 236] on button "Select Room" at bounding box center [614, 235] width 217 height 21
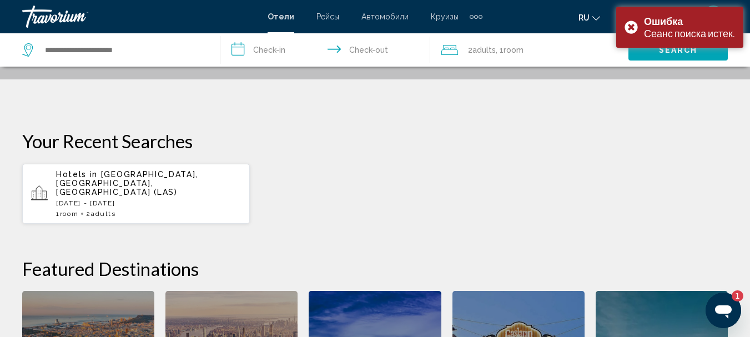
scroll to position [222, 0]
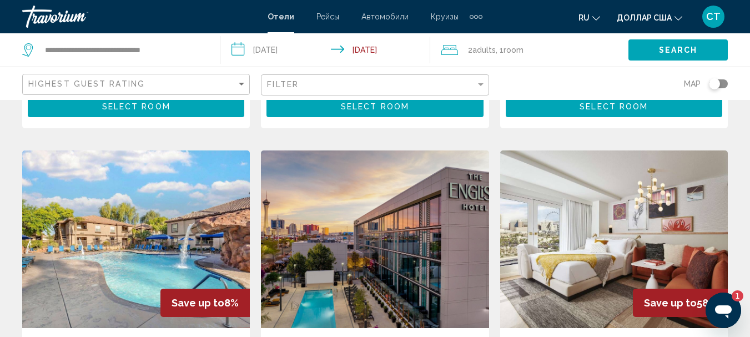
scroll to position [833, 0]
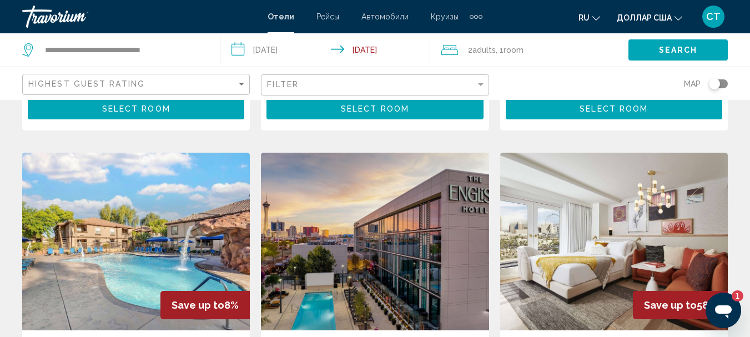
click at [618, 203] on img "Основное содержание" at bounding box center [614, 242] width 228 height 178
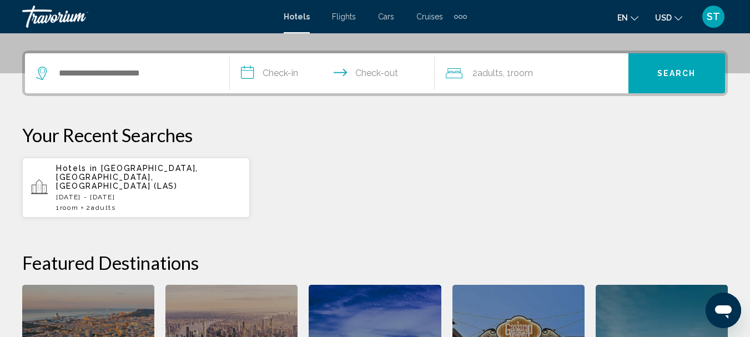
scroll to position [278, 0]
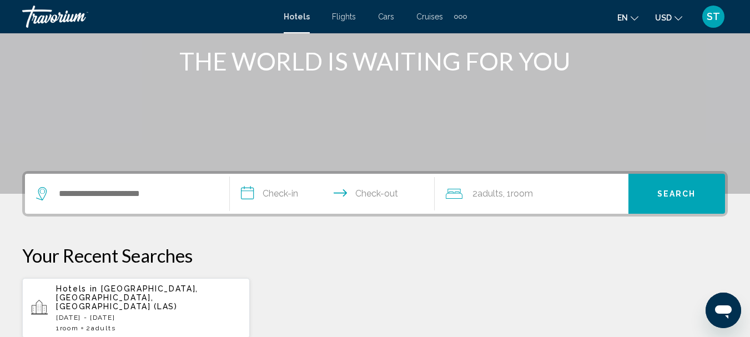
scroll to position [167, 0]
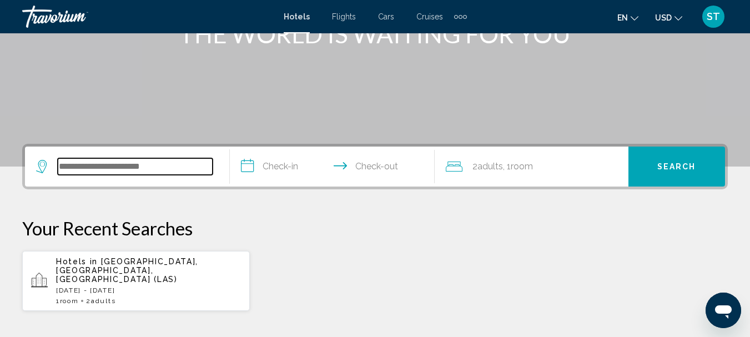
click at [175, 164] on input "Search widget" at bounding box center [135, 166] width 155 height 17
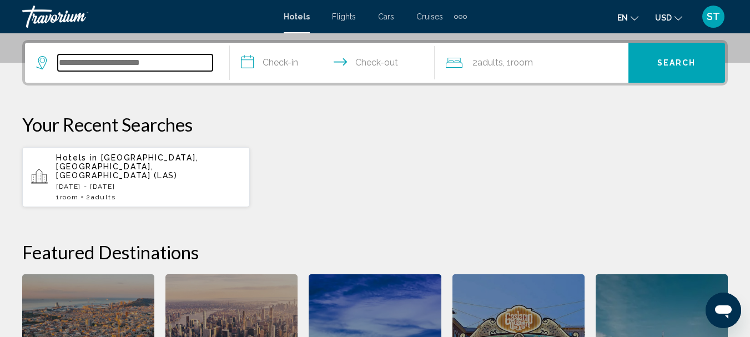
scroll to position [274, 0]
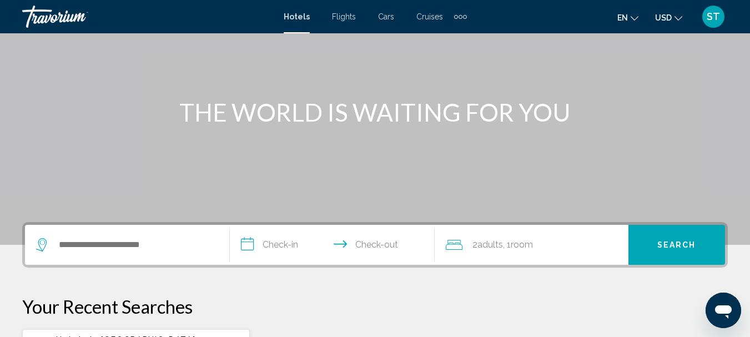
scroll to position [167, 0]
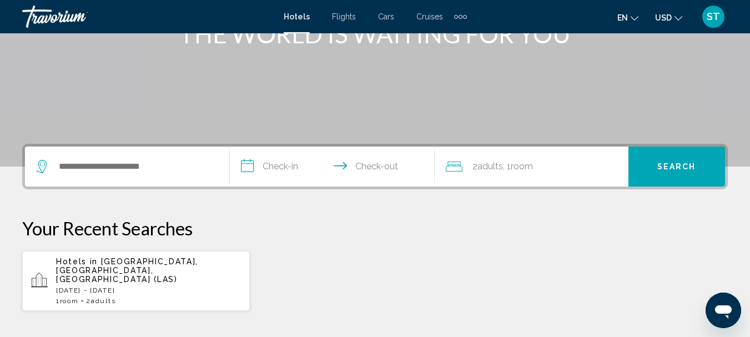
click at [148, 287] on p "[DATE] - [DATE]" at bounding box center [148, 291] width 185 height 8
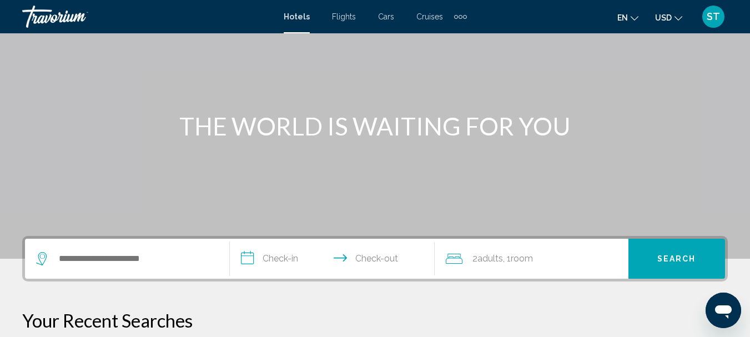
scroll to position [111, 0]
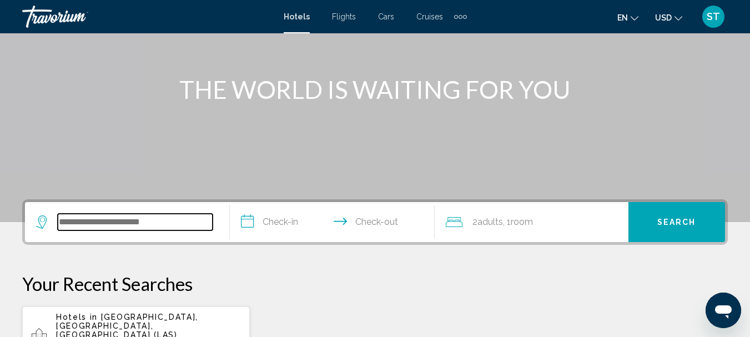
click at [190, 226] on input "Search widget" at bounding box center [135, 222] width 155 height 17
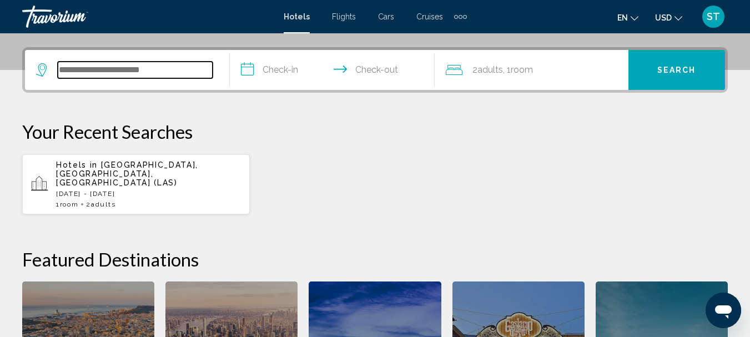
scroll to position [274, 0]
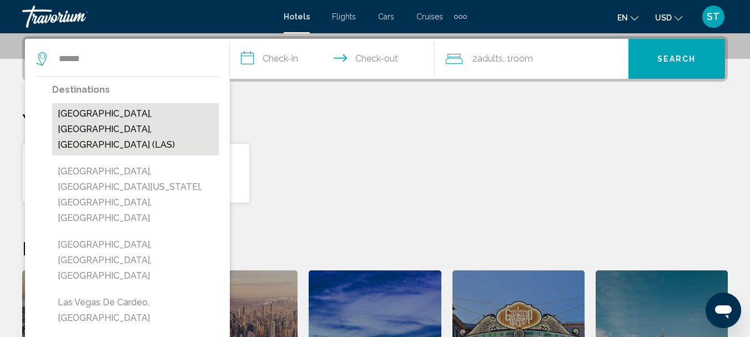
click at [161, 111] on button "[GEOGRAPHIC_DATA], [GEOGRAPHIC_DATA], [GEOGRAPHIC_DATA] (LAS)" at bounding box center [135, 129] width 167 height 52
type input "**********"
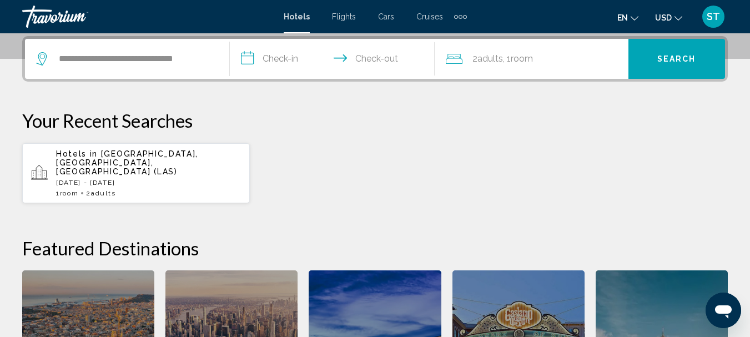
click at [279, 59] on input "**********" at bounding box center [334, 60] width 209 height 43
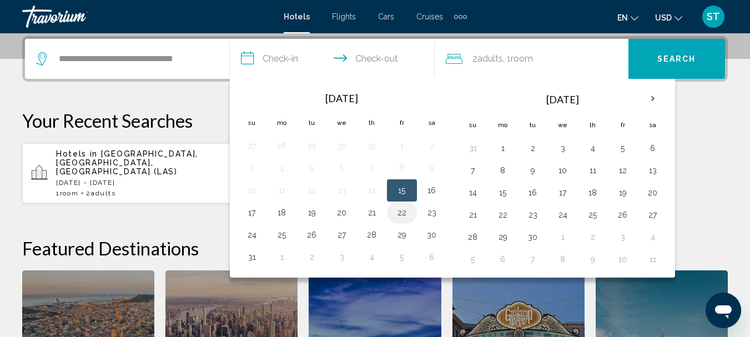
click at [404, 212] on button "22" at bounding box center [402, 213] width 18 height 16
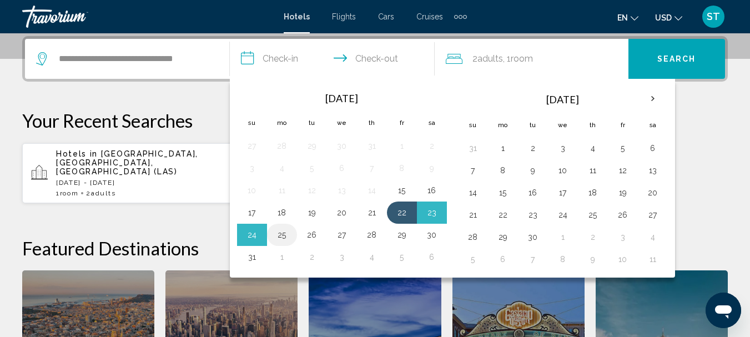
click at [285, 236] on button "25" at bounding box center [282, 235] width 18 height 16
type input "**********"
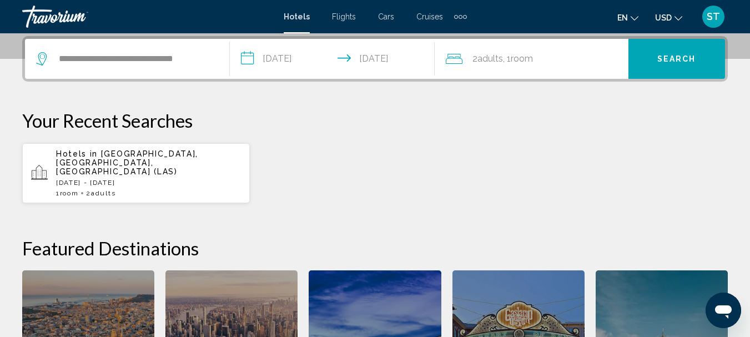
click at [663, 57] on span "Search" at bounding box center [676, 59] width 39 height 9
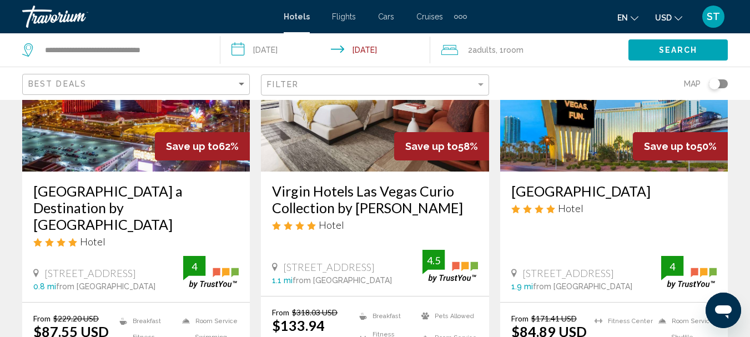
scroll to position [111, 0]
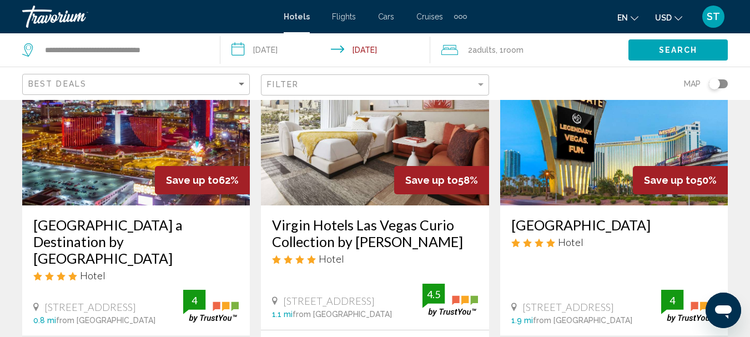
click at [347, 146] on img "Main content" at bounding box center [375, 117] width 228 height 178
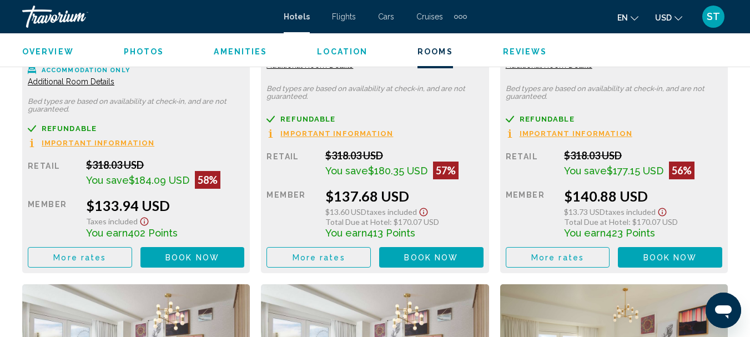
scroll to position [1850, 0]
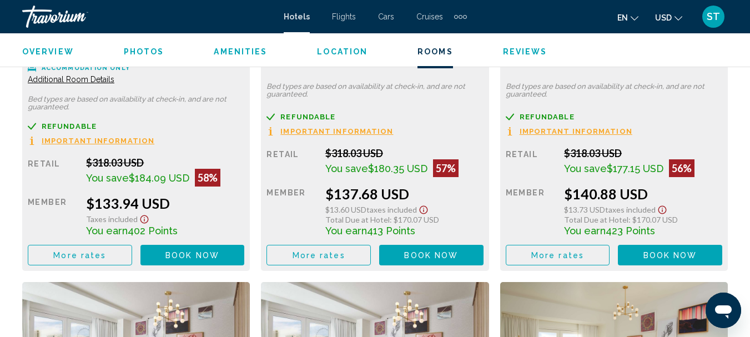
click at [198, 259] on span "Book now" at bounding box center [192, 255] width 54 height 9
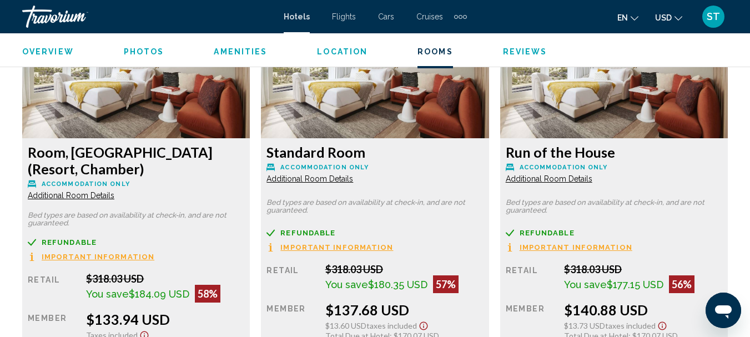
scroll to position [1738, 0]
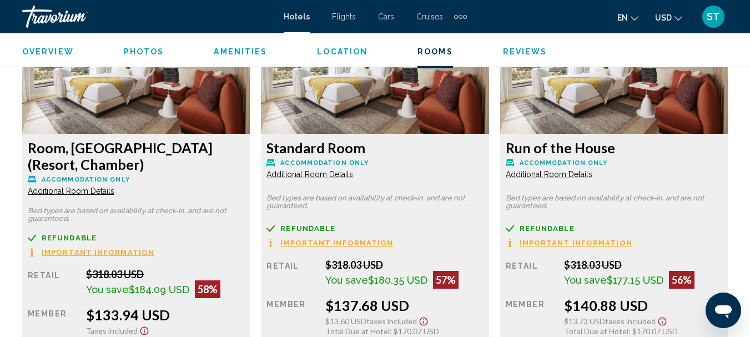
click at [172, 103] on img "Main content" at bounding box center [136, 64] width 228 height 139
click at [207, 177] on p "Accommodation Only" at bounding box center [136, 179] width 217 height 8
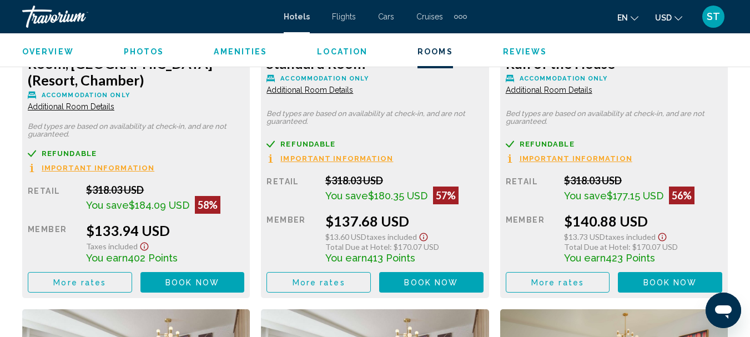
scroll to position [1850, 0]
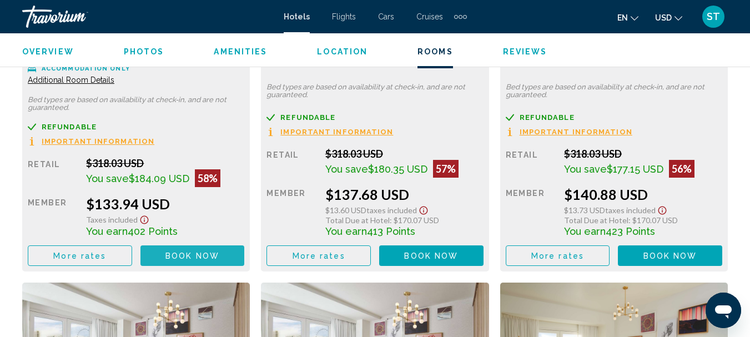
click at [198, 258] on span "Book now" at bounding box center [192, 256] width 54 height 9
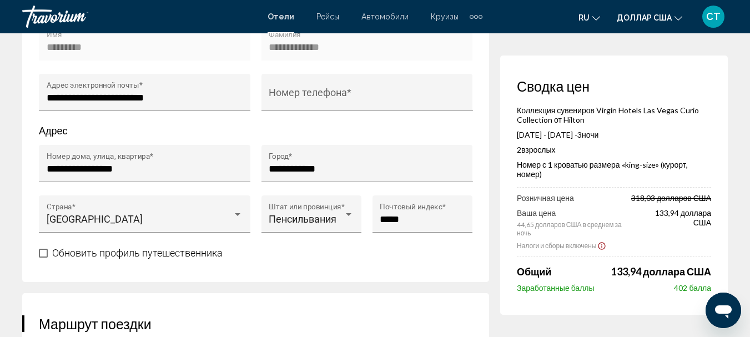
scroll to position [500, 0]
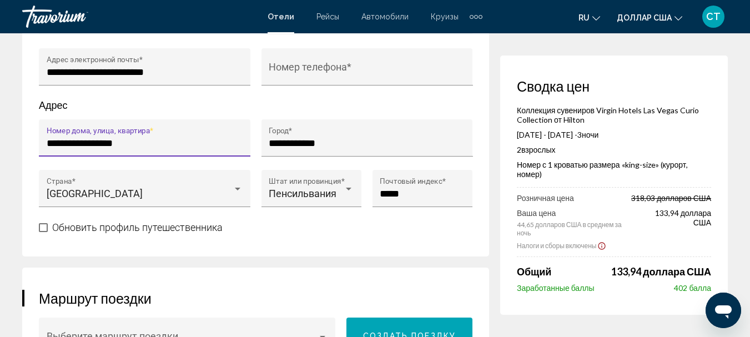
click at [166, 149] on input "**********" at bounding box center [145, 143] width 197 height 11
click at [323, 78] on input "Номер телефона *" at bounding box center [367, 72] width 197 height 11
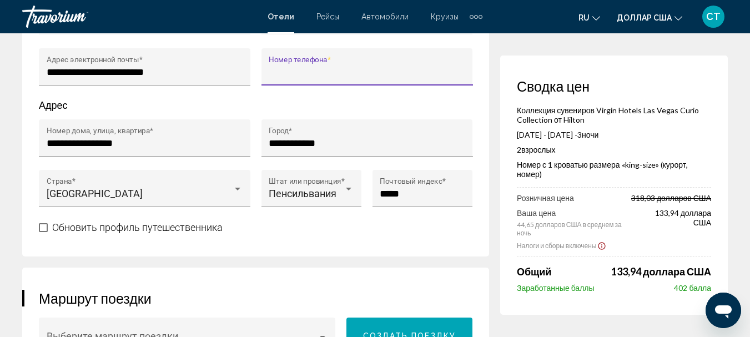
type input "**********"
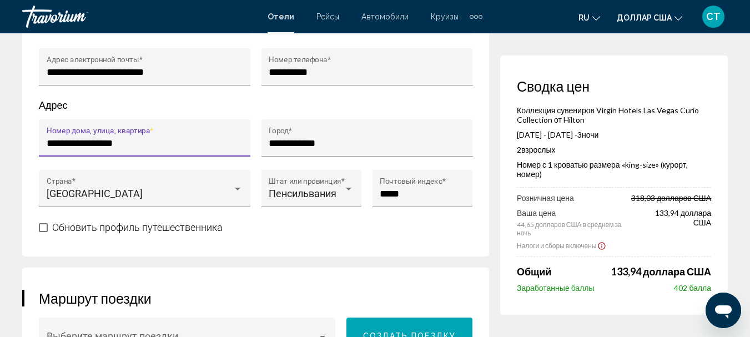
click at [148, 149] on input "**********" at bounding box center [145, 143] width 197 height 11
type input "*"
type input "**********"
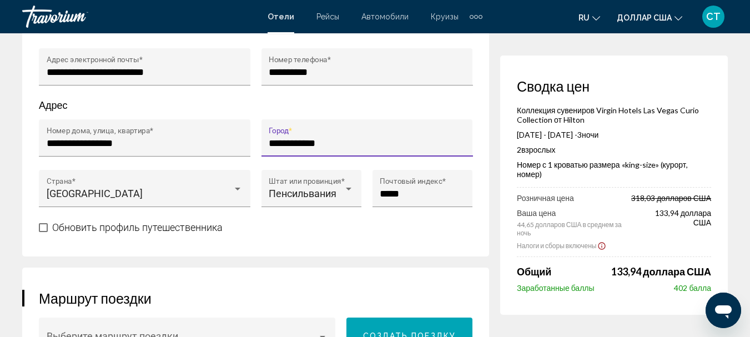
click at [334, 149] on input "**********" at bounding box center [367, 143] width 197 height 11
type input "*"
type input "********"
click at [420, 199] on input "*****" at bounding box center [422, 193] width 85 height 11
type input "*"
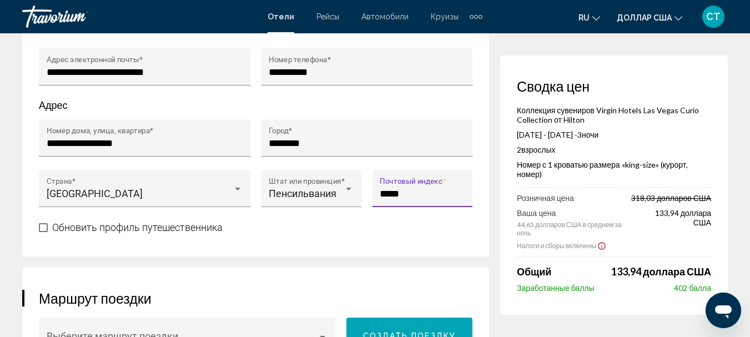
type input "*****"
click at [42, 232] on span "Основное содержание" at bounding box center [43, 227] width 9 height 9
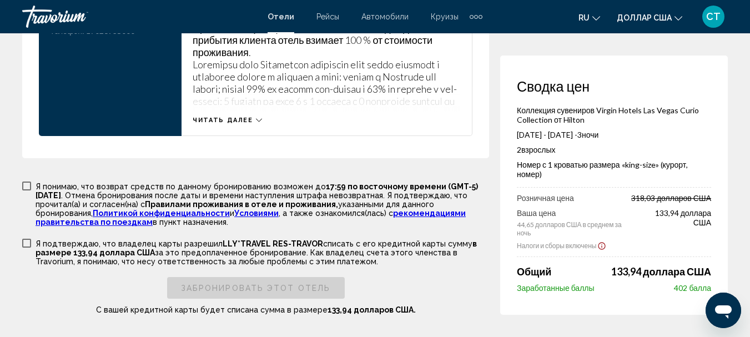
scroll to position [1777, 0]
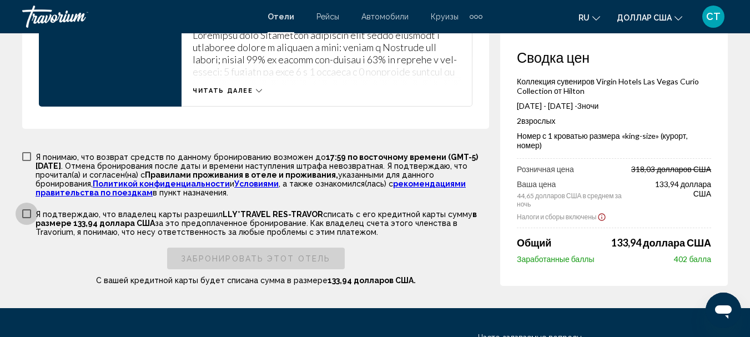
click at [29, 218] on span "Основное содержание" at bounding box center [26, 213] width 9 height 9
click at [25, 161] on span "Основное содержание" at bounding box center [26, 156] width 9 height 9
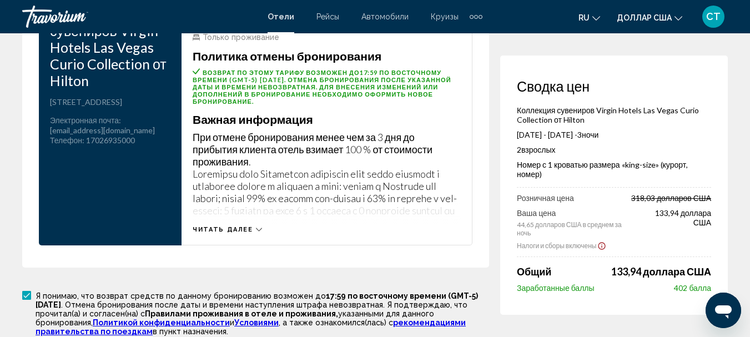
scroll to position [1666, 0]
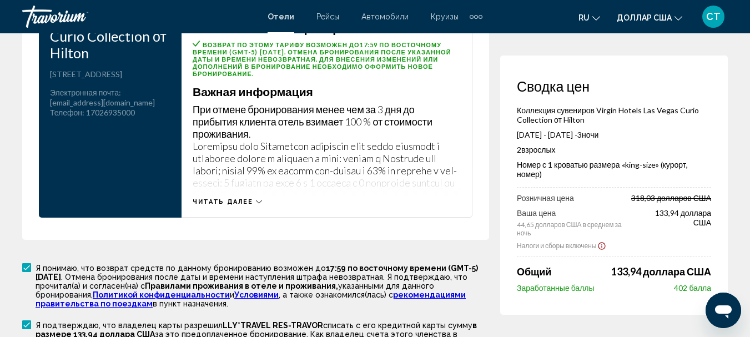
click at [256, 205] on icon "Основное содержание" at bounding box center [259, 202] width 6 height 6
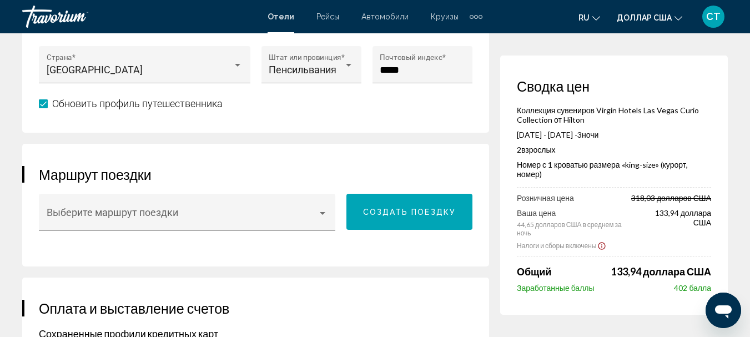
scroll to position [611, 0]
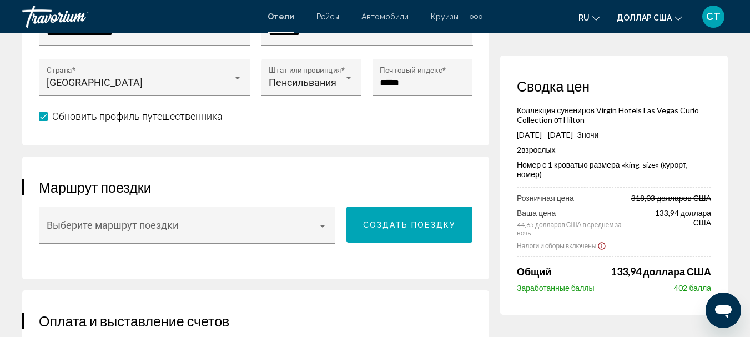
click at [448, 230] on font "Создать поездку" at bounding box center [409, 225] width 93 height 9
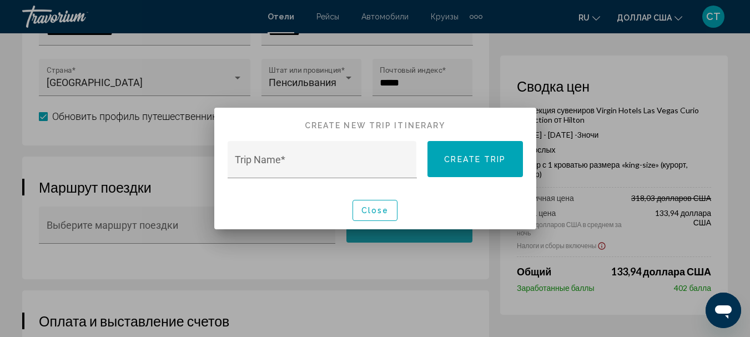
scroll to position [0, 0]
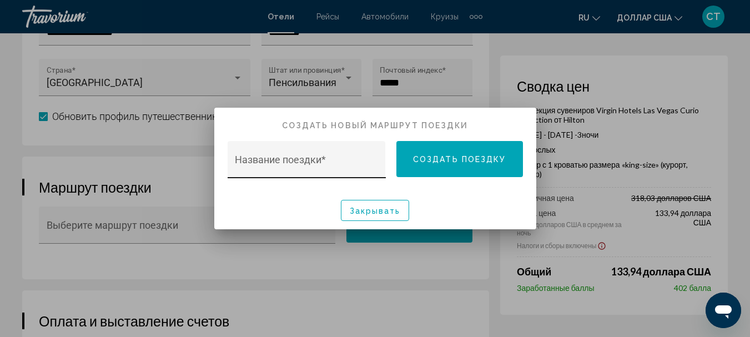
click at [322, 158] on div "Название поездки *" at bounding box center [306, 163] width 143 height 29
type input "*"
type input "****"
click at [457, 158] on font "Создать поездку" at bounding box center [459, 159] width 93 height 9
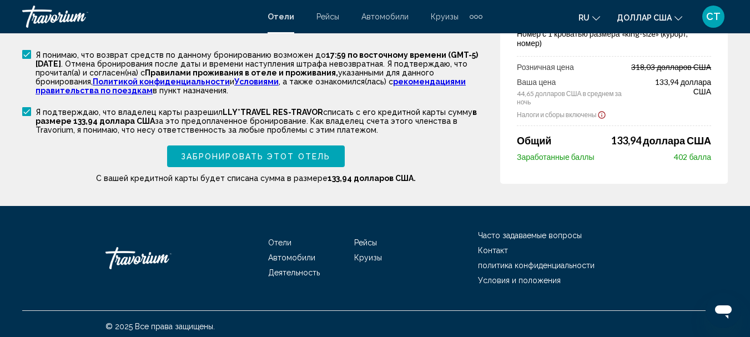
scroll to position [2277, 0]
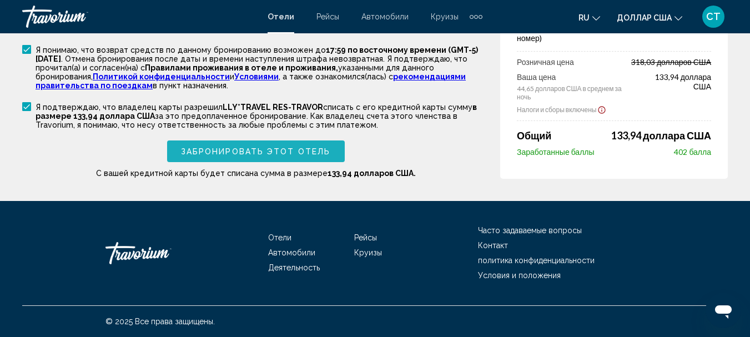
click at [329, 162] on button "Забронировать этот отель" at bounding box center [256, 150] width 178 height 21
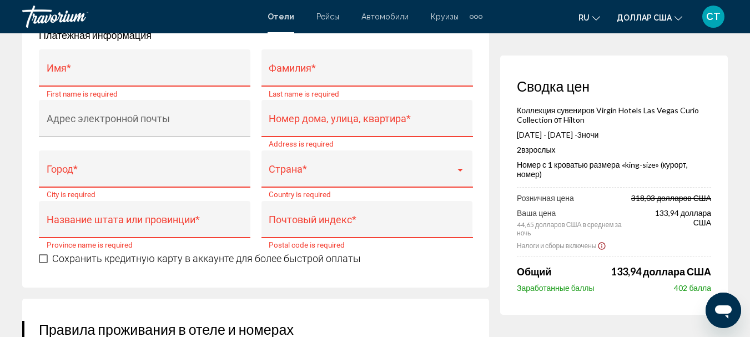
scroll to position [1319, 0]
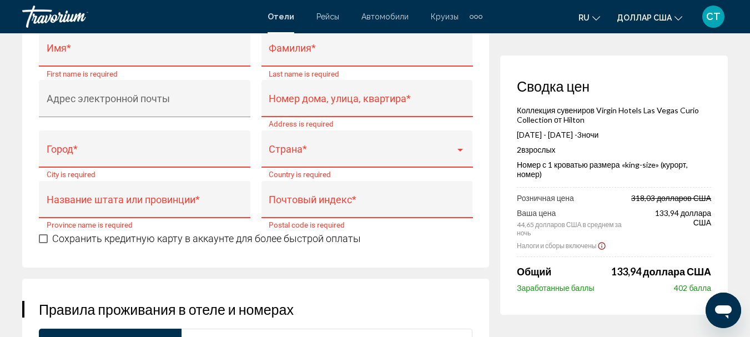
click at [720, 80] on div "Сводка цен Коллекция сувениров Virgin Hotels Las Vegas Curio Collection от Hilt…" at bounding box center [614, 185] width 228 height 259
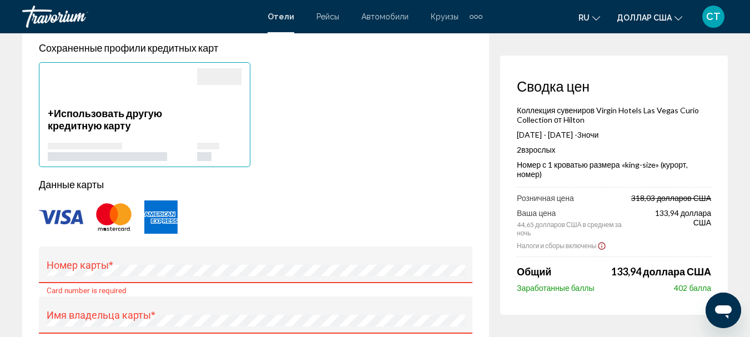
scroll to position [944, 0]
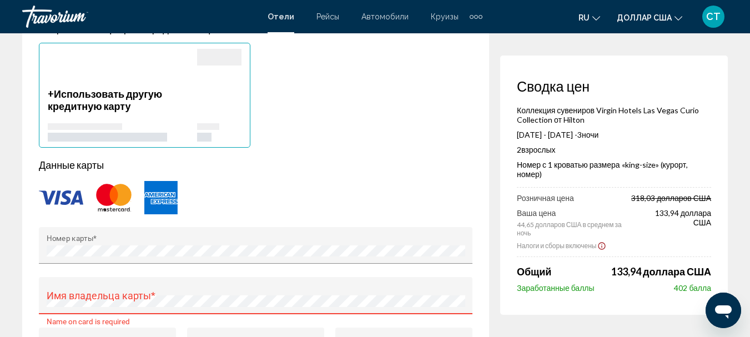
click at [237, 216] on div "Основное содержание" at bounding box center [256, 197] width 434 height 37
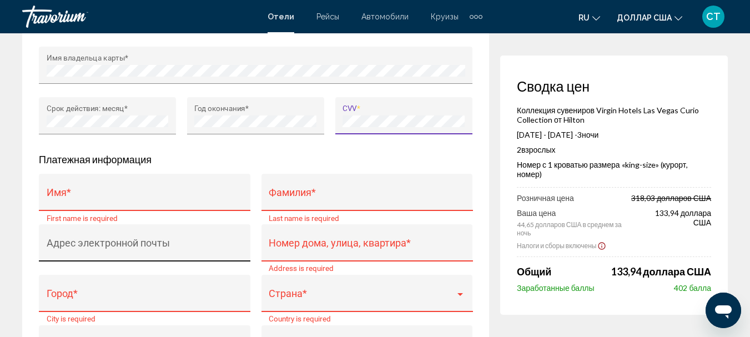
scroll to position [1166, 0]
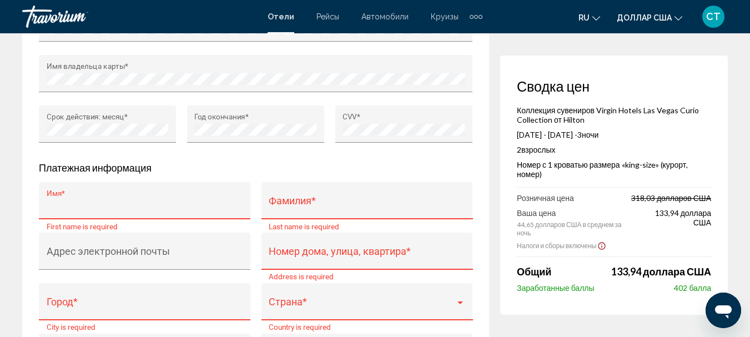
click at [143, 212] on input "Имя *" at bounding box center [145, 205] width 197 height 11
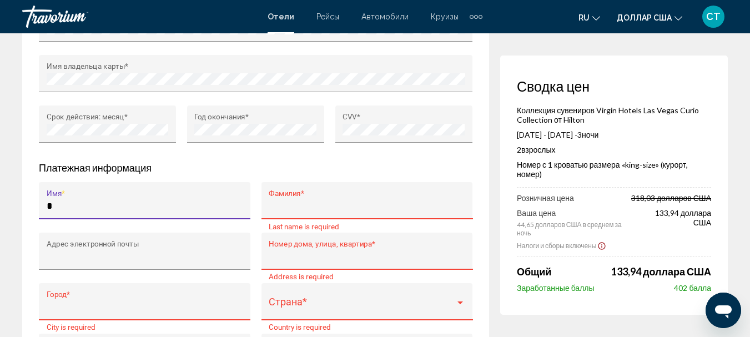
type input "*****"
type input "**********"
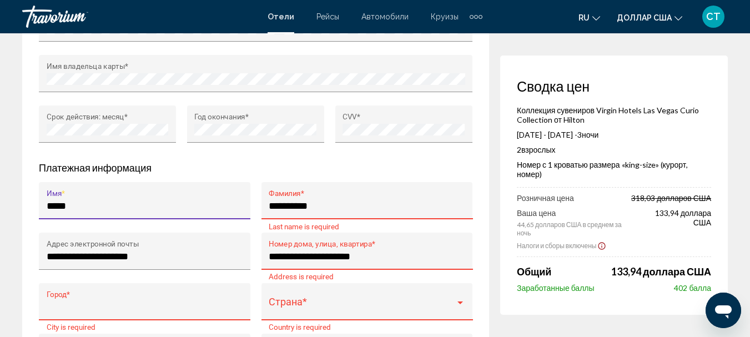
type input "**********"
type input "**"
type input "*****"
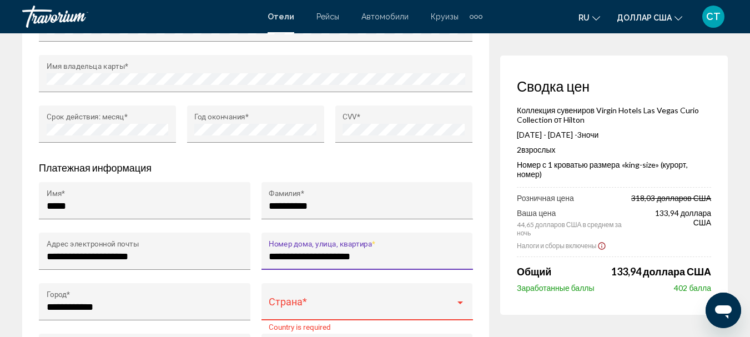
click at [366, 262] on input "**********" at bounding box center [367, 256] width 197 height 11
type input "**********"
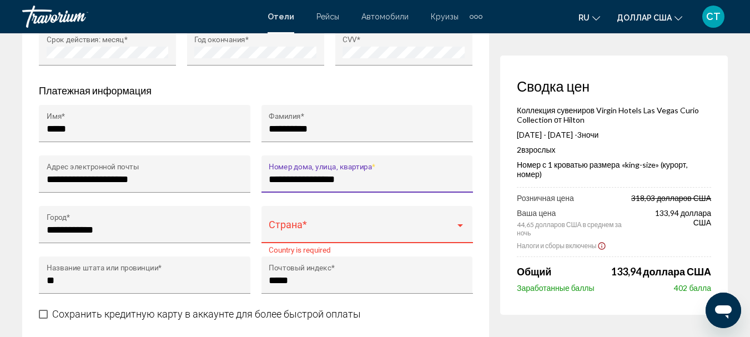
scroll to position [1277, 0]
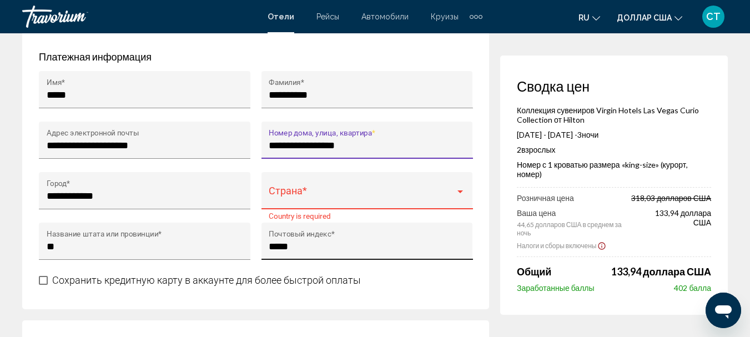
click at [317, 252] on input "*****" at bounding box center [367, 246] width 197 height 11
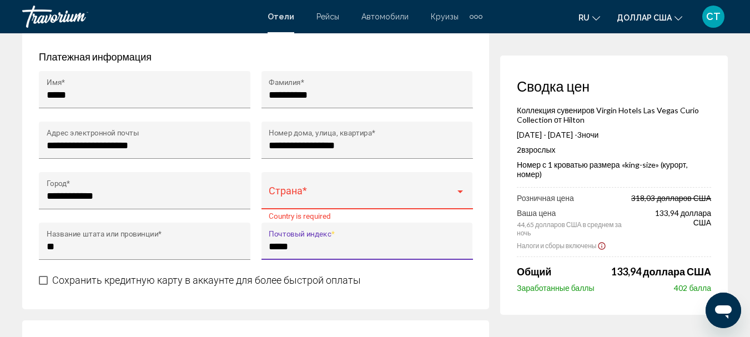
type input "*****"
click at [310, 204] on div "Страна *" at bounding box center [367, 194] width 197 height 29
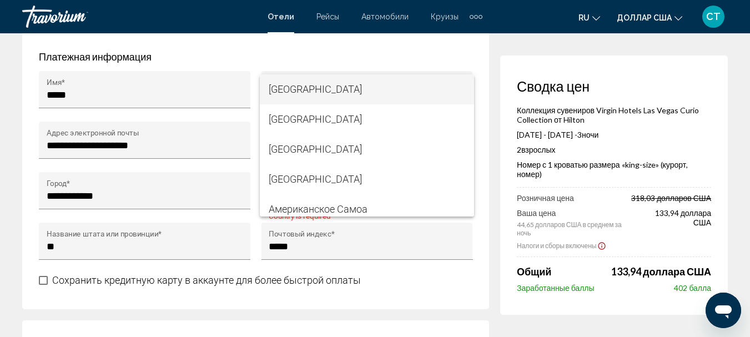
click at [112, 210] on div at bounding box center [375, 168] width 750 height 337
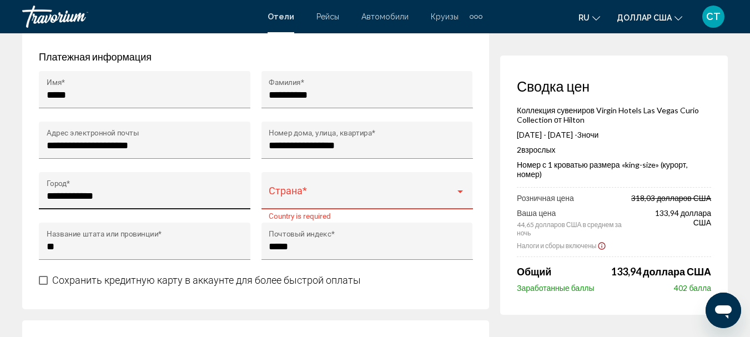
click at [99, 209] on div "**********" at bounding box center [145, 194] width 197 height 29
type input "*"
type input "*******"
click at [461, 193] on div "Основное содержание" at bounding box center [461, 191] width 6 height 3
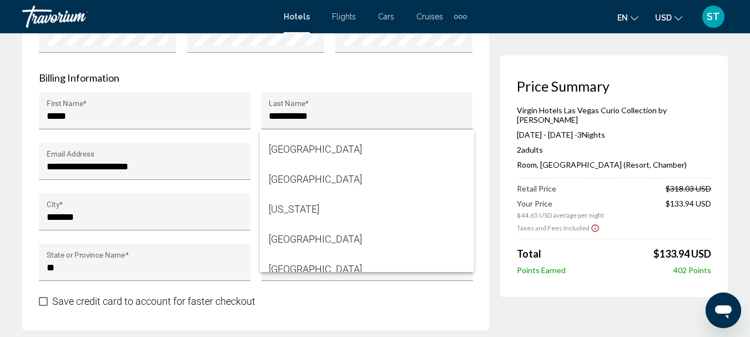
scroll to position [0, 0]
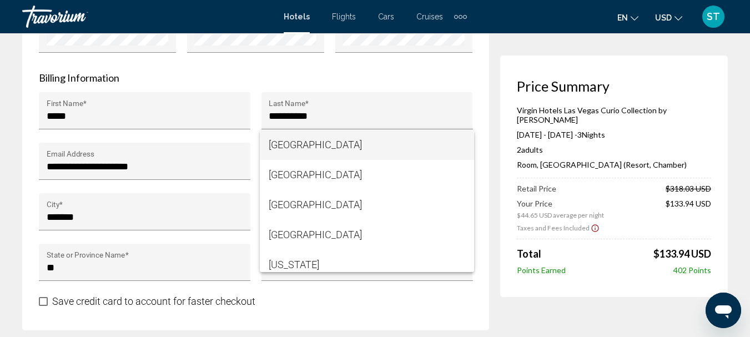
click at [367, 300] on div at bounding box center [375, 168] width 750 height 337
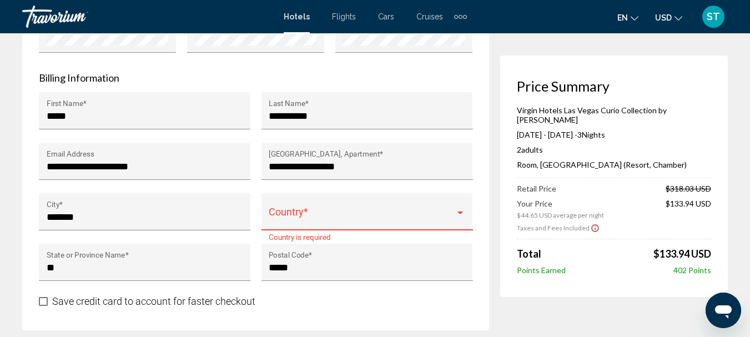
click at [306, 215] on span "Main content" at bounding box center [362, 217] width 187 height 11
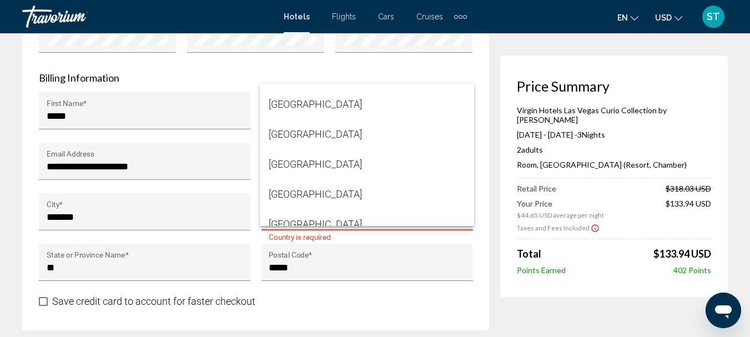
scroll to position [222, 0]
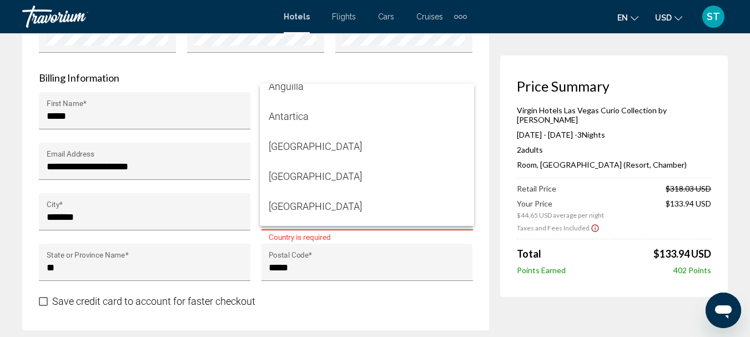
click at [371, 299] on div at bounding box center [375, 168] width 750 height 337
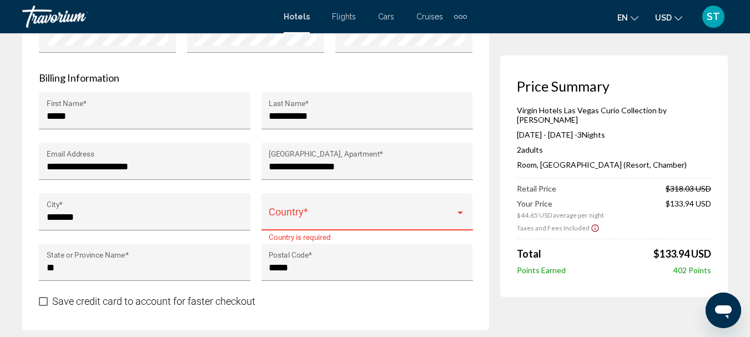
click at [326, 223] on span "Main content" at bounding box center [362, 217] width 187 height 11
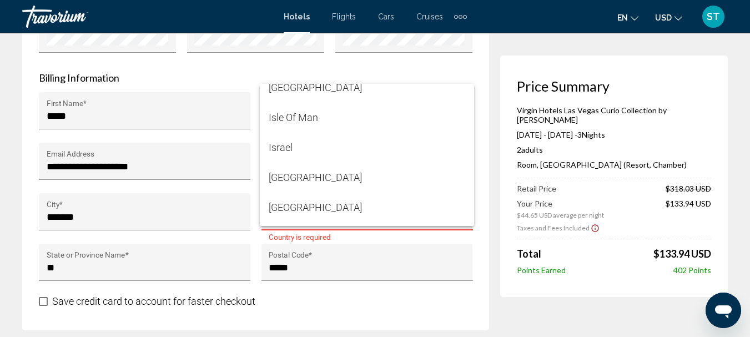
scroll to position [3220, 0]
click at [371, 306] on div at bounding box center [375, 168] width 750 height 337
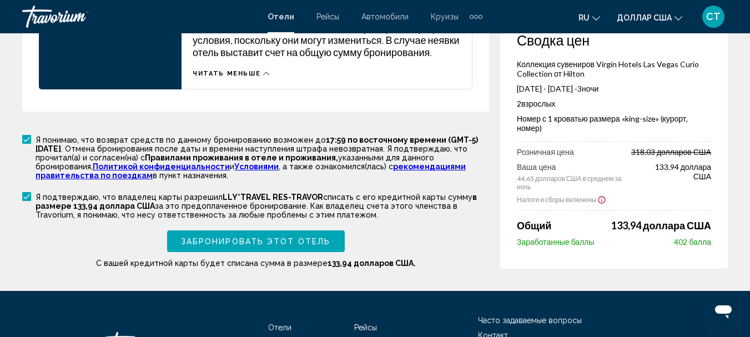
scroll to position [2221, 0]
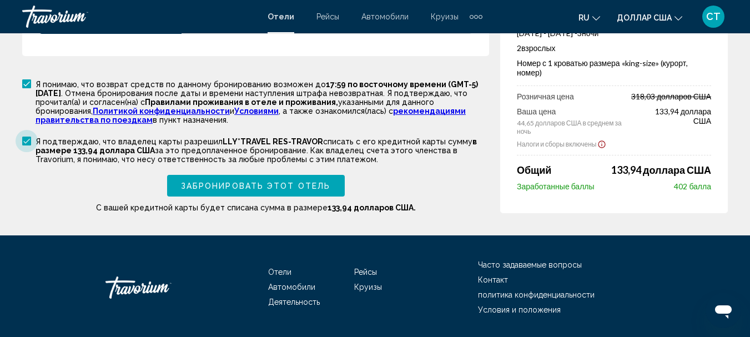
click at [28, 145] on span "Основное содержание" at bounding box center [26, 141] width 9 height 9
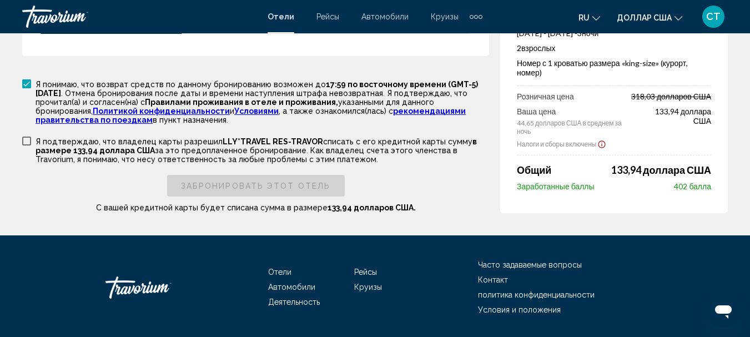
click at [28, 145] on span "Основное содержание" at bounding box center [26, 141] width 9 height 9
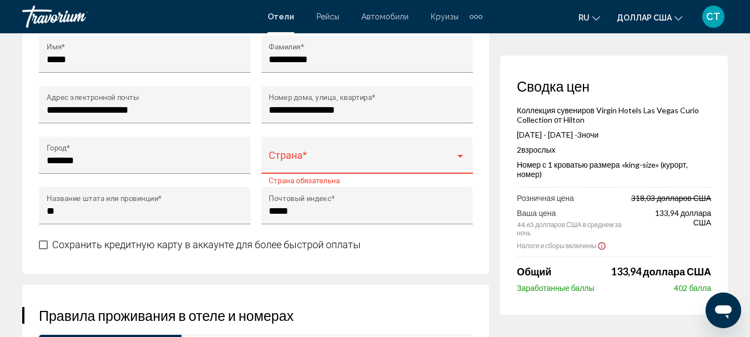
scroll to position [1333, 0]
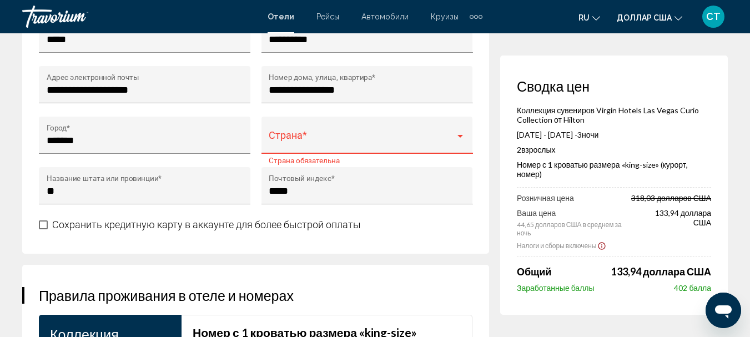
click at [461, 138] on div "Основное содержание" at bounding box center [461, 136] width 6 height 3
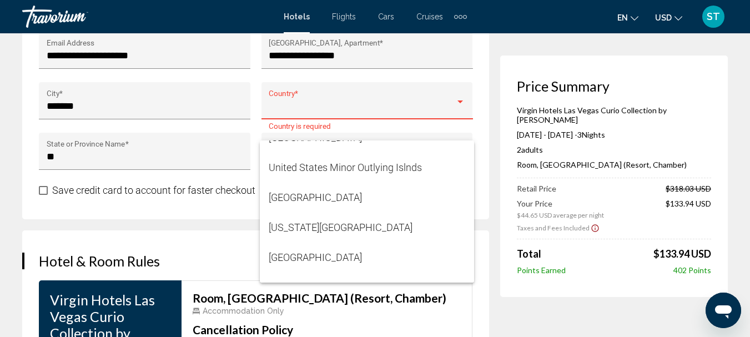
scroll to position [7218, 0]
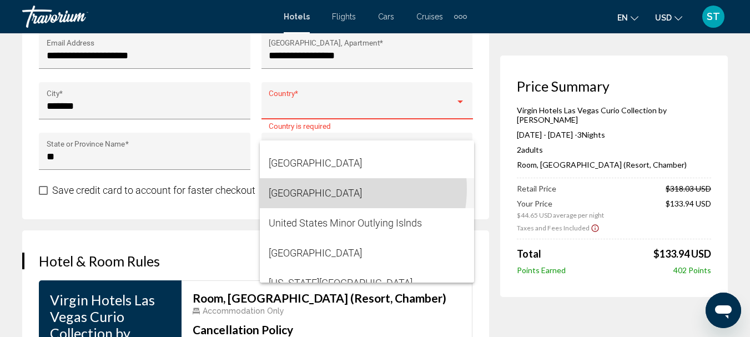
click at [338, 189] on span "[GEOGRAPHIC_DATA]" at bounding box center [367, 193] width 197 height 30
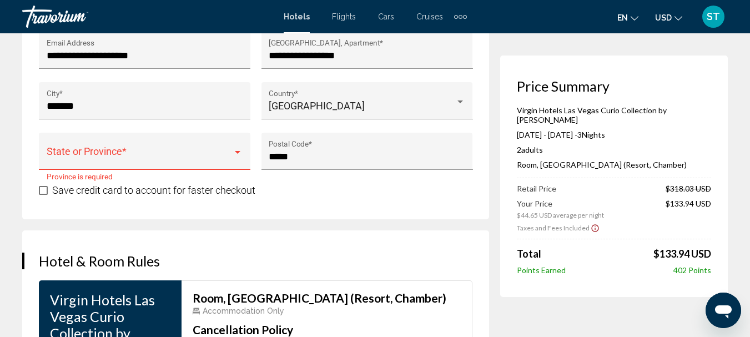
click at [237, 154] on div "Main content" at bounding box center [238, 152] width 6 height 3
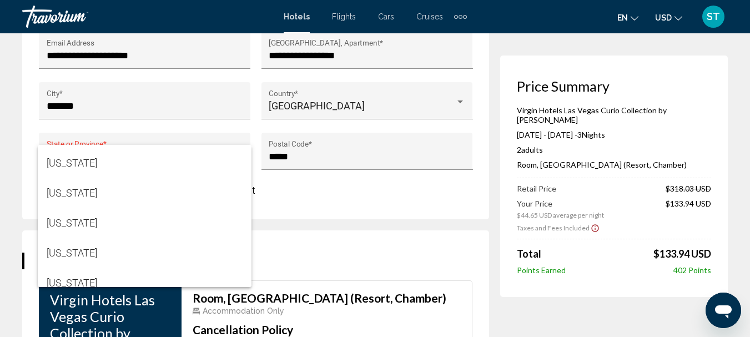
scroll to position [1110, 0]
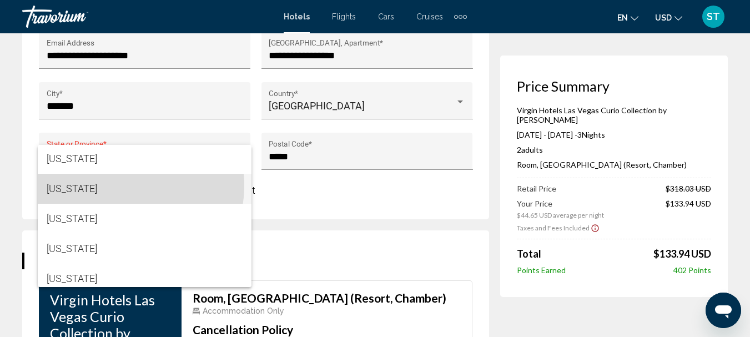
click at [118, 185] on span "[US_STATE]" at bounding box center [145, 189] width 197 height 30
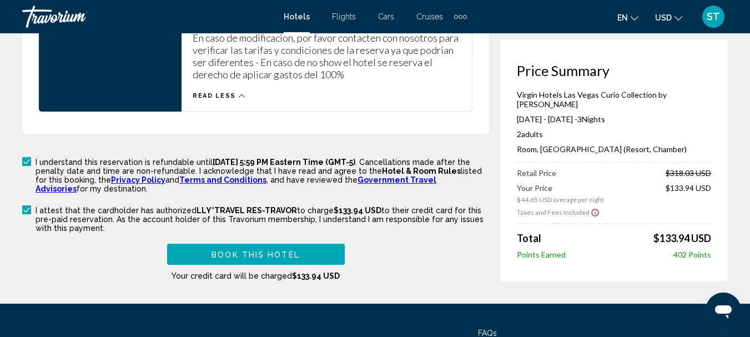
scroll to position [2054, 0]
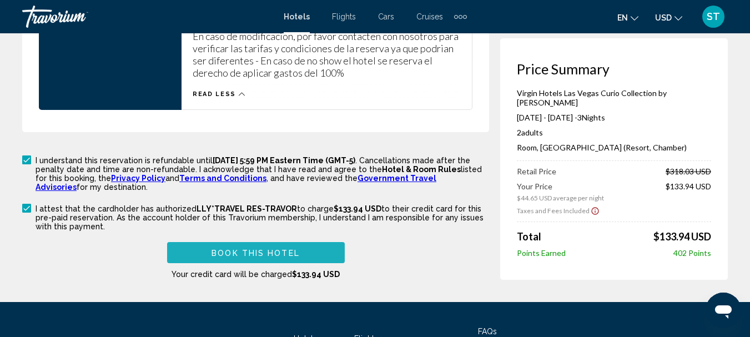
click at [287, 253] on span "Book this hotel" at bounding box center [256, 253] width 88 height 9
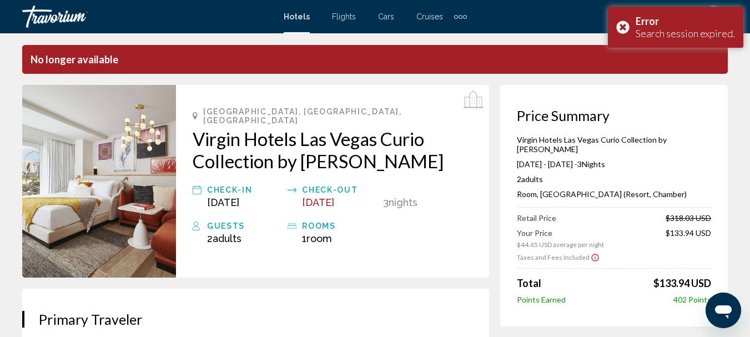
scroll to position [0, 0]
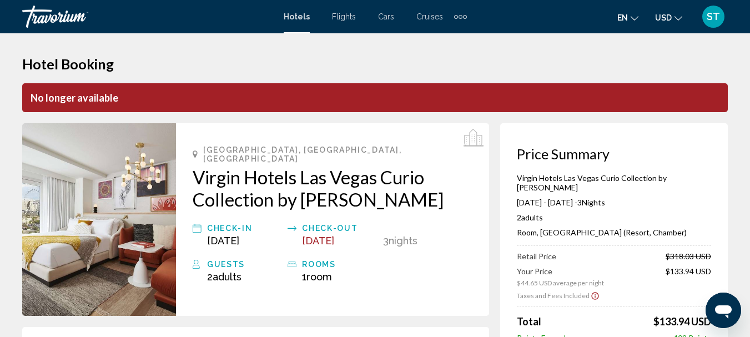
click at [463, 59] on h1 "Hotel Booking" at bounding box center [375, 64] width 706 height 17
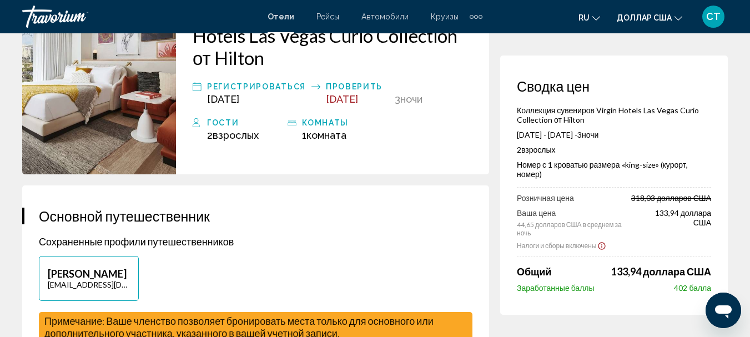
scroll to position [167, 0]
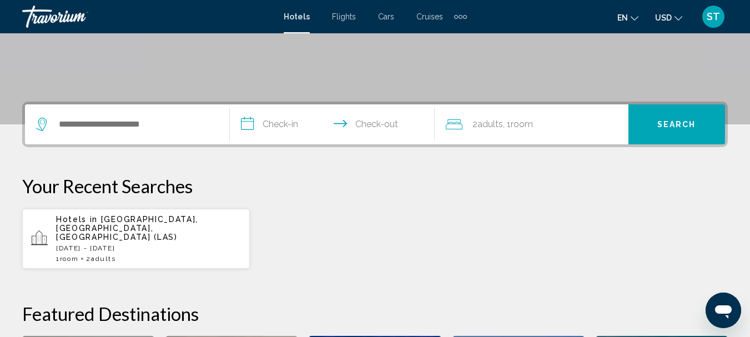
scroll to position [222, 0]
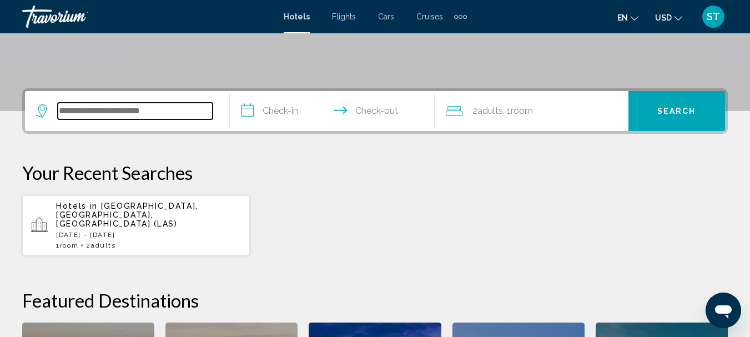
click at [98, 114] on input "Search widget" at bounding box center [135, 111] width 155 height 17
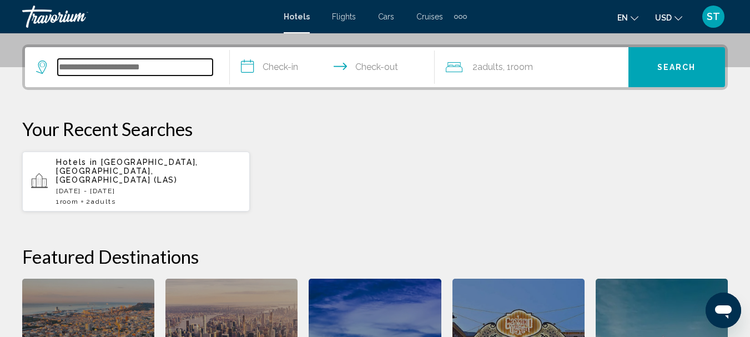
scroll to position [274, 0]
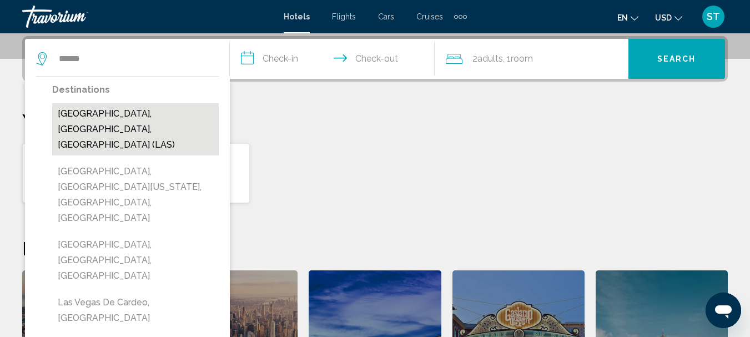
click at [96, 118] on button "[GEOGRAPHIC_DATA], [GEOGRAPHIC_DATA], [GEOGRAPHIC_DATA] (LAS)" at bounding box center [135, 129] width 167 height 52
type input "**********"
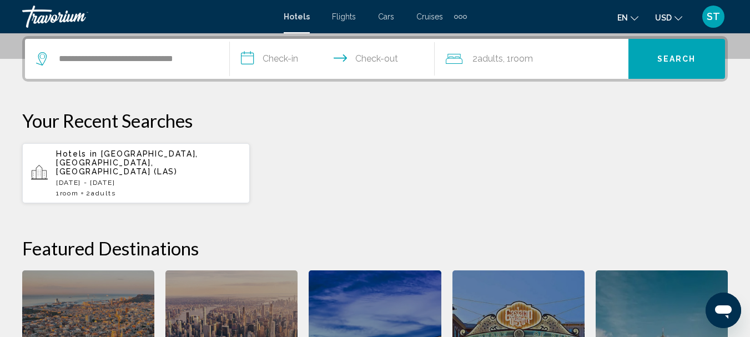
click at [283, 58] on input "**********" at bounding box center [334, 60] width 209 height 43
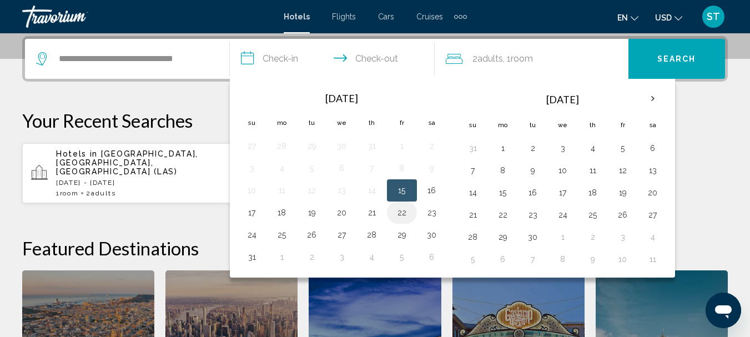
click at [399, 216] on button "22" at bounding box center [402, 213] width 18 height 16
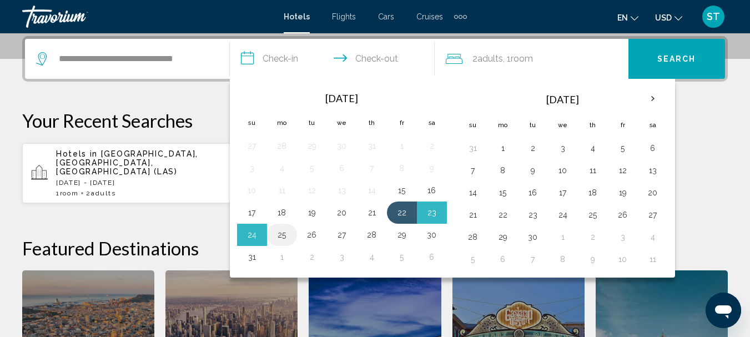
click at [283, 236] on button "25" at bounding box center [282, 235] width 18 height 16
type input "**********"
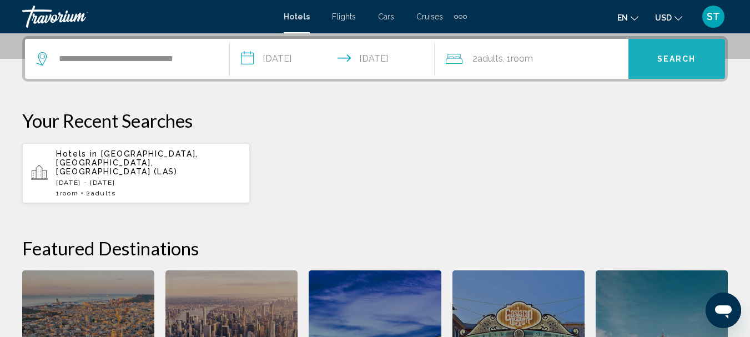
click at [680, 55] on span "Search" at bounding box center [676, 59] width 39 height 9
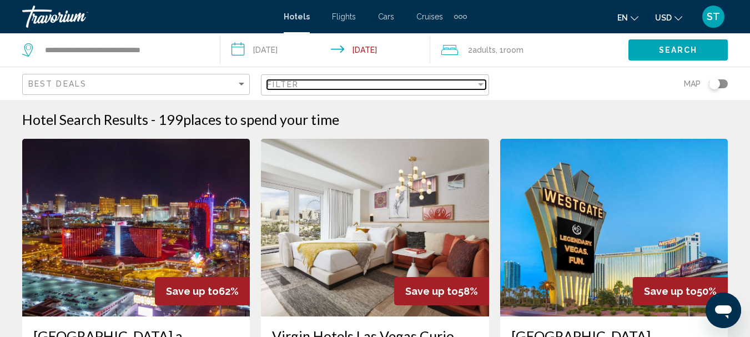
click at [480, 86] on div "Filter" at bounding box center [481, 84] width 6 height 3
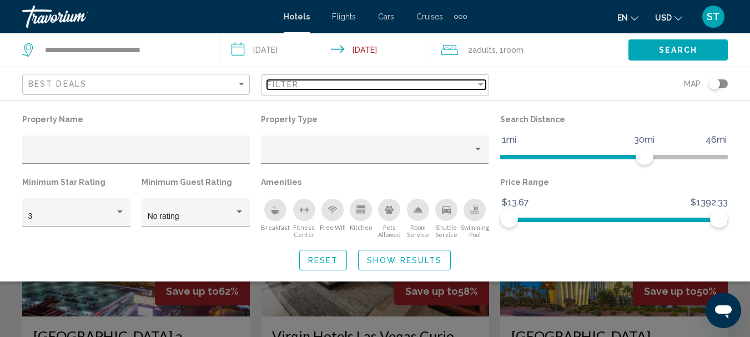
click at [480, 86] on div "Filter" at bounding box center [481, 84] width 6 height 3
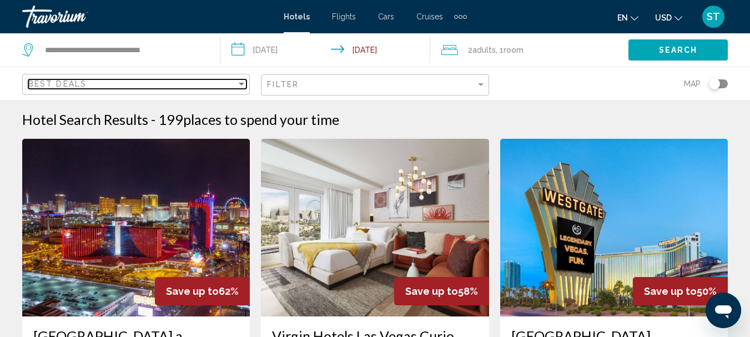
click at [240, 83] on div "Sort by" at bounding box center [242, 84] width 6 height 3
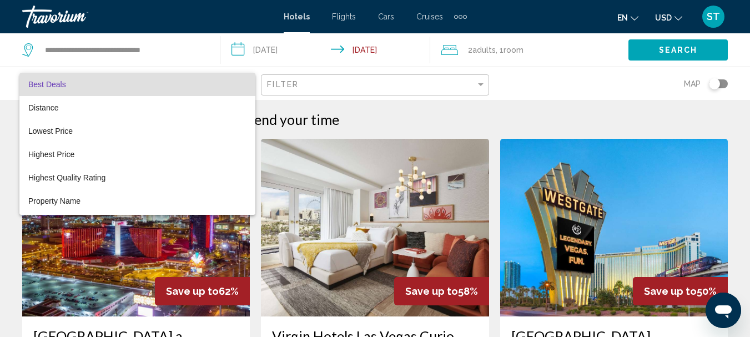
click at [589, 73] on div at bounding box center [375, 168] width 750 height 337
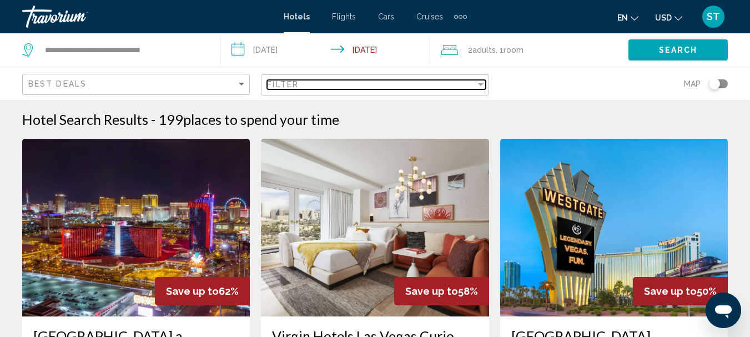
click at [479, 87] on div "Filter" at bounding box center [481, 84] width 10 height 9
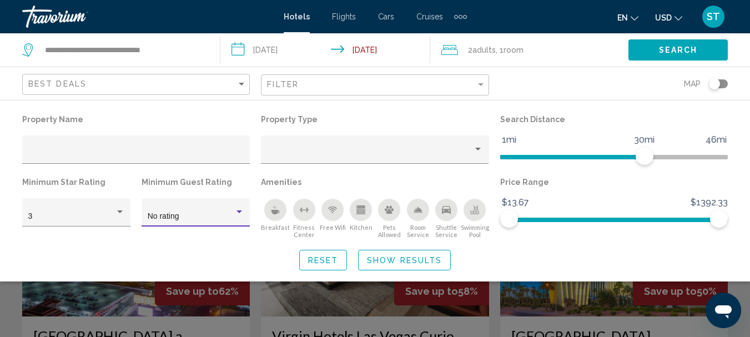
click at [242, 212] on div "Hotel Filters" at bounding box center [240, 211] width 6 height 3
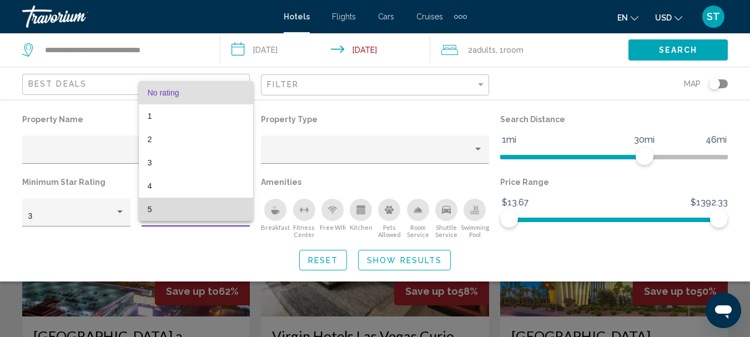
click at [242, 212] on span "5" at bounding box center [196, 209] width 97 height 23
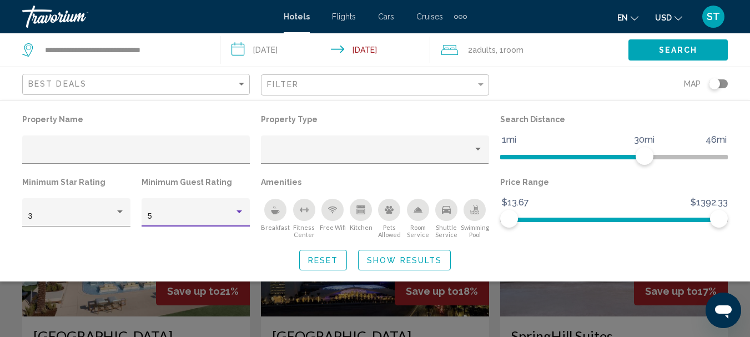
click at [242, 212] on div "Hotel Filters" at bounding box center [240, 211] width 6 height 3
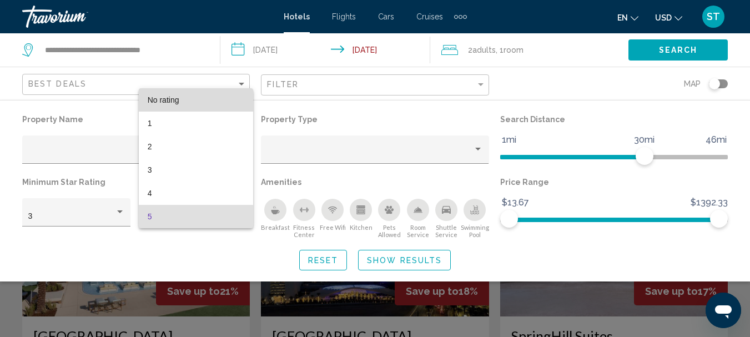
click at [232, 102] on span "No rating" at bounding box center [196, 99] width 97 height 23
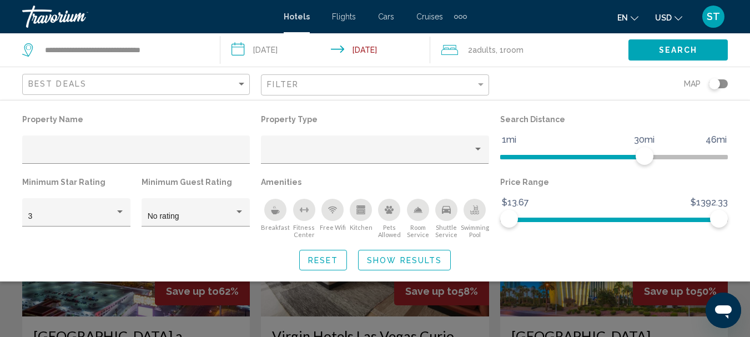
click at [274, 213] on icon "Breakfast" at bounding box center [276, 212] width 8 height 4
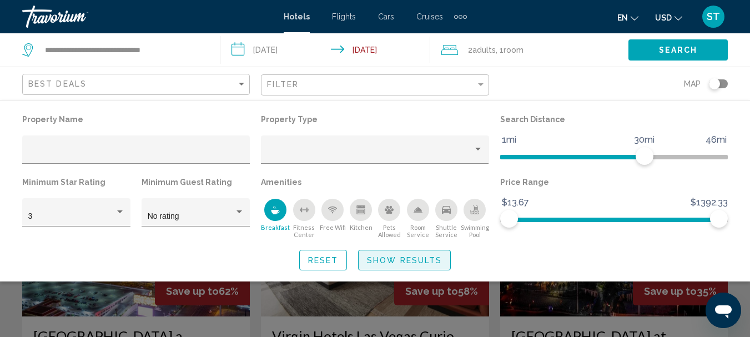
click at [433, 264] on span "Show Results" at bounding box center [404, 260] width 75 height 9
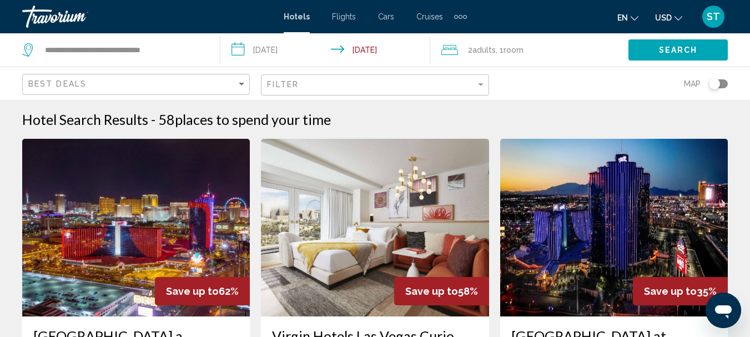
click at [702, 53] on button "Search" at bounding box center [678, 49] width 99 height 21
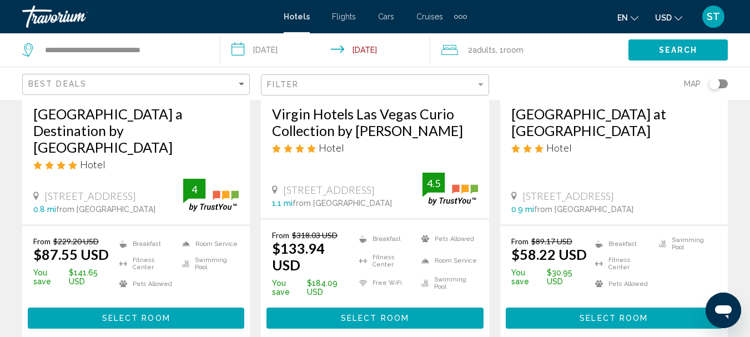
scroll to position [167, 0]
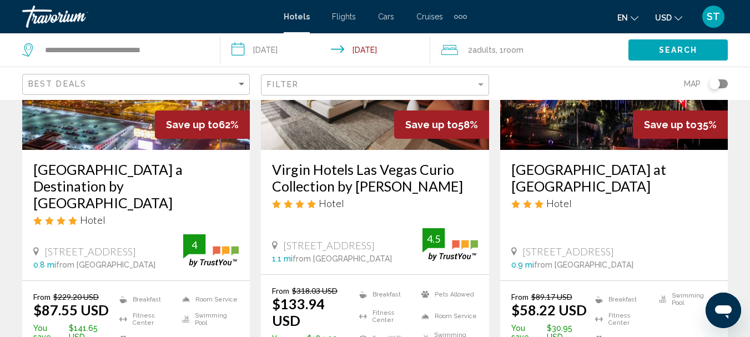
click at [154, 167] on h3 "Rio Hotel & Casino a Destination by Hyatt Hotel" at bounding box center [135, 186] width 205 height 50
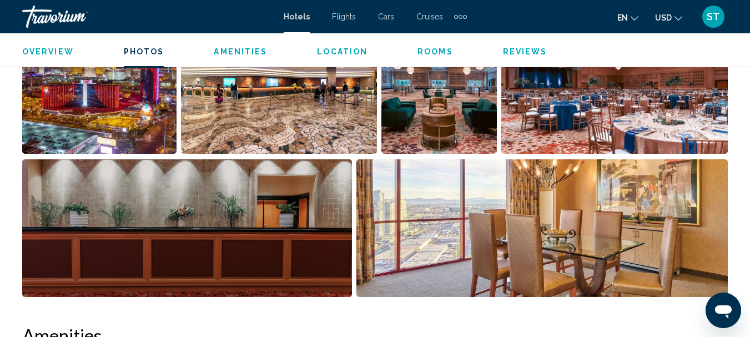
scroll to position [851, 0]
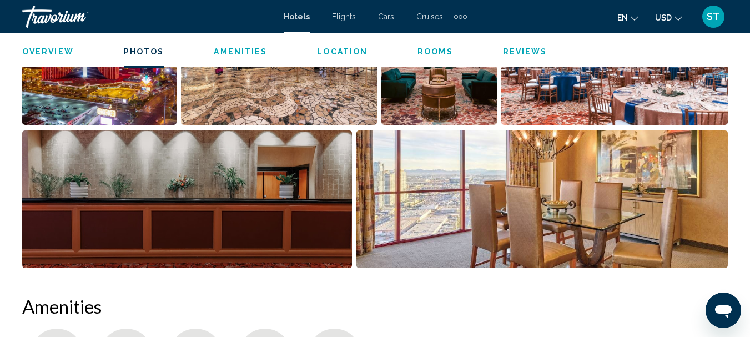
click at [712, 129] on li "Main content" at bounding box center [616, 58] width 231 height 143
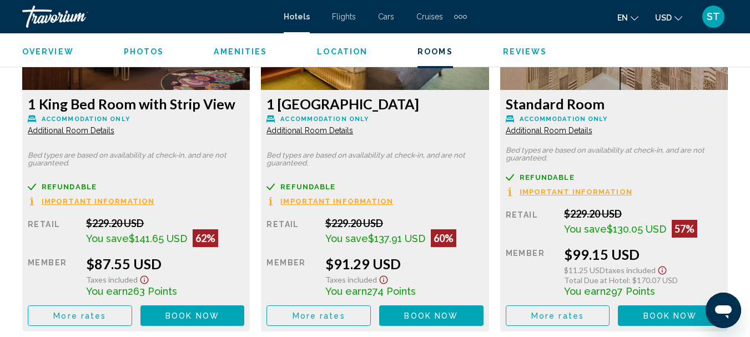
scroll to position [1906, 0]
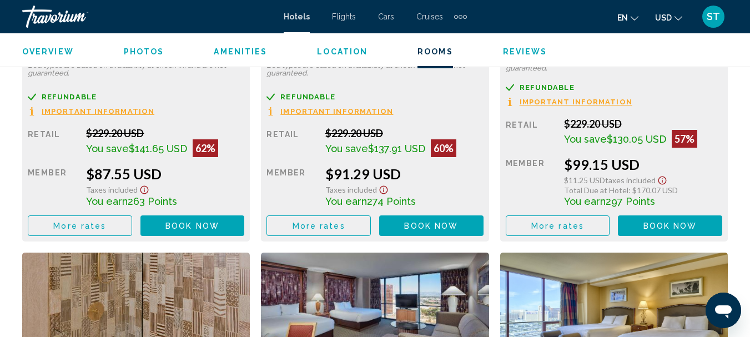
click at [208, 227] on span "Book now" at bounding box center [192, 226] width 54 height 9
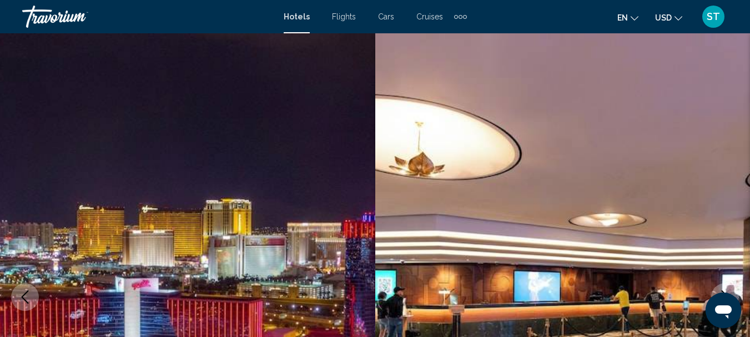
scroll to position [128, 0]
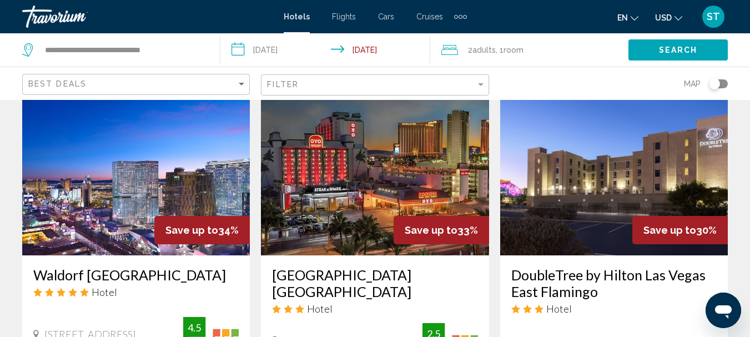
scroll to position [500, 0]
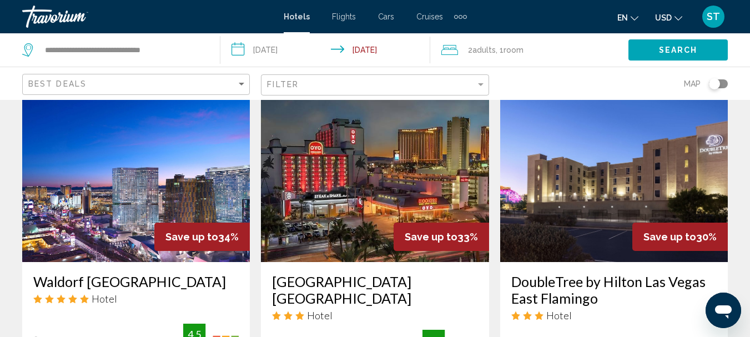
click at [161, 159] on img "Main content" at bounding box center [136, 173] width 228 height 178
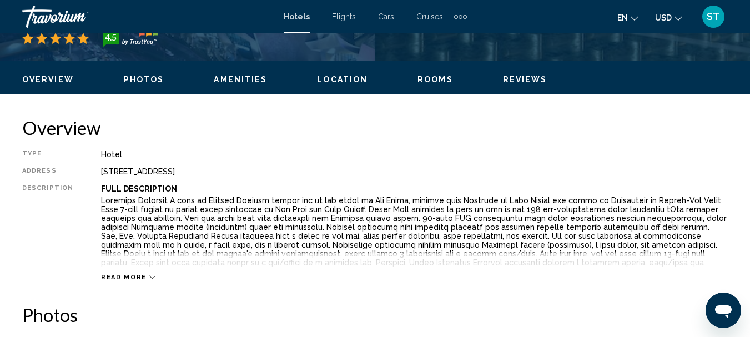
scroll to position [129, 0]
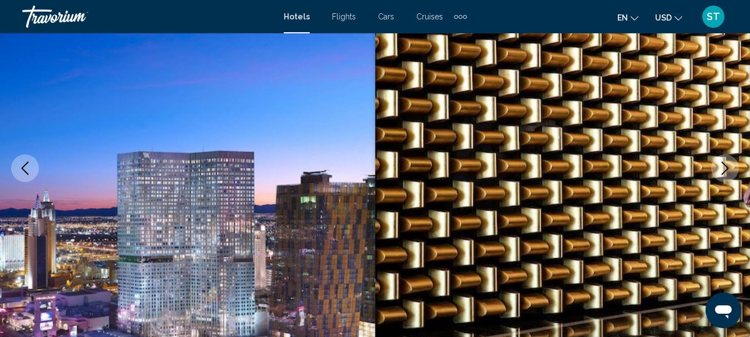
click at [728, 170] on icon "Next image" at bounding box center [724, 168] width 13 height 13
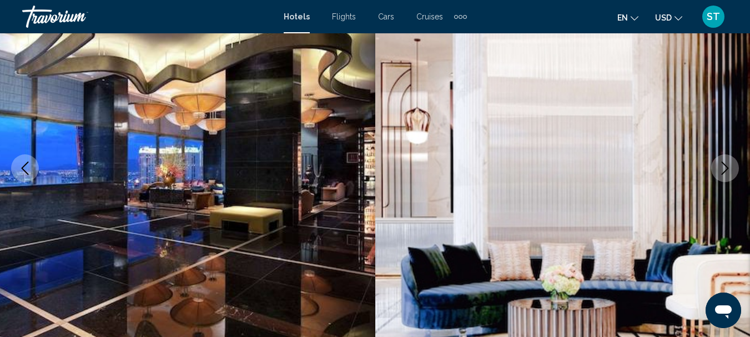
click at [728, 170] on icon "Next image" at bounding box center [724, 168] width 13 height 13
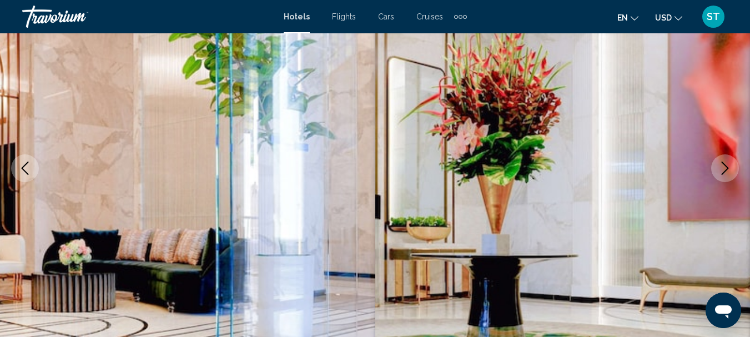
click at [728, 170] on icon "Next image" at bounding box center [724, 168] width 13 height 13
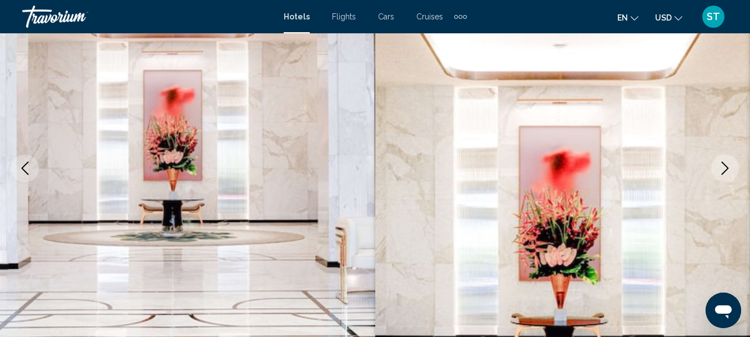
click at [728, 170] on icon "Next image" at bounding box center [724, 168] width 13 height 13
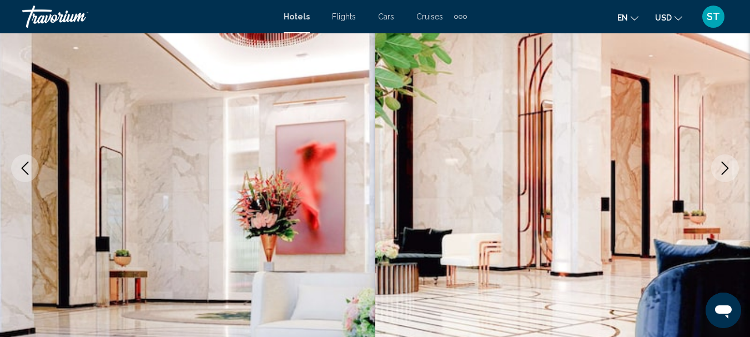
click at [728, 170] on icon "Next image" at bounding box center [724, 168] width 13 height 13
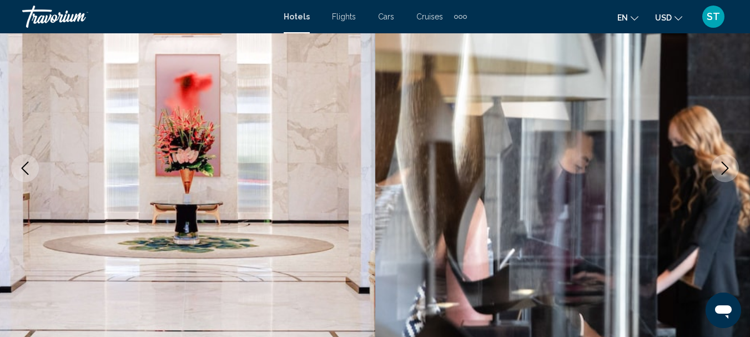
click at [728, 170] on icon "Next image" at bounding box center [724, 168] width 13 height 13
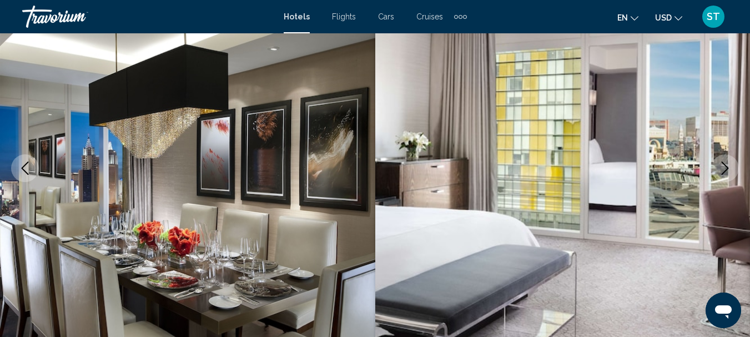
click at [728, 170] on icon "Next image" at bounding box center [724, 168] width 13 height 13
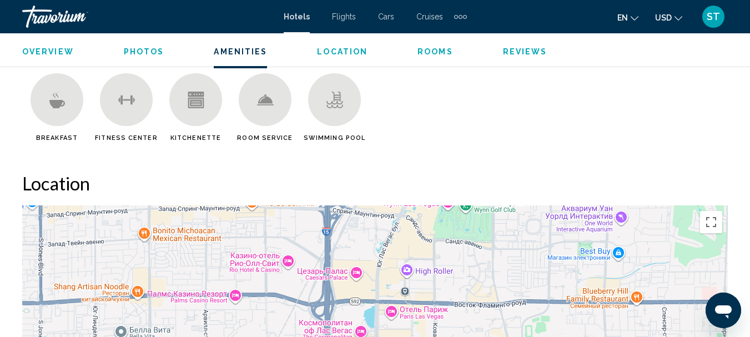
scroll to position [1073, 0]
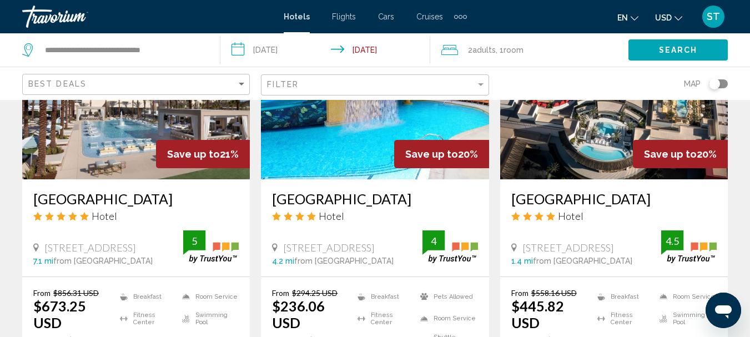
scroll to position [1444, 0]
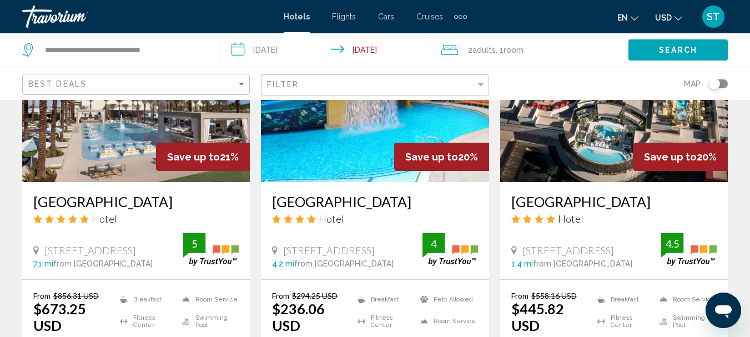
click at [564, 121] on img "Main content" at bounding box center [614, 93] width 228 height 178
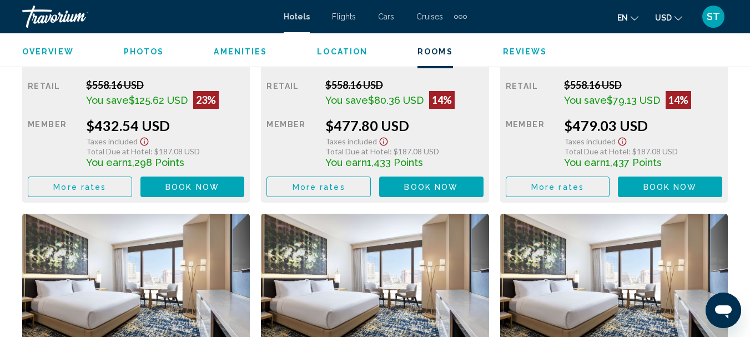
scroll to position [1961, 0]
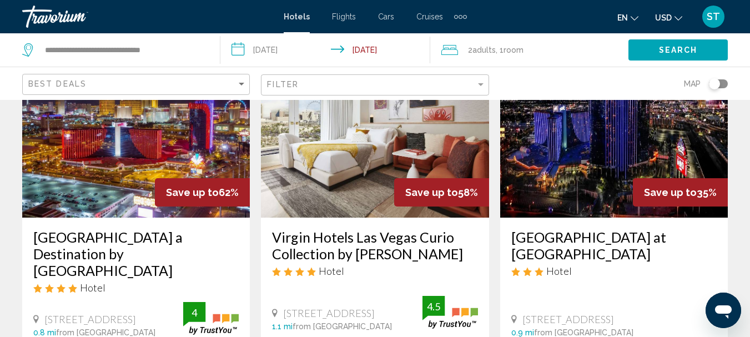
scroll to position [111, 0]
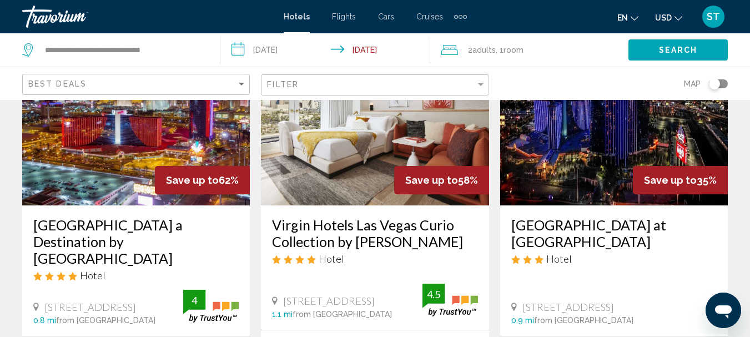
click at [348, 144] on img "Main content" at bounding box center [375, 117] width 228 height 178
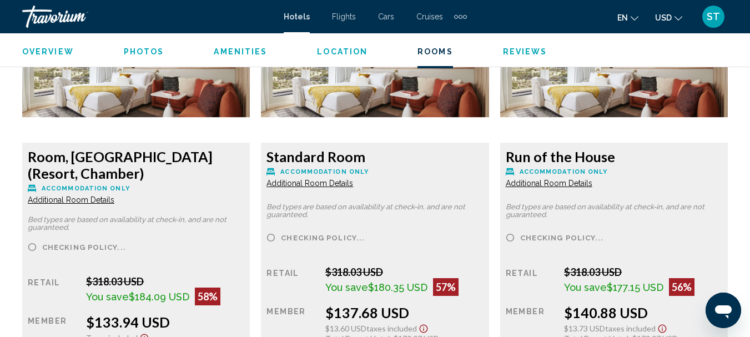
scroll to position [1739, 0]
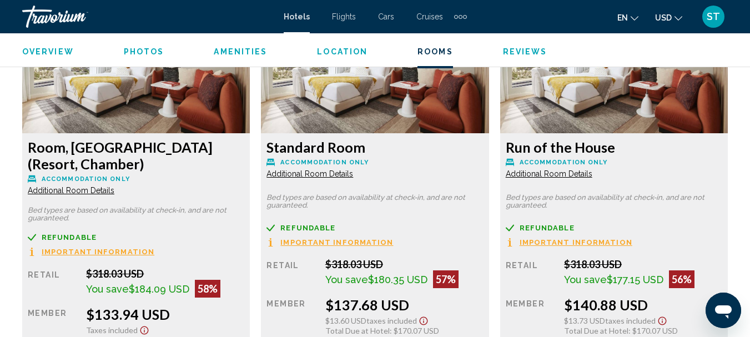
click at [196, 102] on img "Main content" at bounding box center [136, 63] width 228 height 139
click at [202, 175] on p "Accommodation Only" at bounding box center [136, 179] width 217 height 8
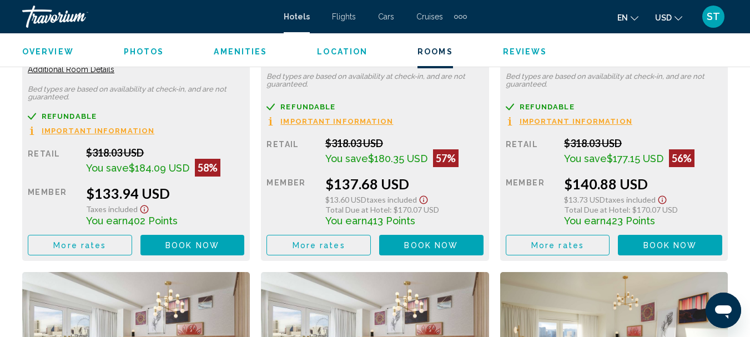
scroll to position [1906, 0]
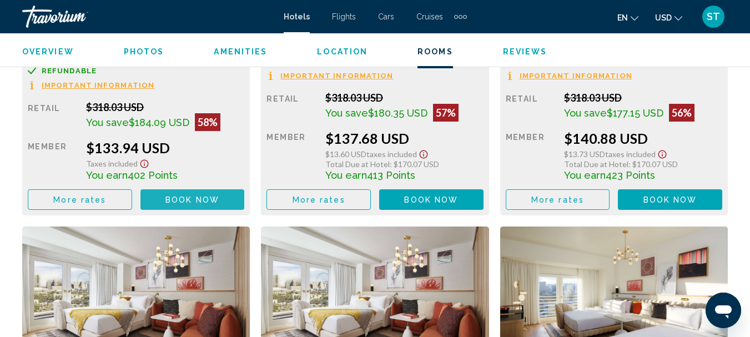
click at [207, 202] on span "Book now" at bounding box center [192, 199] width 54 height 9
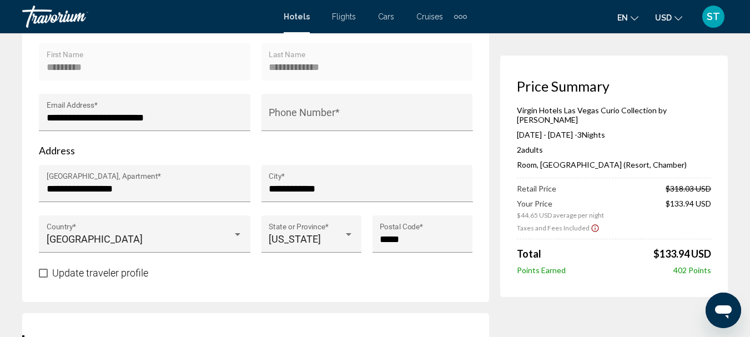
scroll to position [444, 0]
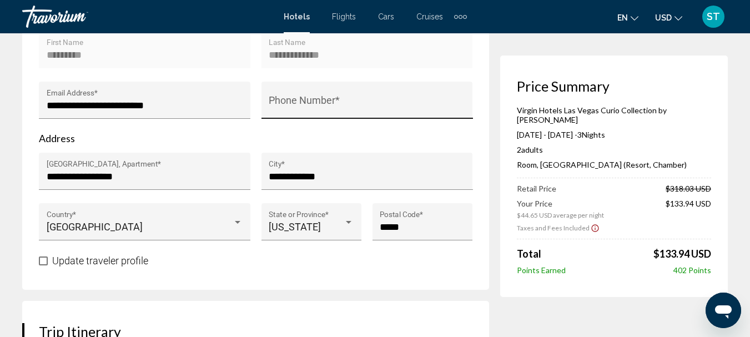
click at [309, 110] on input "Phone Number *" at bounding box center [367, 105] width 197 height 11
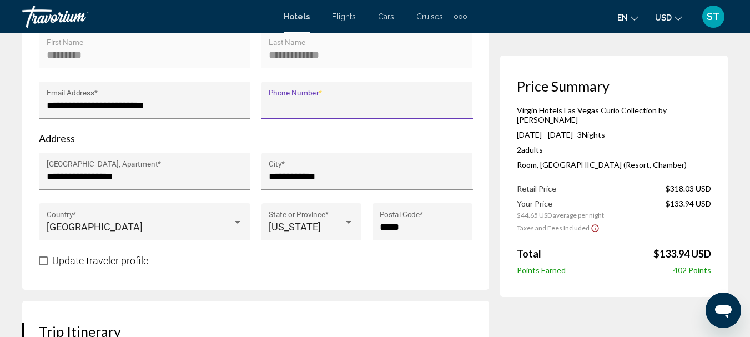
type input "**********"
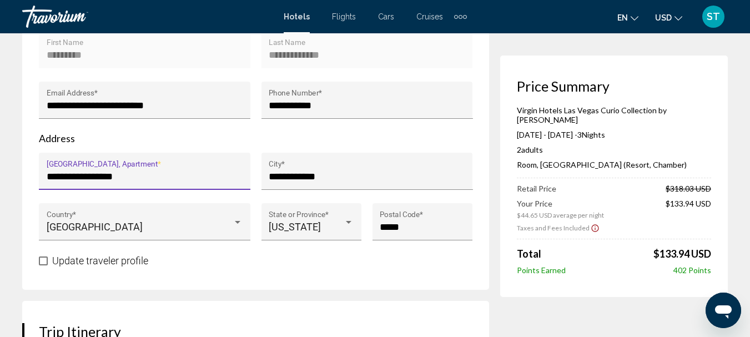
click at [139, 182] on input "**********" at bounding box center [145, 176] width 197 height 11
type input "*"
type input "**********"
click at [340, 182] on input "**********" at bounding box center [367, 176] width 197 height 11
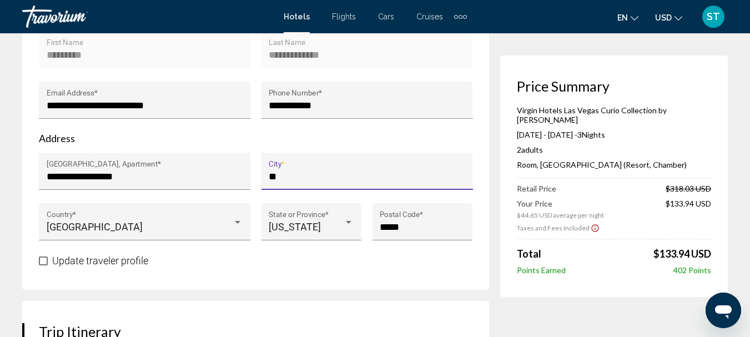
type input "*"
type input "*******"
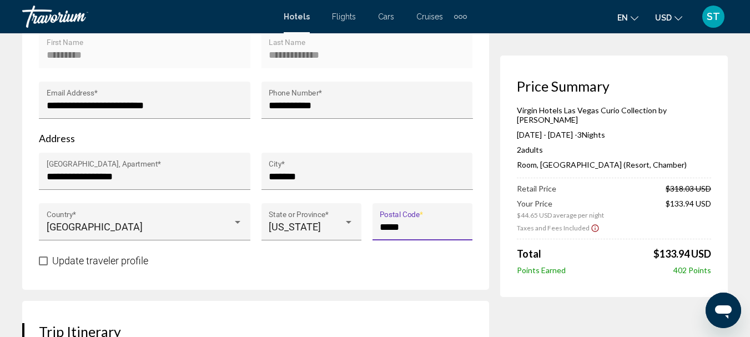
click at [412, 233] on input "*****" at bounding box center [422, 227] width 85 height 11
type input "*"
type input "*****"
click at [238, 268] on div "Update traveler profile" at bounding box center [256, 261] width 434 height 14
click at [360, 109] on input "**********" at bounding box center [367, 105] width 197 height 11
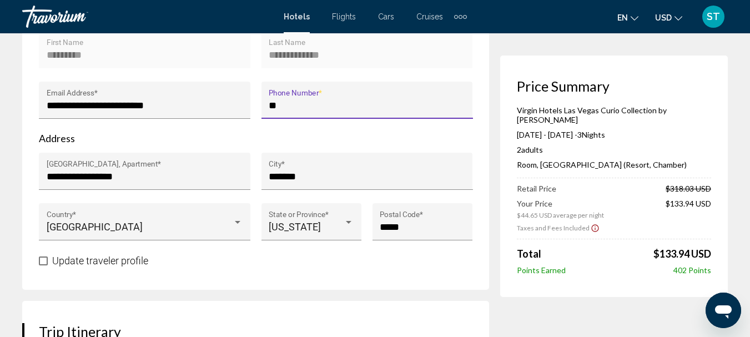
type input "*"
type input "**********"
click at [350, 263] on div "Update traveler profile" at bounding box center [256, 261] width 434 height 14
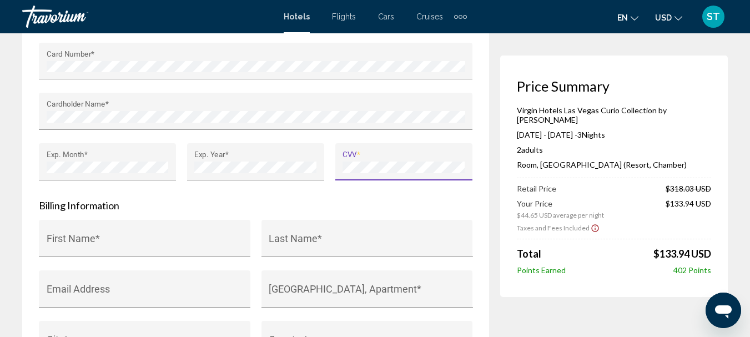
scroll to position [1110, 0]
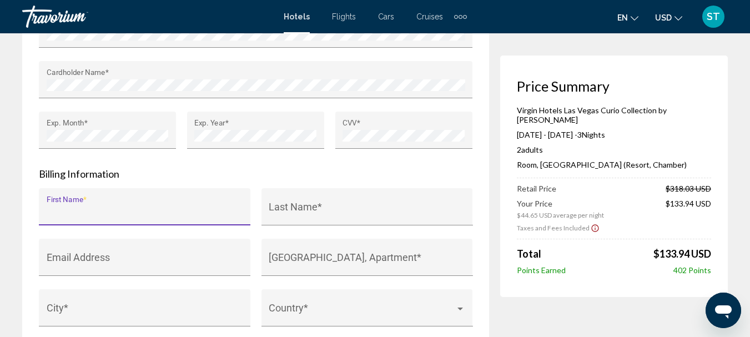
click at [138, 217] on input "First Name *" at bounding box center [145, 212] width 197 height 11
type input "*****"
click at [301, 217] on input "Last Name *" at bounding box center [367, 212] width 197 height 11
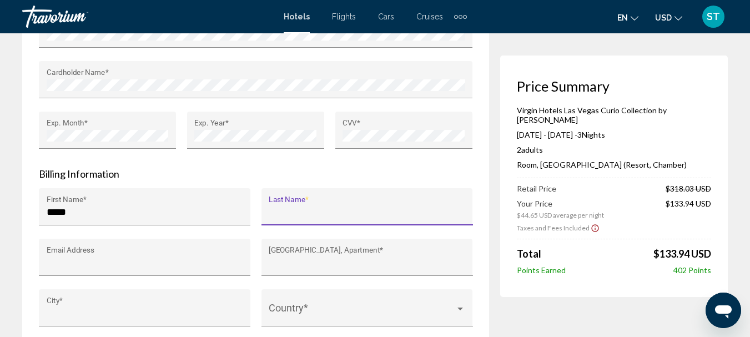
type input "**********"
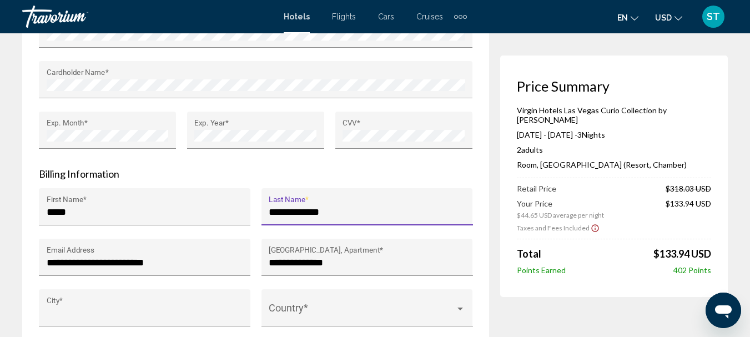
type input "*******"
type input "**********"
type input "*****"
click at [344, 217] on input "**********" at bounding box center [367, 212] width 197 height 11
type input "**********"
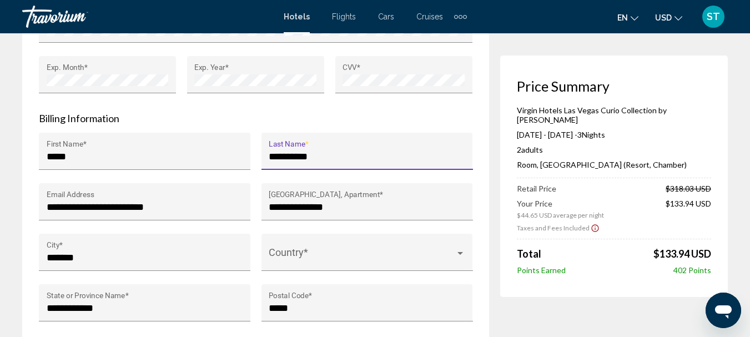
scroll to position [1222, 0]
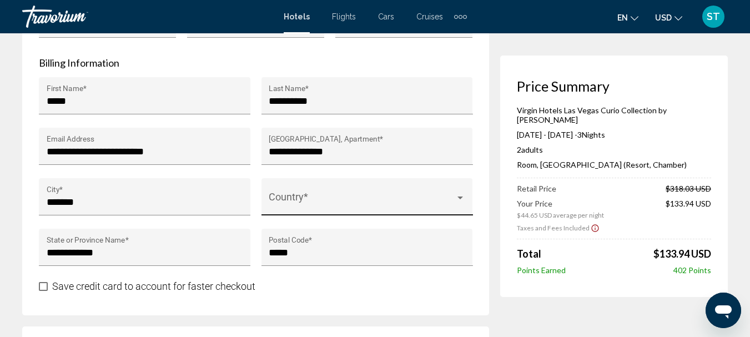
click at [323, 202] on span "Main content" at bounding box center [362, 202] width 187 height 11
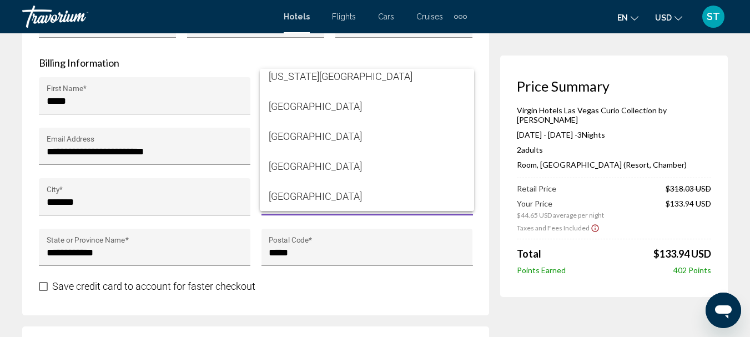
scroll to position [7218, 0]
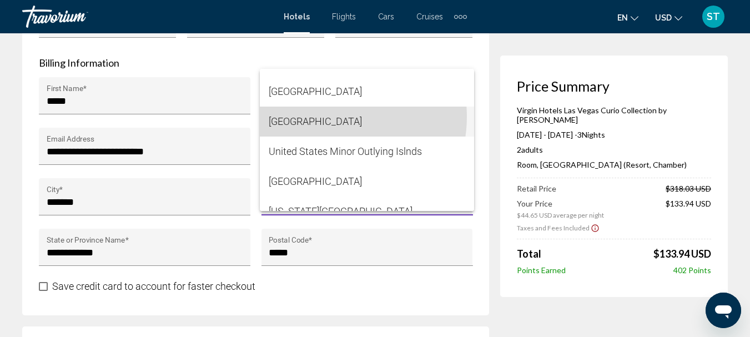
click at [322, 117] on span "United States of America" at bounding box center [367, 122] width 197 height 30
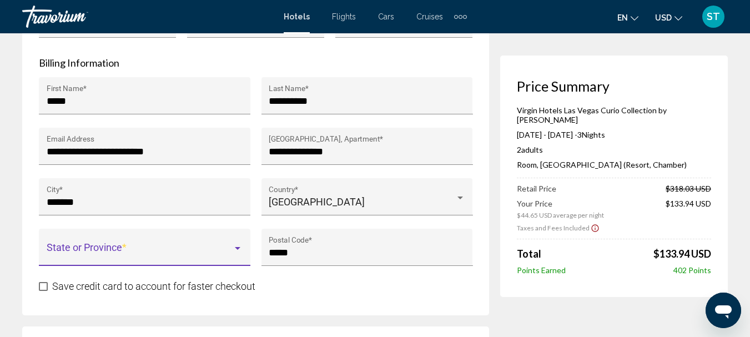
click at [239, 253] on div "Main content" at bounding box center [238, 248] width 10 height 9
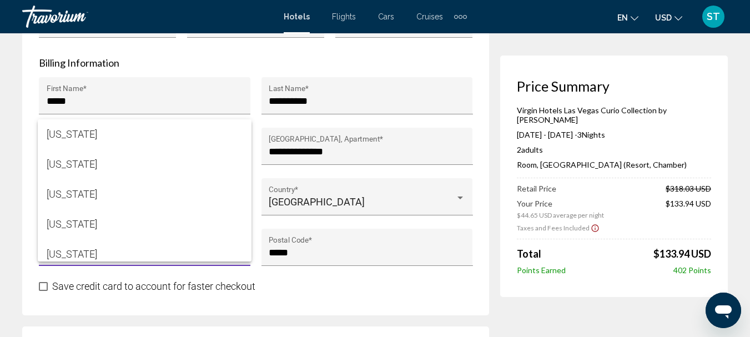
scroll to position [1114, 0]
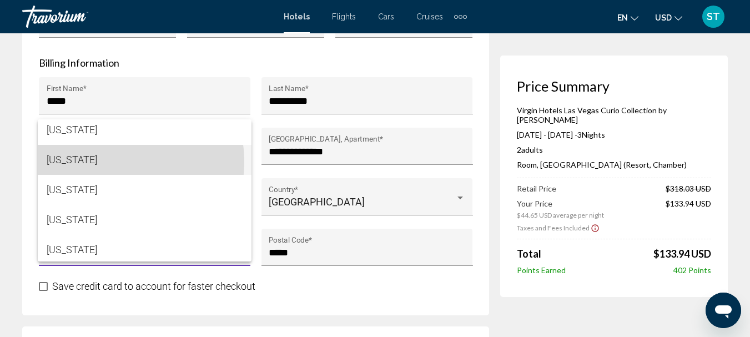
click at [107, 162] on span "Pennsylvania" at bounding box center [145, 160] width 197 height 30
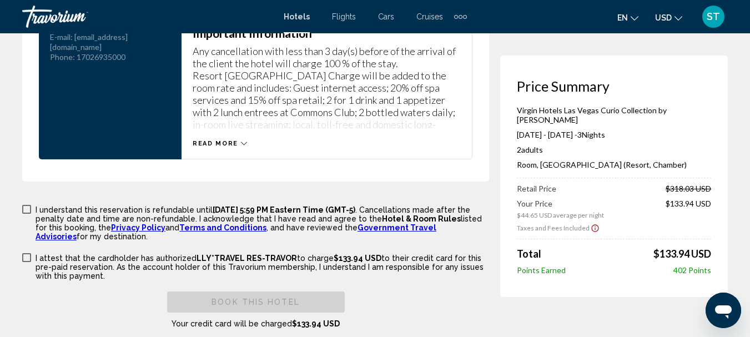
scroll to position [1721, 0]
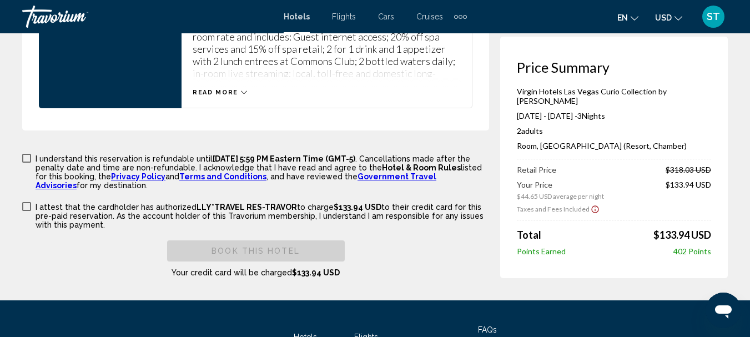
click at [28, 163] on span "Main content" at bounding box center [26, 158] width 9 height 9
click at [31, 210] on span "Main content" at bounding box center [26, 206] width 9 height 9
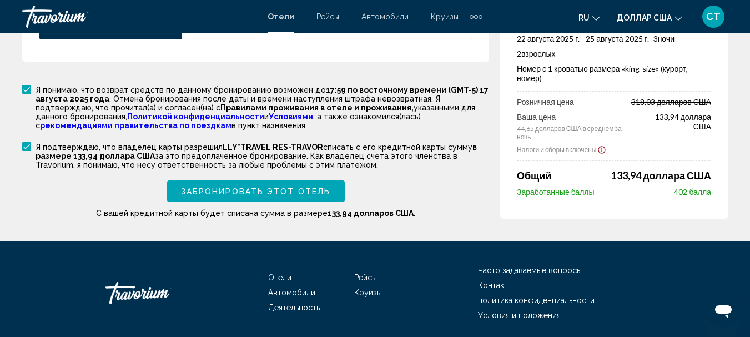
scroll to position [1888, 0]
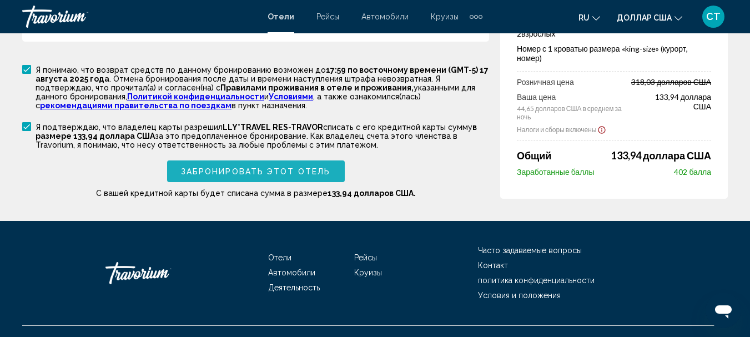
click at [303, 168] on font "Забронировать этот отель" at bounding box center [255, 172] width 149 height 9
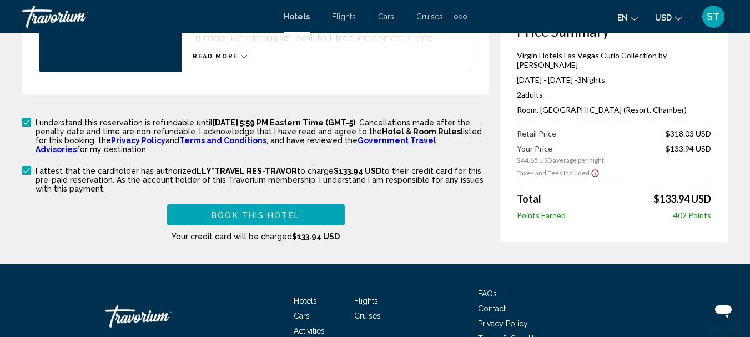
scroll to position [1876, 0]
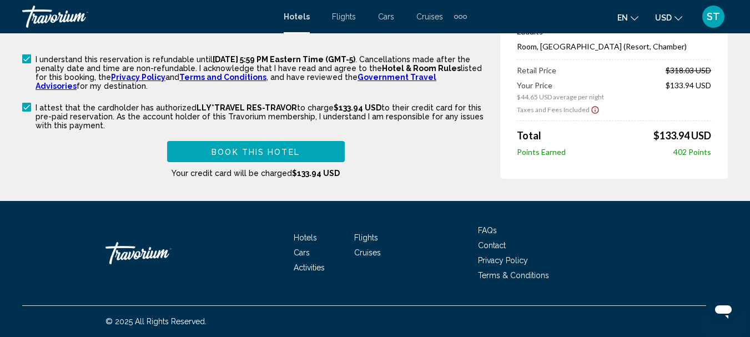
click at [304, 153] on button "Book this hotel" at bounding box center [256, 151] width 178 height 21
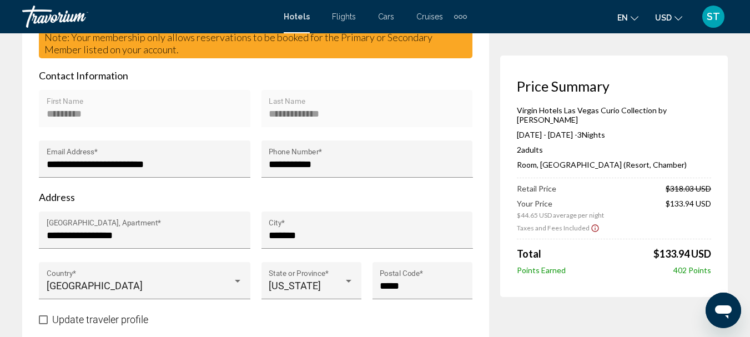
scroll to position [0, 0]
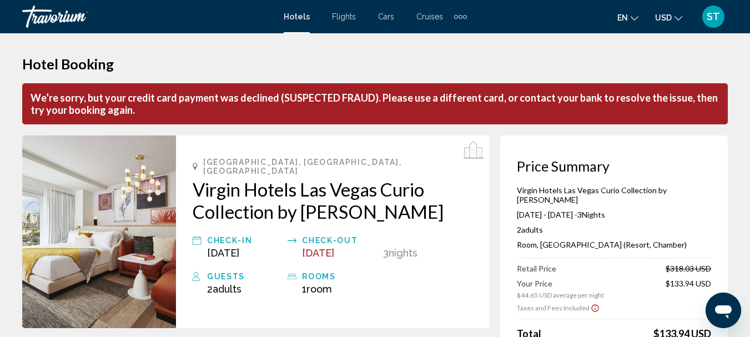
click at [463, 219] on div "Las Vegas, NV, United States Virgin Hotels Las Vegas Curio Collection by Hilton…" at bounding box center [332, 231] width 313 height 193
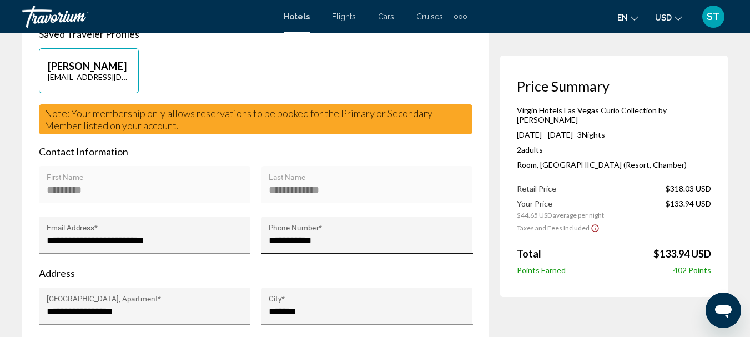
scroll to position [389, 0]
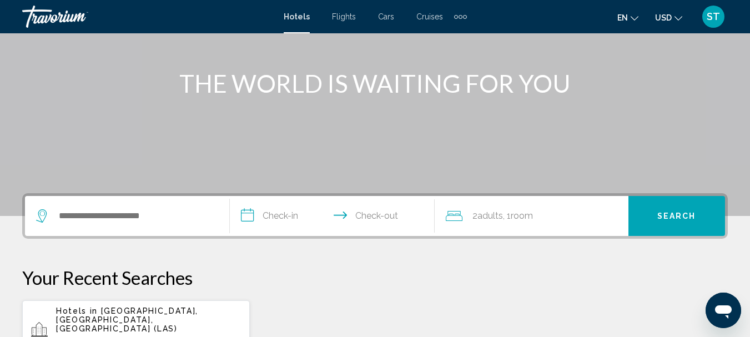
scroll to position [167, 0]
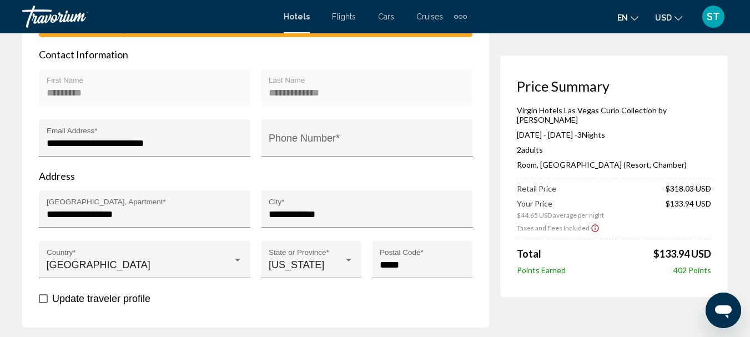
scroll to position [444, 0]
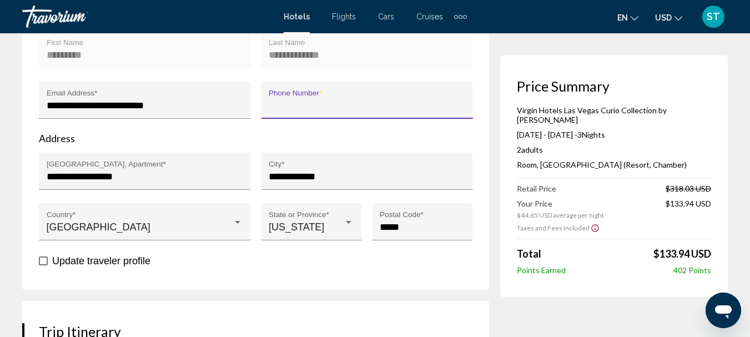
click at [308, 111] on input "Phone Number *" at bounding box center [367, 105] width 197 height 11
type input "**********"
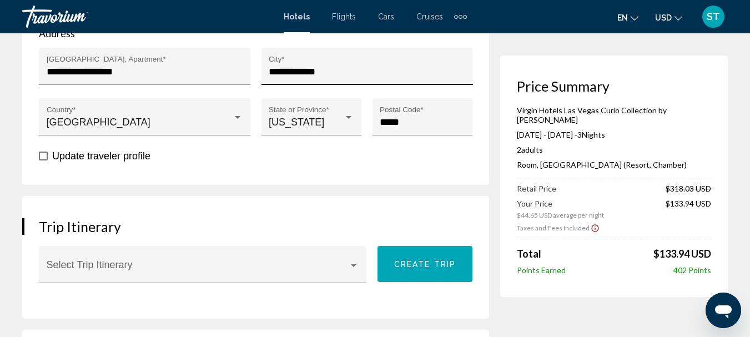
scroll to position [555, 0]
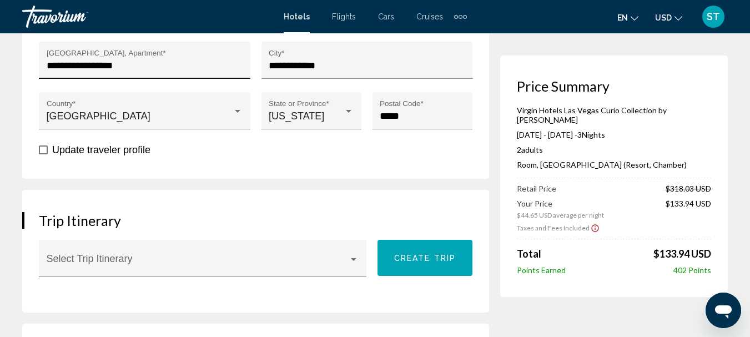
click at [170, 69] on input "**********" at bounding box center [145, 65] width 197 height 11
drag, startPoint x: 138, startPoint y: 69, endPoint x: 37, endPoint y: 55, distance: 102.1
click at [37, 55] on div "**********" at bounding box center [144, 67] width 223 height 51
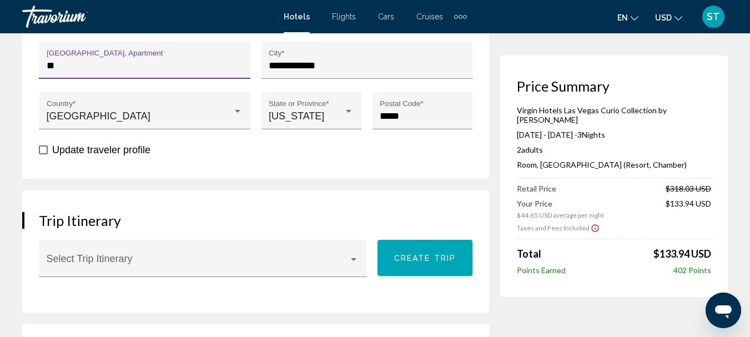
type input "**********"
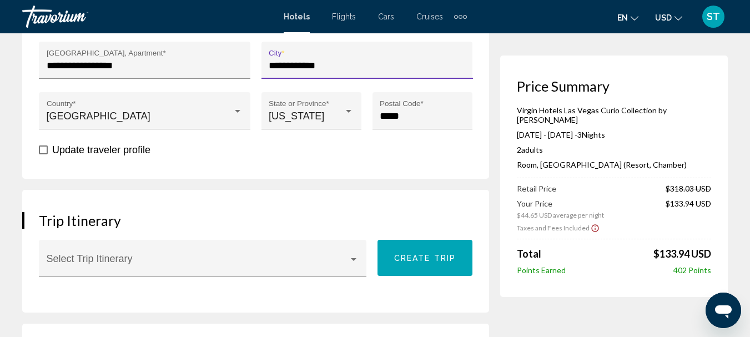
click at [343, 69] on input "**********" at bounding box center [367, 65] width 197 height 11
drag, startPoint x: 334, startPoint y: 69, endPoint x: 195, endPoint y: 68, distance: 138.3
click at [195, 68] on div "**********" at bounding box center [255, 92] width 445 height 101
type input "*******"
click at [355, 117] on div "[US_STATE] State or Province *" at bounding box center [312, 110] width 100 height 37
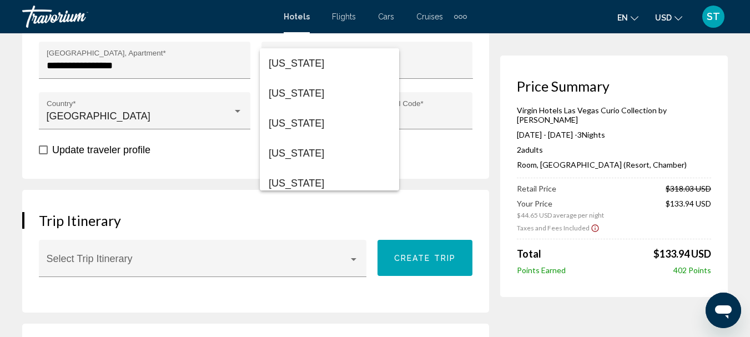
scroll to position [1083, 0]
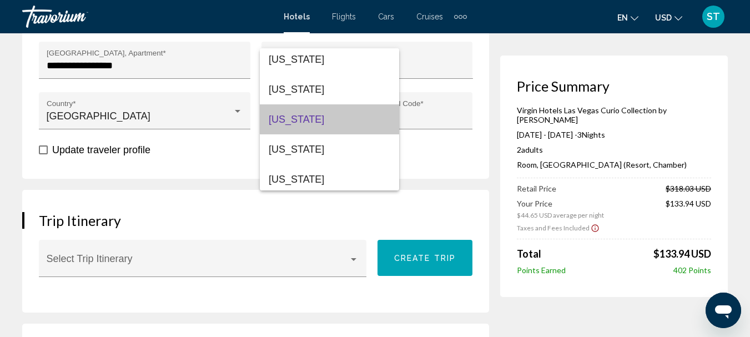
click at [355, 117] on span "[US_STATE]" at bounding box center [330, 119] width 122 height 30
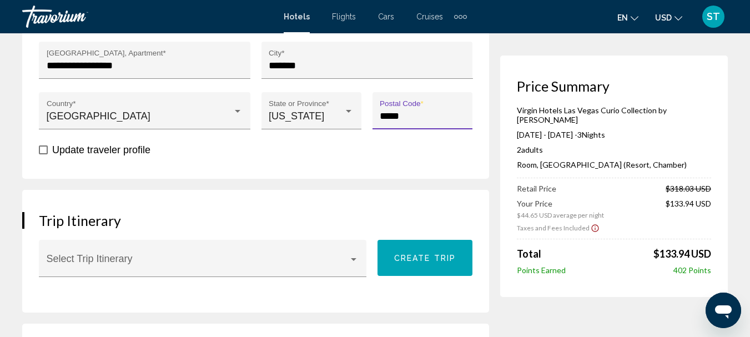
click at [414, 115] on input "*****" at bounding box center [422, 115] width 85 height 11
type input "*"
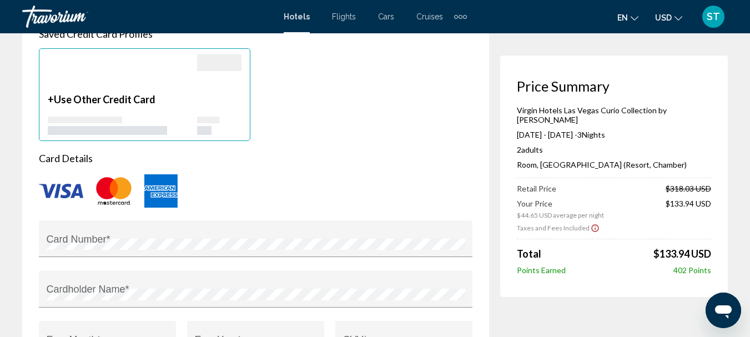
scroll to position [999, 0]
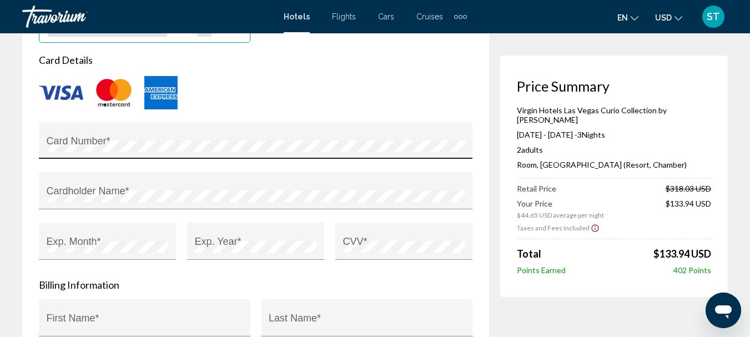
type input "*****"
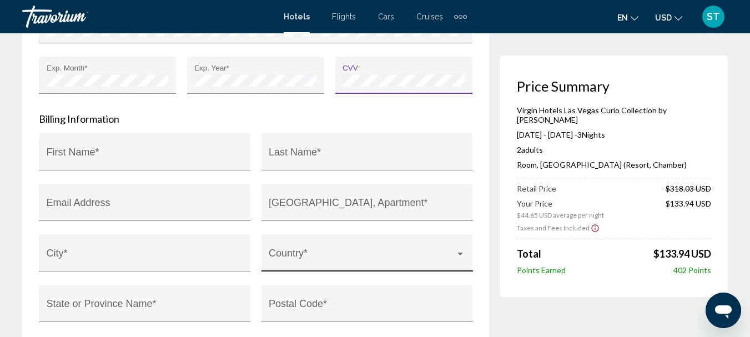
scroll to position [1166, 0]
click at [152, 162] on input "First Name *" at bounding box center [145, 156] width 197 height 11
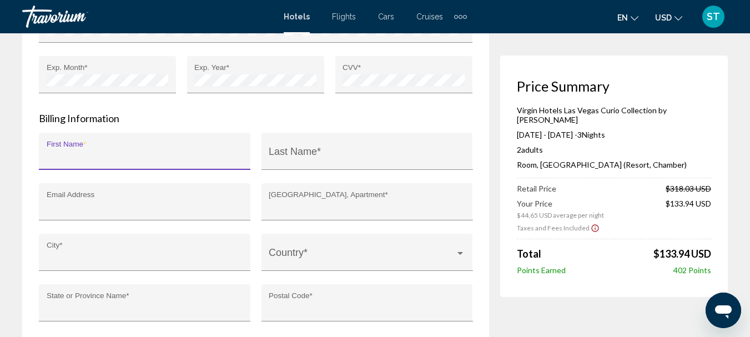
type input "*********"
type input "**********"
type input "*******"
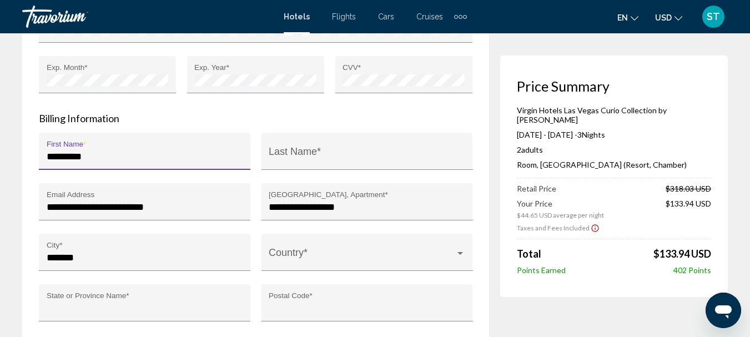
type input "**"
type input "*****"
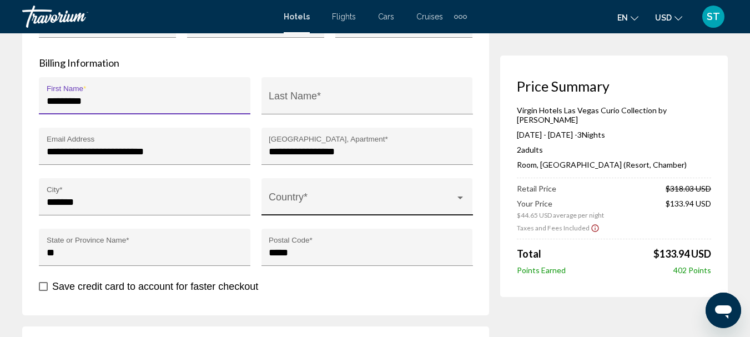
click at [459, 199] on div "Main content" at bounding box center [461, 198] width 6 height 3
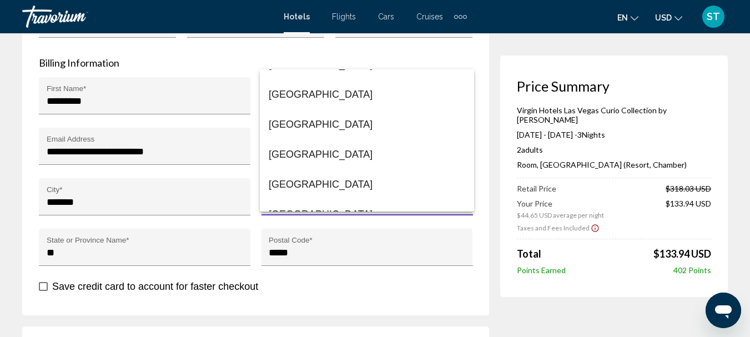
scroll to position [7163, 0]
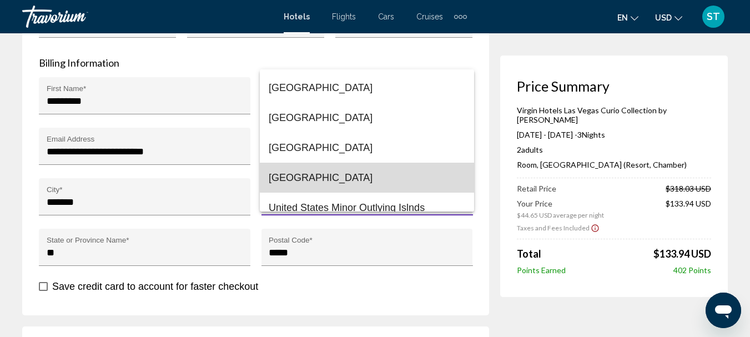
click at [426, 173] on span "[GEOGRAPHIC_DATA]" at bounding box center [367, 178] width 197 height 30
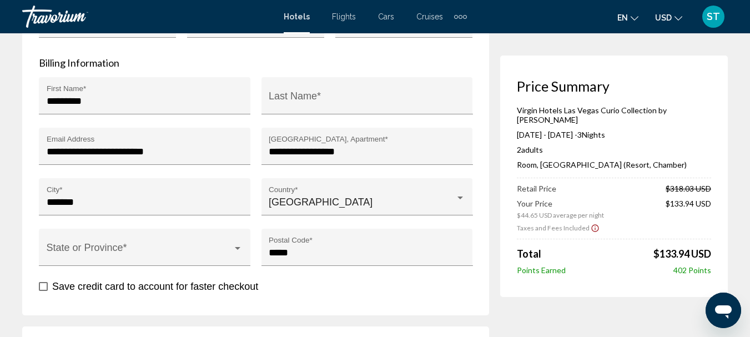
click at [398, 293] on div "Save credit card to account for faster checkout" at bounding box center [256, 286] width 434 height 14
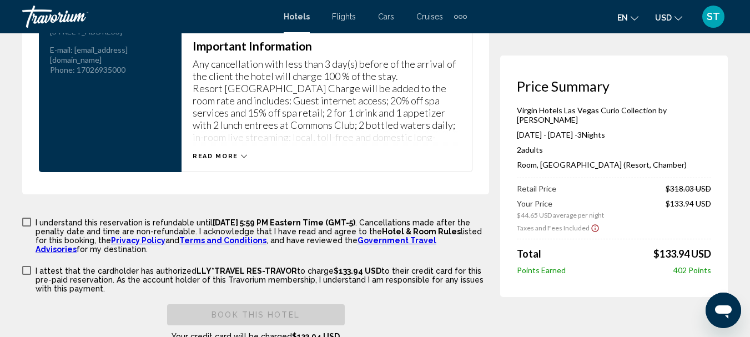
scroll to position [1721, 0]
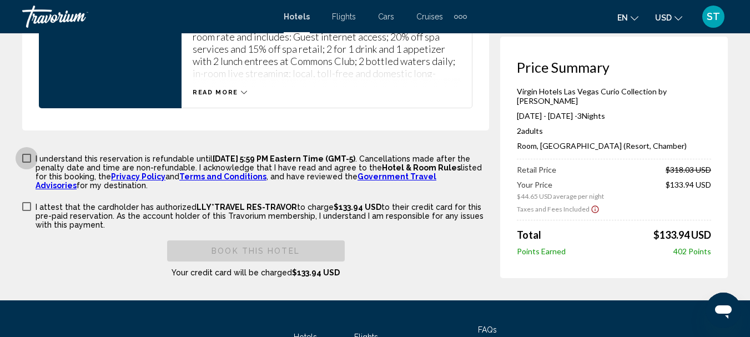
click at [26, 162] on span "Main content" at bounding box center [26, 158] width 9 height 9
click at [25, 210] on span "Main content" at bounding box center [26, 206] width 9 height 9
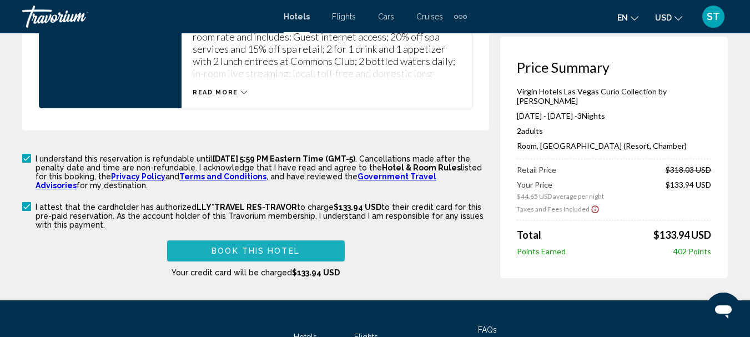
click at [240, 255] on span "Book this hotel" at bounding box center [256, 251] width 88 height 9
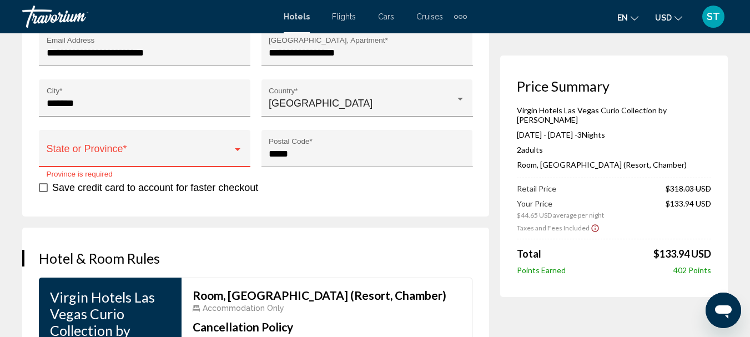
scroll to position [1324, 0]
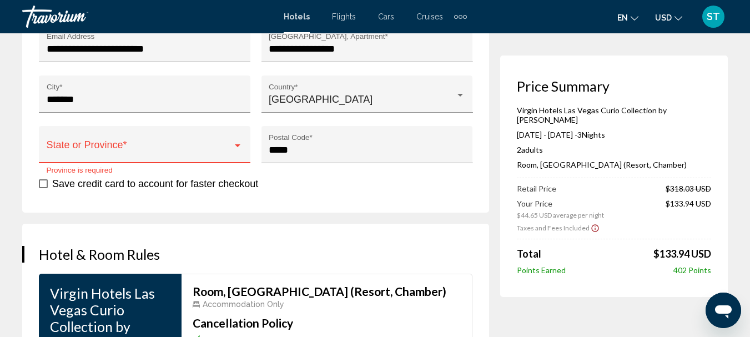
click at [233, 150] on div "Main content" at bounding box center [238, 145] width 10 height 9
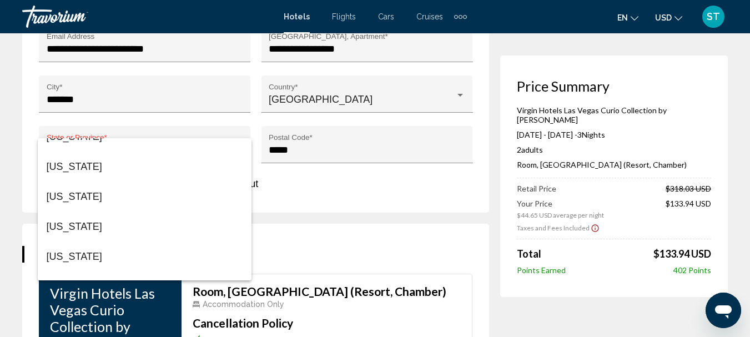
scroll to position [1058, 0]
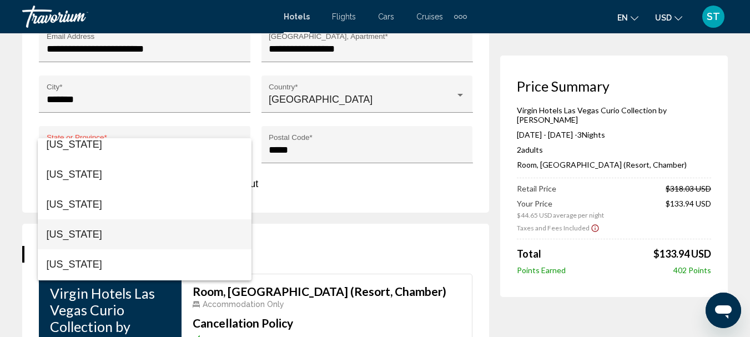
click at [104, 234] on span "[US_STATE]" at bounding box center [145, 234] width 197 height 30
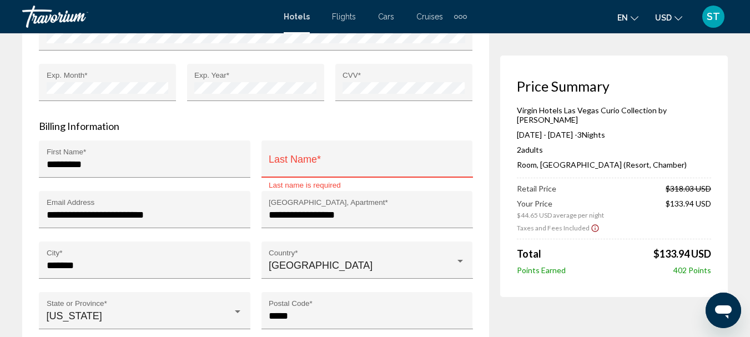
scroll to position [1158, 0]
click at [314, 170] on input "Last Name *" at bounding box center [367, 164] width 197 height 11
type input "**********"
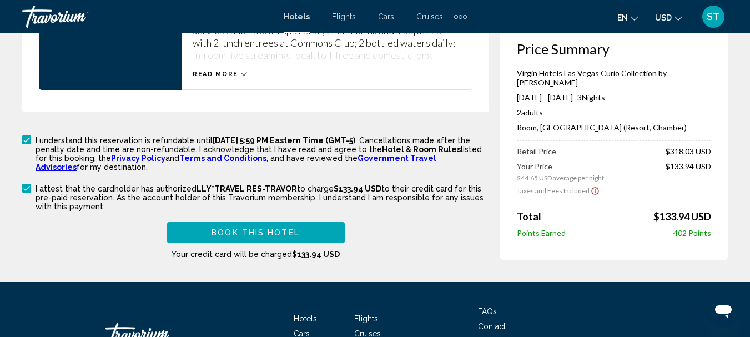
scroll to position [1768, 0]
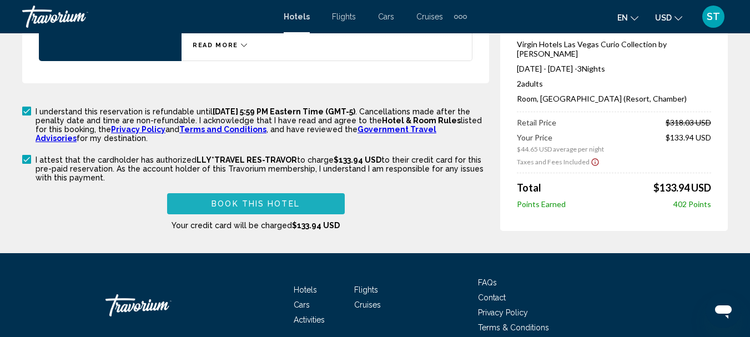
click at [283, 207] on span "Book this hotel" at bounding box center [256, 204] width 88 height 9
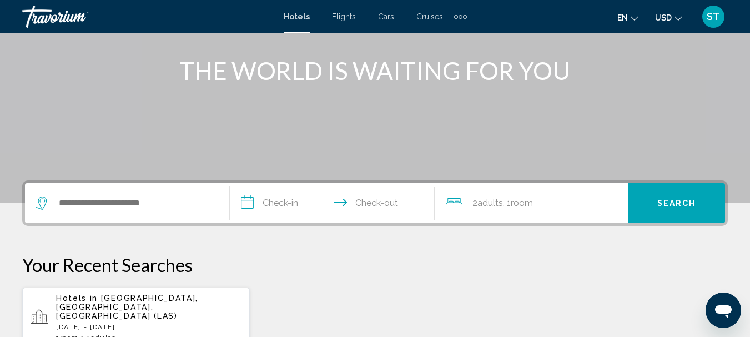
scroll to position [167, 0]
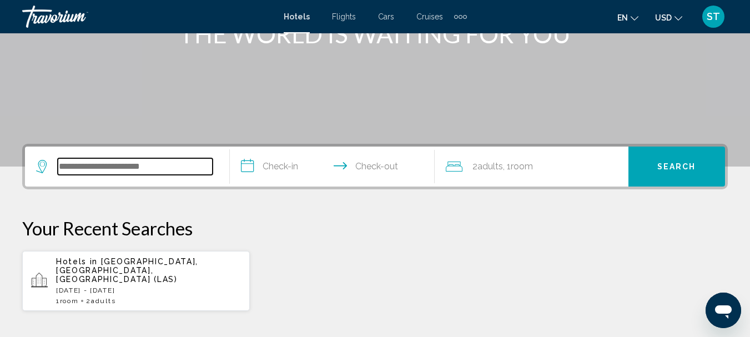
click at [190, 165] on input "Search widget" at bounding box center [135, 166] width 155 height 17
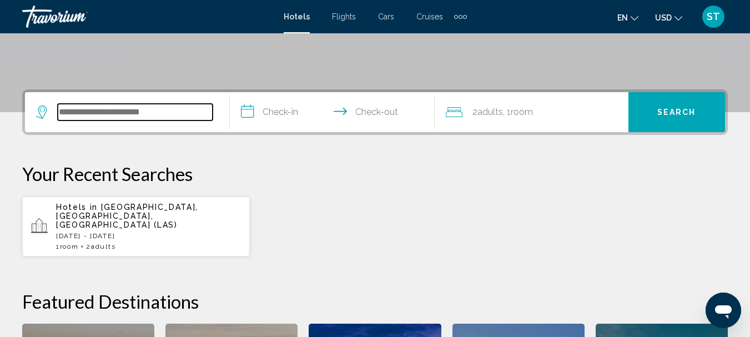
scroll to position [274, 0]
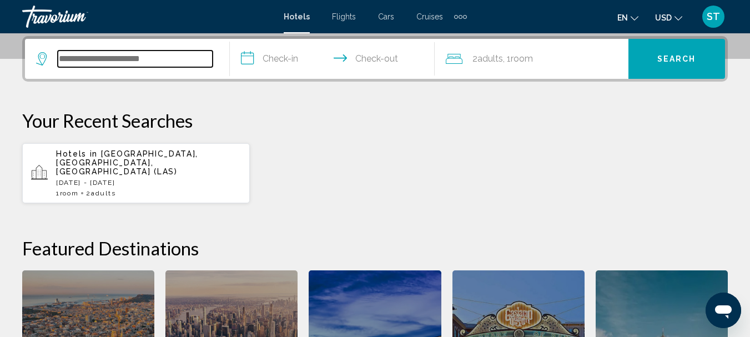
type input "*"
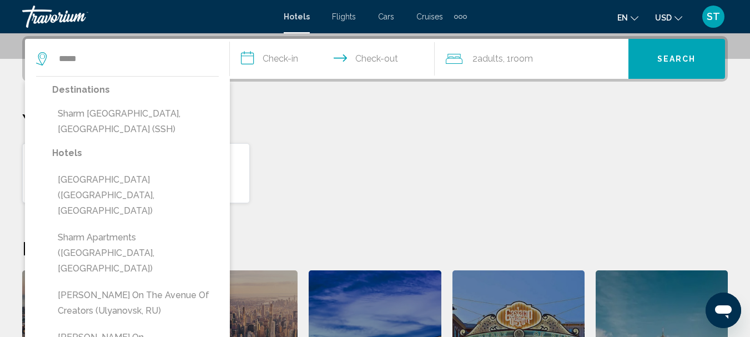
click at [190, 169] on button "Sharm Hills Resort (Sharm El-Sheikh, EG)" at bounding box center [135, 195] width 167 height 52
type input "**********"
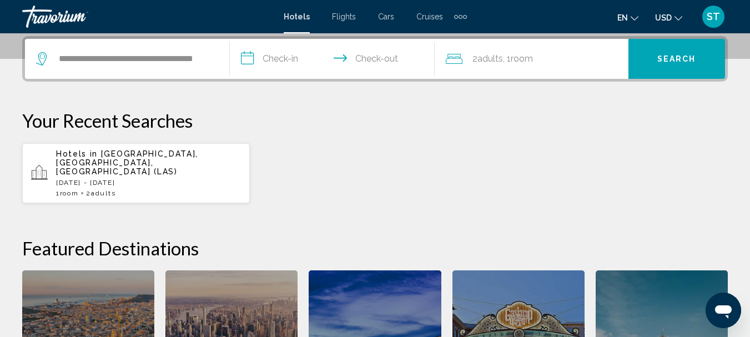
click at [298, 63] on input "**********" at bounding box center [334, 60] width 209 height 43
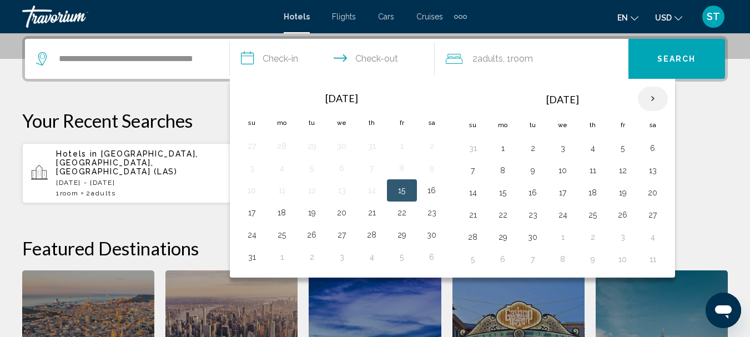
click at [652, 101] on th "Next month" at bounding box center [653, 99] width 30 height 24
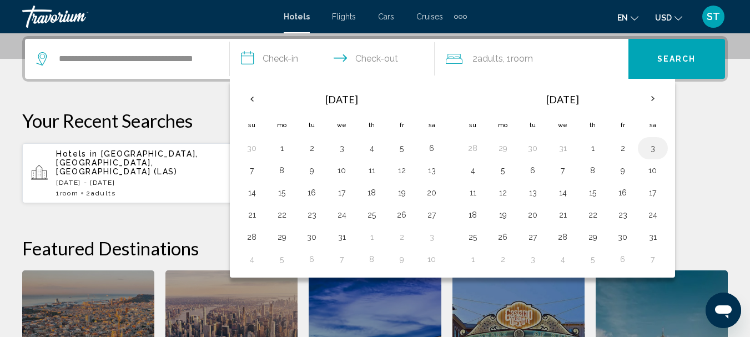
click at [654, 145] on button "3" at bounding box center [653, 148] width 18 height 16
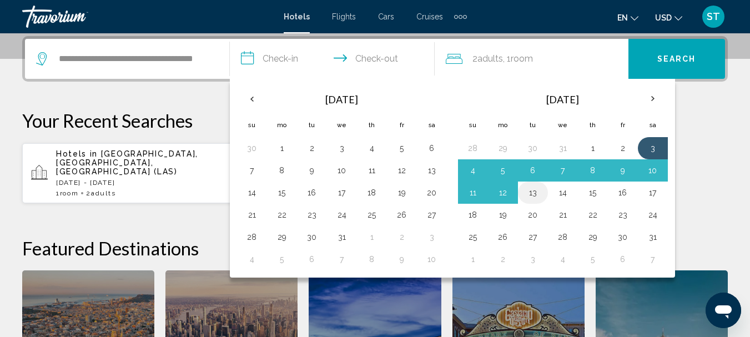
click at [535, 195] on button "13" at bounding box center [533, 193] width 18 height 16
type input "**********"
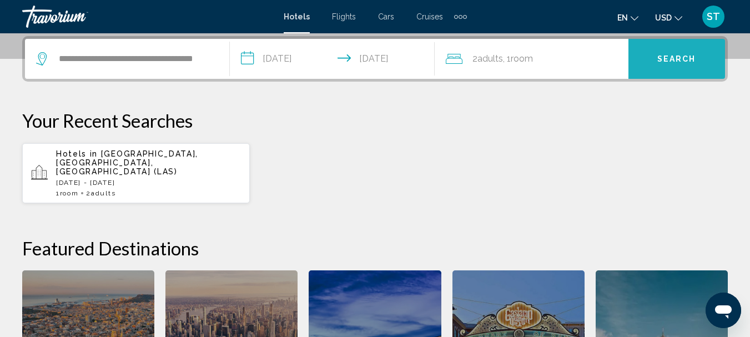
click at [669, 54] on span "Search" at bounding box center [676, 58] width 39 height 9
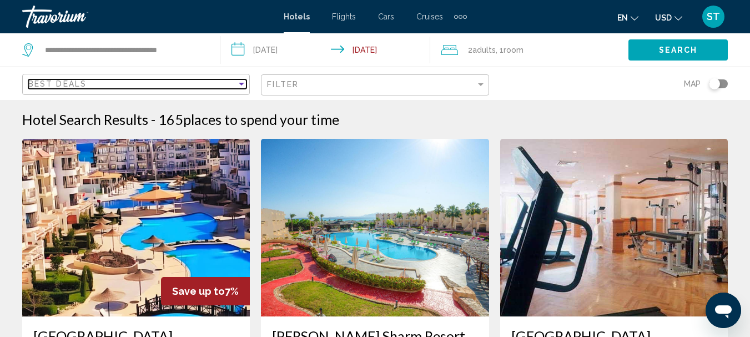
click at [242, 83] on div "Sort by" at bounding box center [242, 84] width 6 height 3
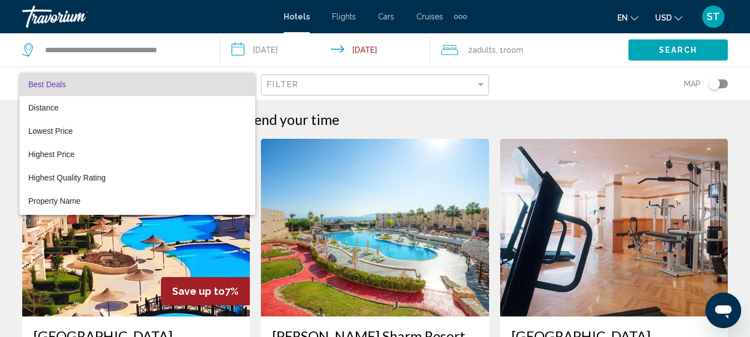
click at [242, 83] on mat-option "Best Deals" at bounding box center [137, 84] width 236 height 23
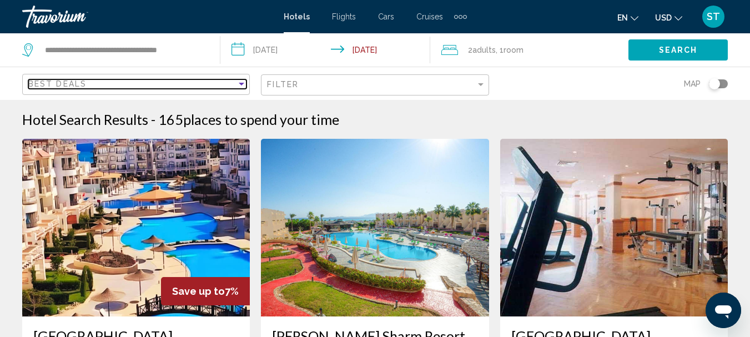
click at [242, 83] on div "Sort by" at bounding box center [242, 84] width 6 height 3
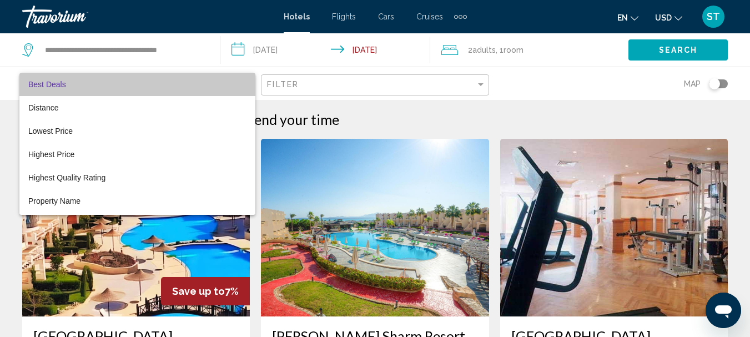
click at [242, 83] on mat-option "Best Deals" at bounding box center [137, 84] width 236 height 23
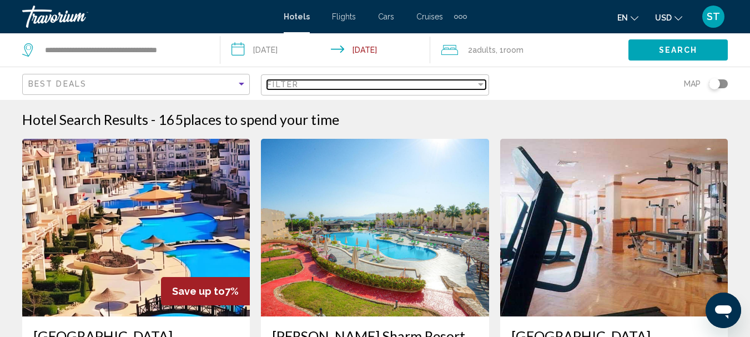
click at [483, 85] on div "Filter" at bounding box center [481, 84] width 6 height 3
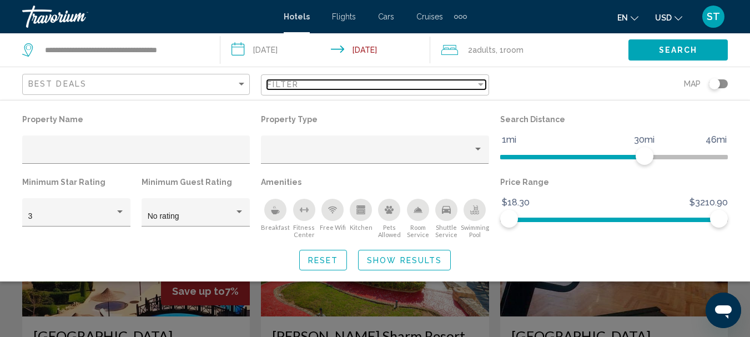
click at [482, 85] on div "Filter" at bounding box center [481, 84] width 6 height 3
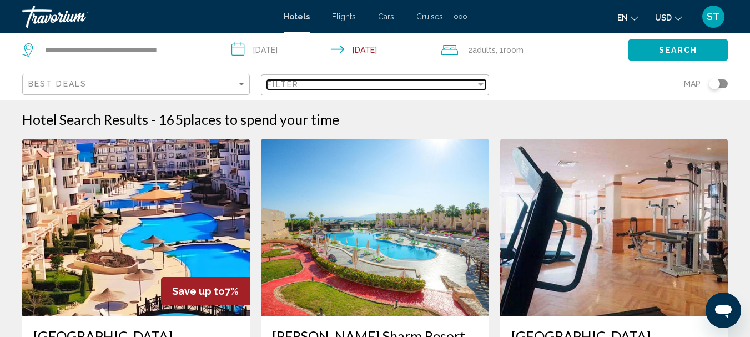
click at [478, 84] on div "Filter" at bounding box center [481, 84] width 6 height 3
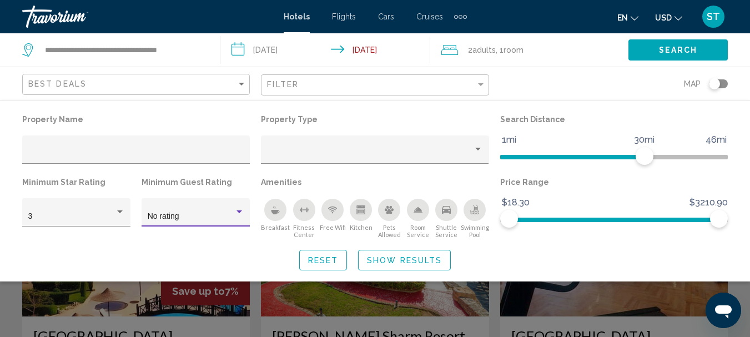
click at [240, 212] on div "Hotel Filters" at bounding box center [240, 211] width 6 height 3
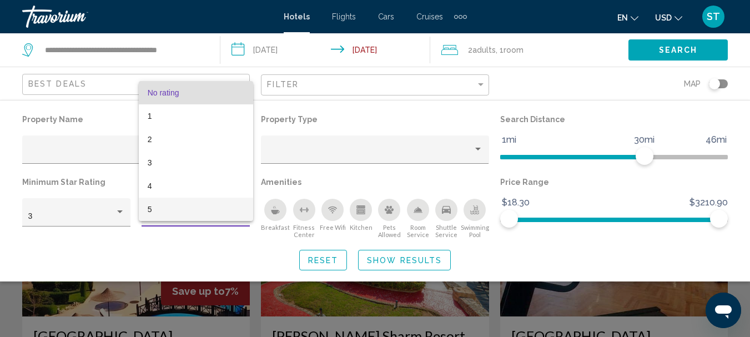
click at [167, 213] on span "5" at bounding box center [196, 209] width 97 height 23
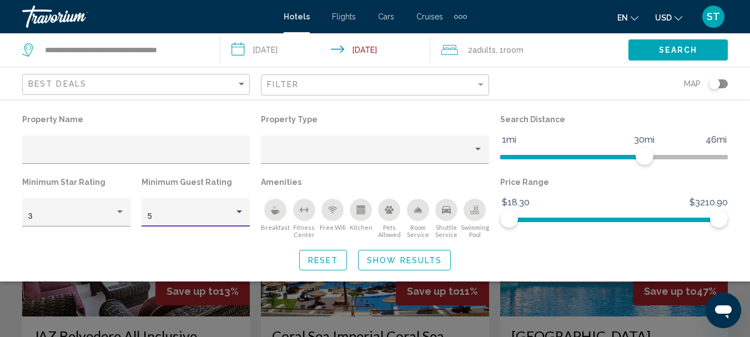
click at [703, 53] on button "Search" at bounding box center [678, 49] width 99 height 21
click at [693, 44] on button "Search" at bounding box center [678, 49] width 99 height 21
click at [437, 260] on span "Show Results" at bounding box center [404, 260] width 75 height 9
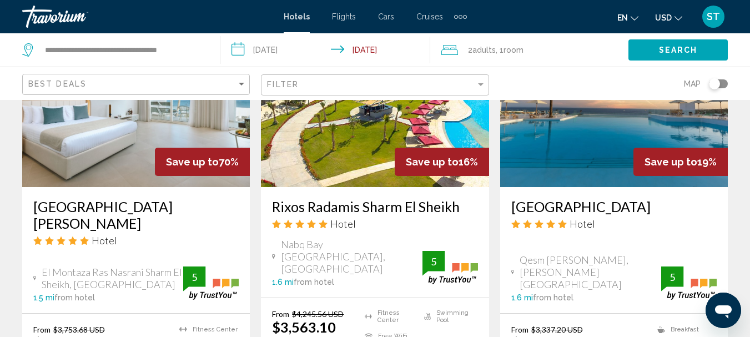
scroll to position [1055, 0]
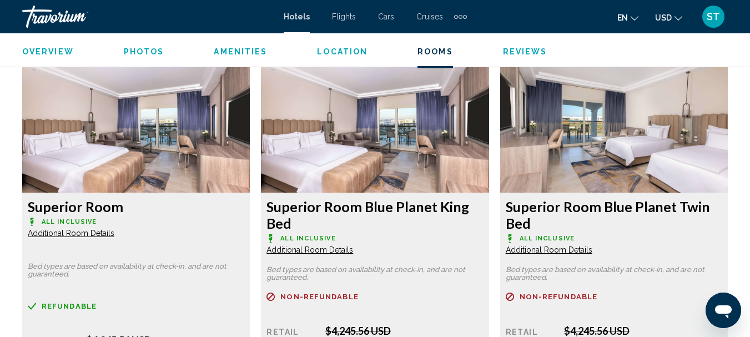
scroll to position [1738, 0]
